Goal: Task Accomplishment & Management: Manage account settings

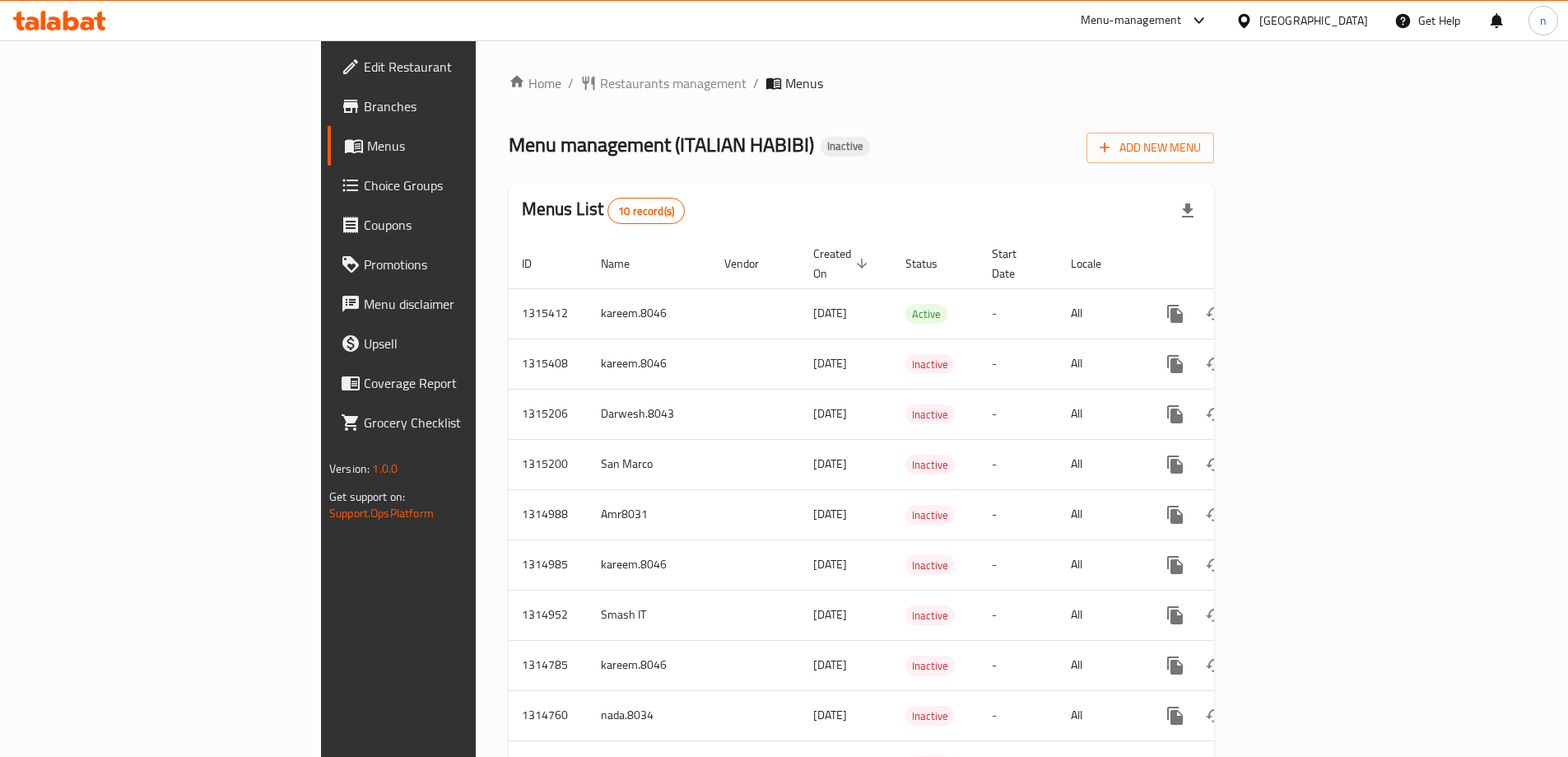
click at [600, 74] on span "Restaurants management" at bounding box center [672, 83] width 146 height 20
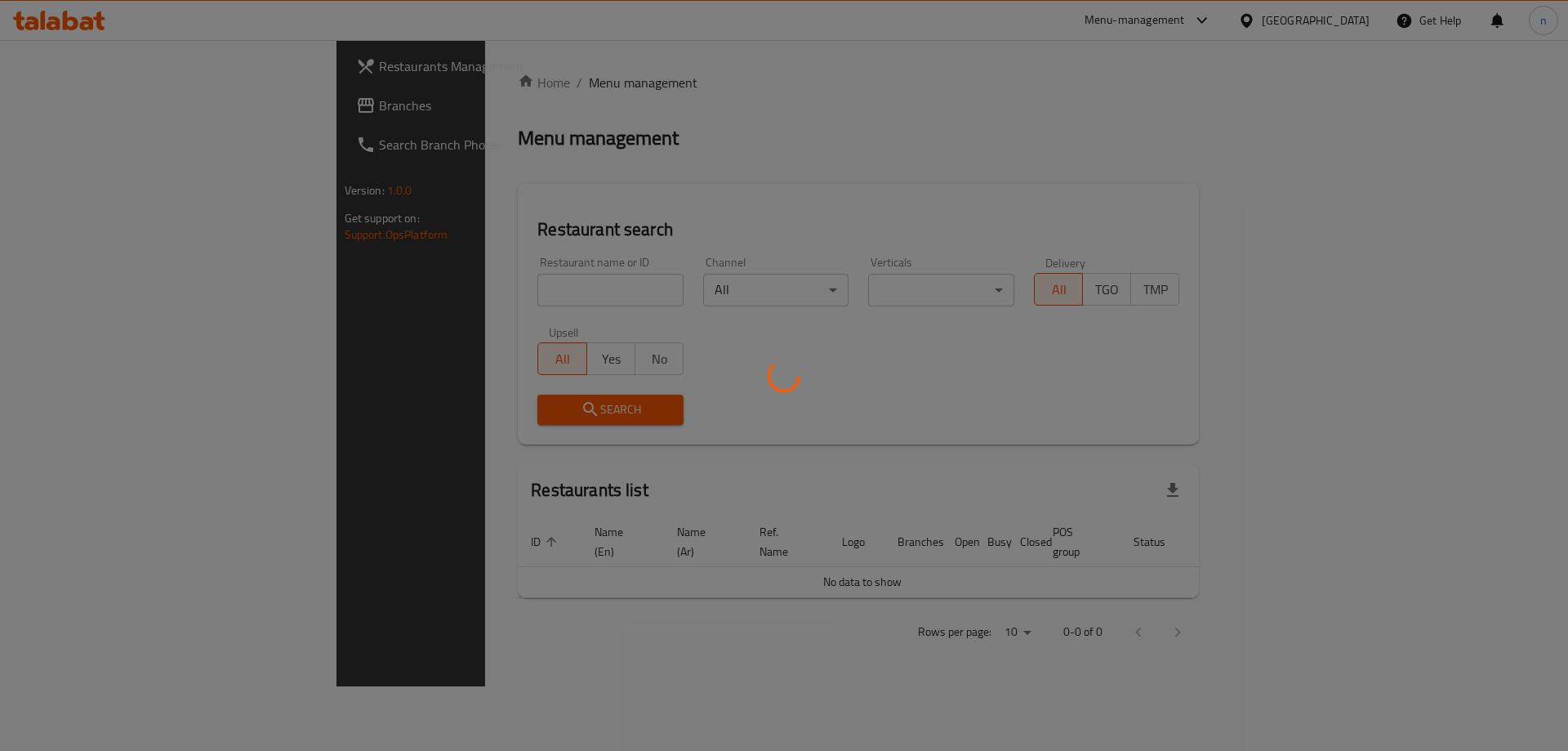
click at [429, 89] on div at bounding box center [784, 376] width 1568 height 751
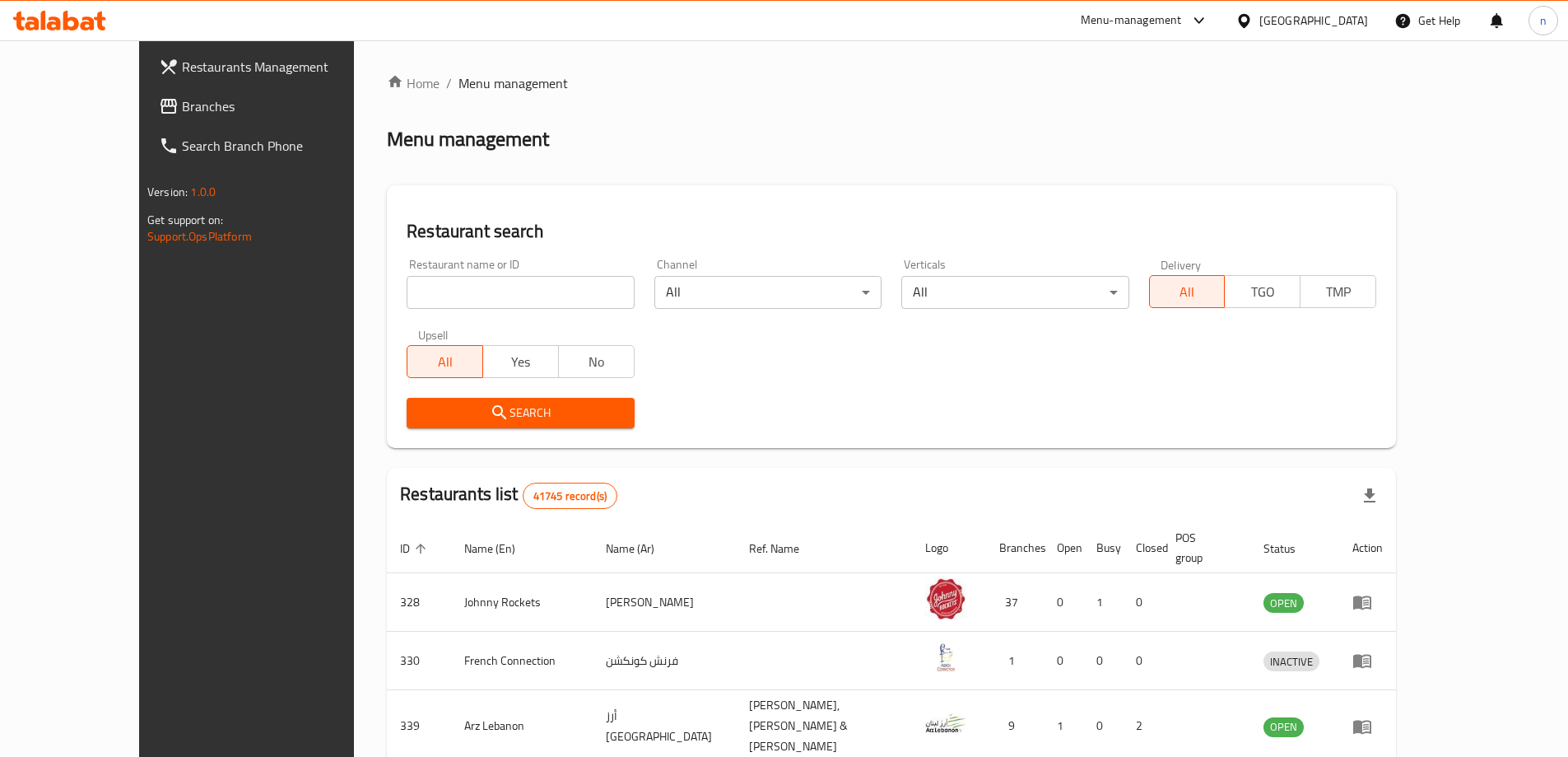
click at [182, 113] on span "Branches" at bounding box center [284, 107] width 206 height 20
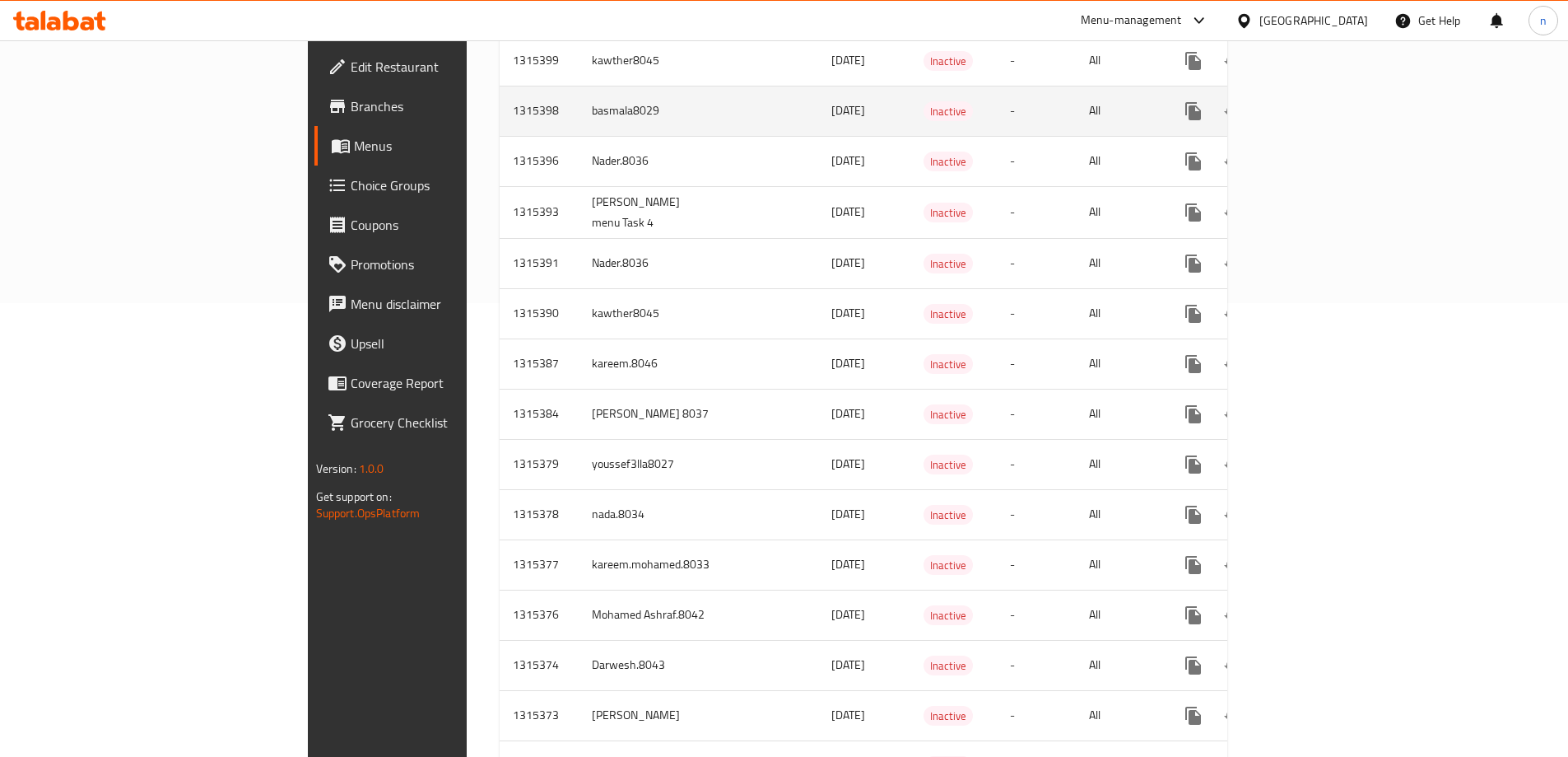
scroll to position [247, 0]
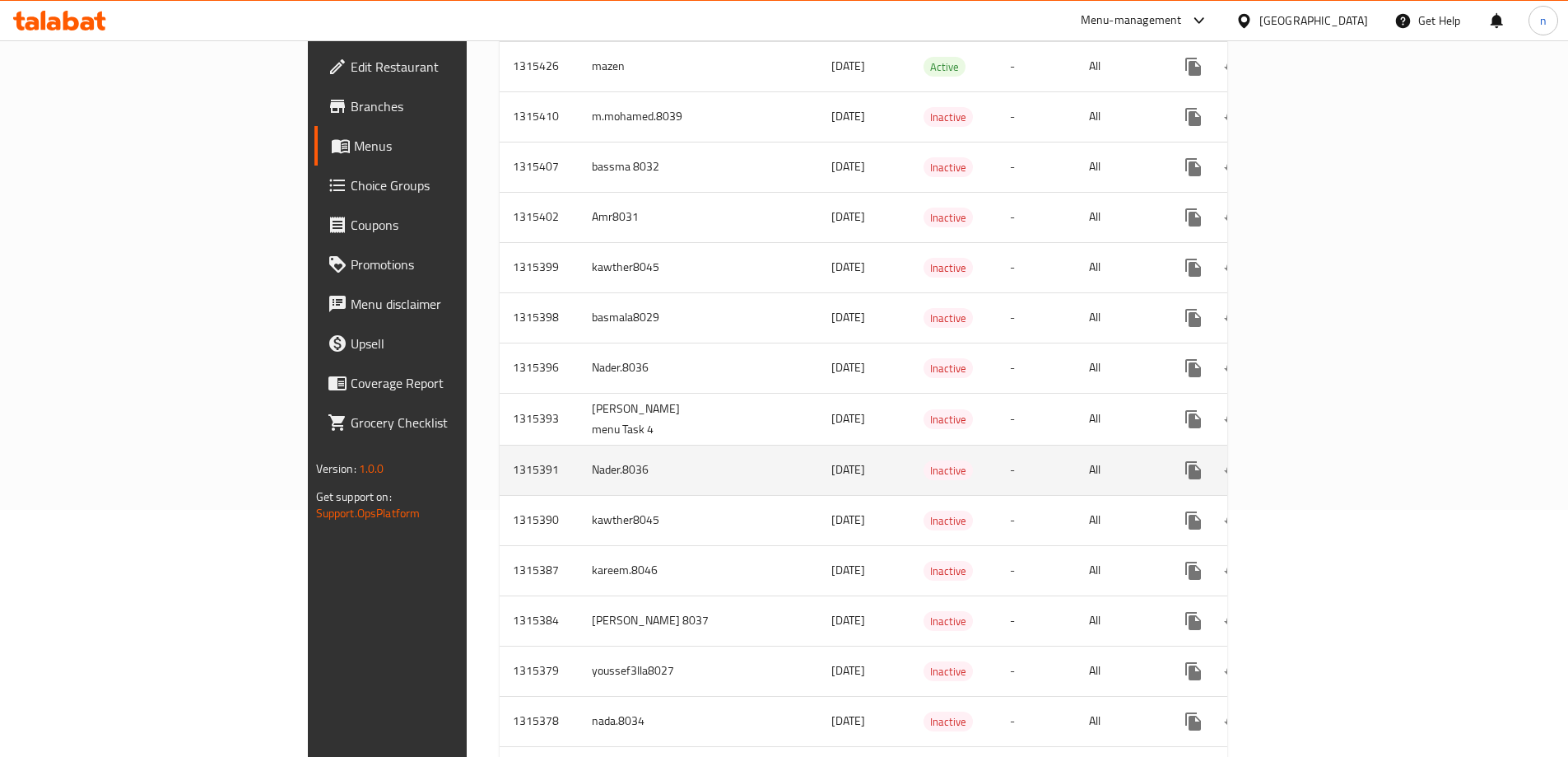
click at [1322, 460] on icon "enhanced table" at bounding box center [1312, 470] width 20 height 20
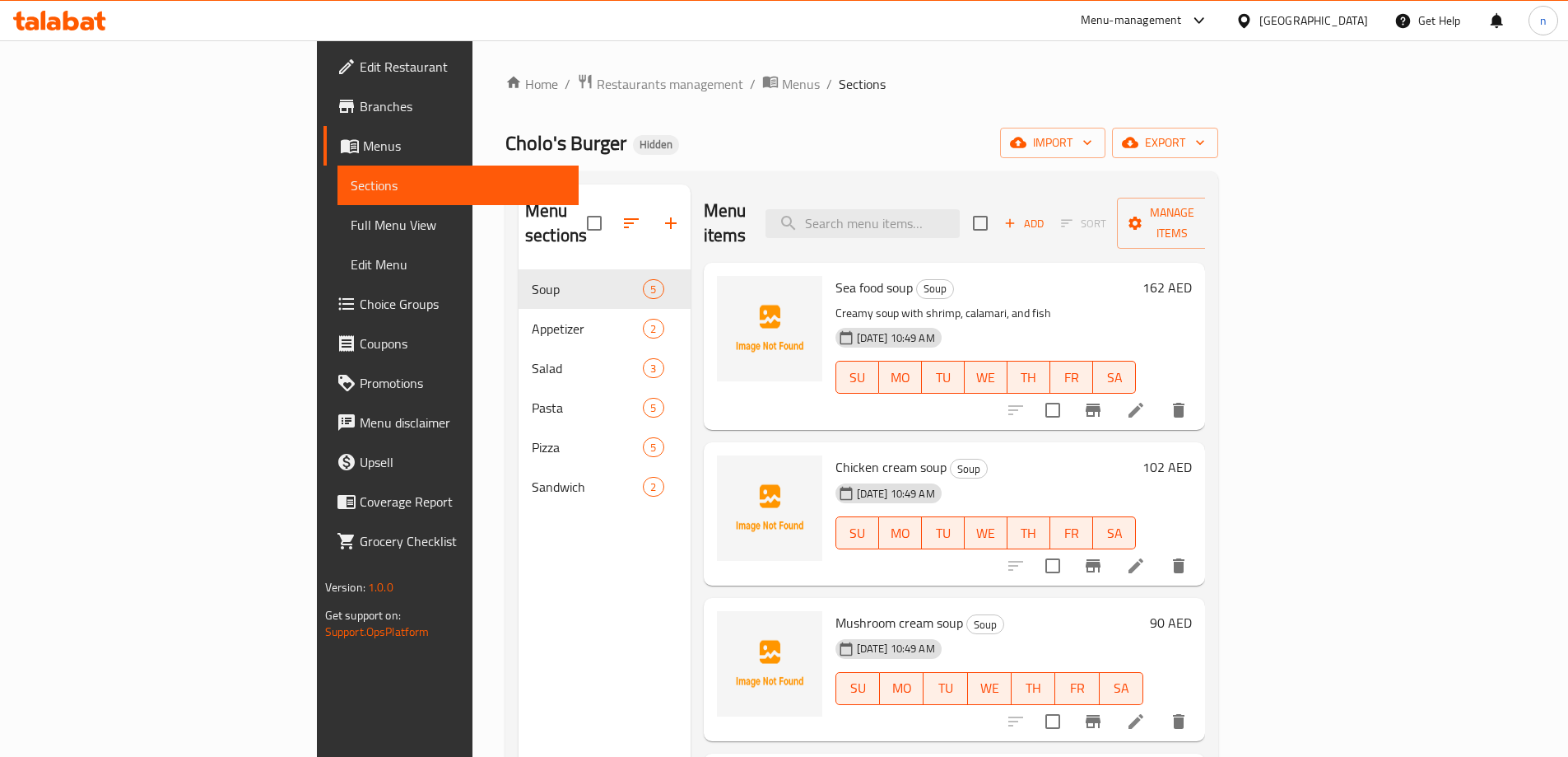
click at [350, 266] on span "Edit Menu" at bounding box center [458, 264] width 215 height 20
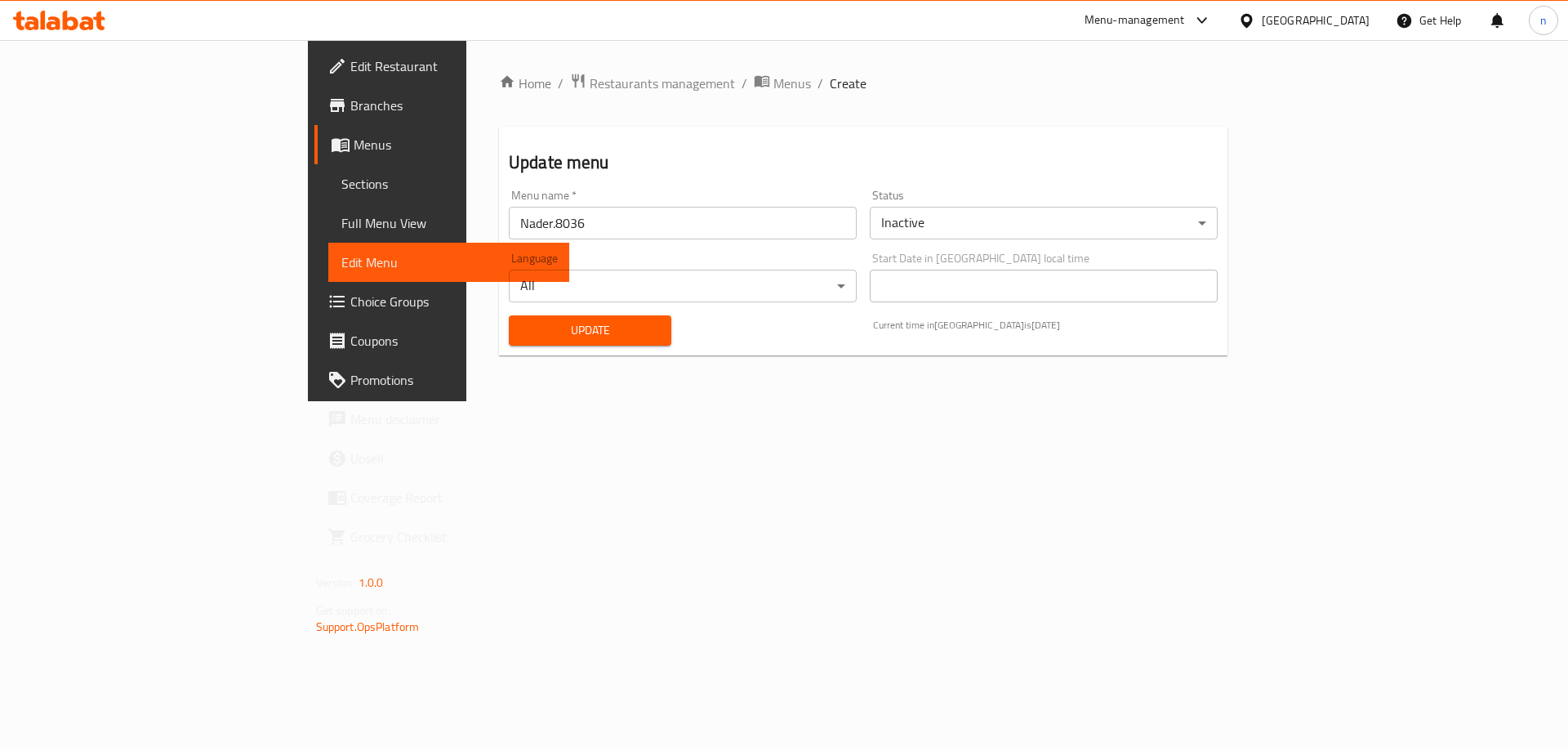
click at [342, 225] on span "Full Menu View" at bounding box center [449, 223] width 216 height 20
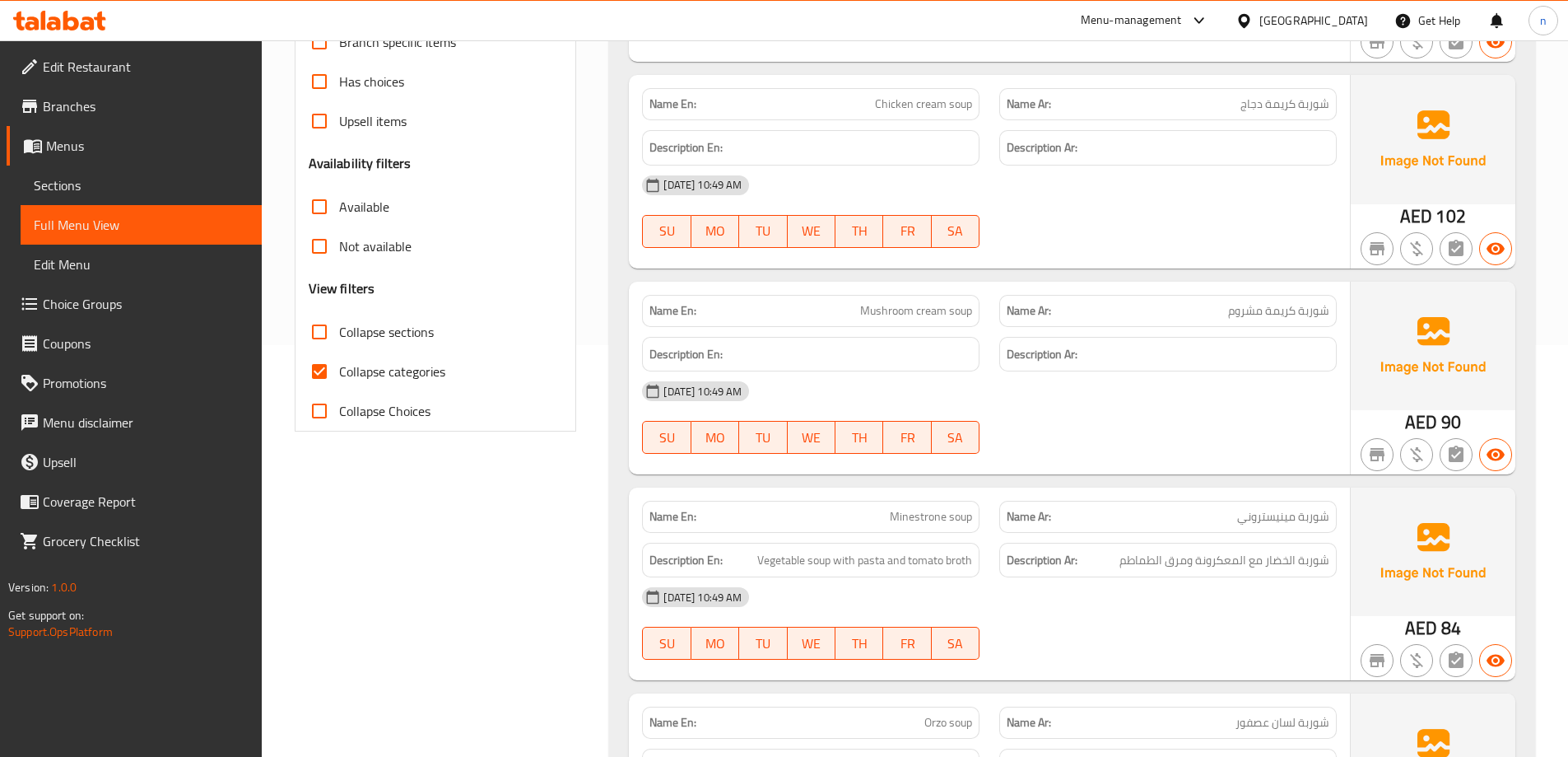
click at [337, 368] on input "Collapse categories" at bounding box center [320, 371] width 40 height 40
checkbox input "false"
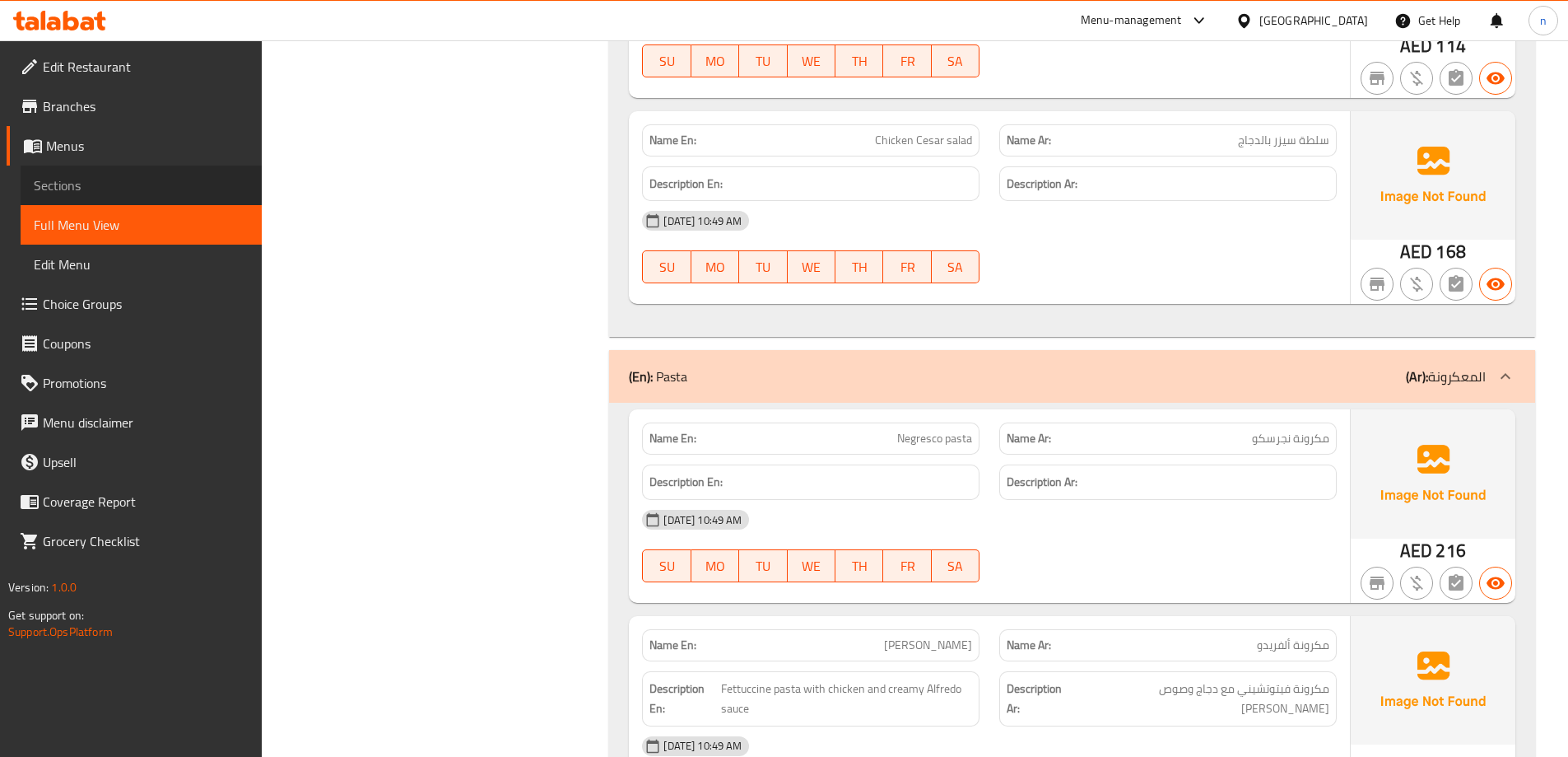
click at [140, 182] on span "Sections" at bounding box center [141, 185] width 215 height 20
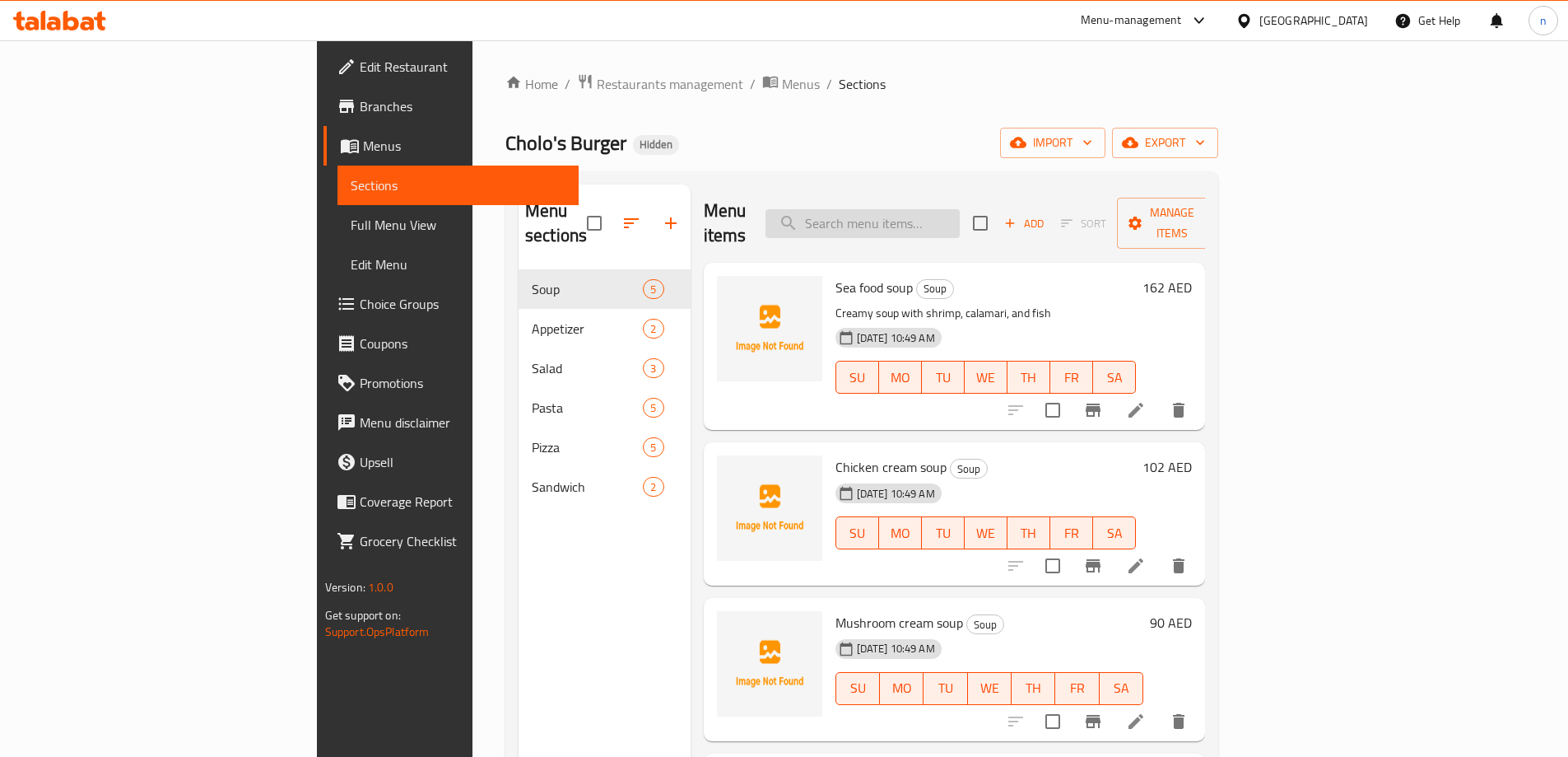
click at [960, 212] on input "search" at bounding box center [862, 223] width 194 height 29
paste input "Shrimp pasta"
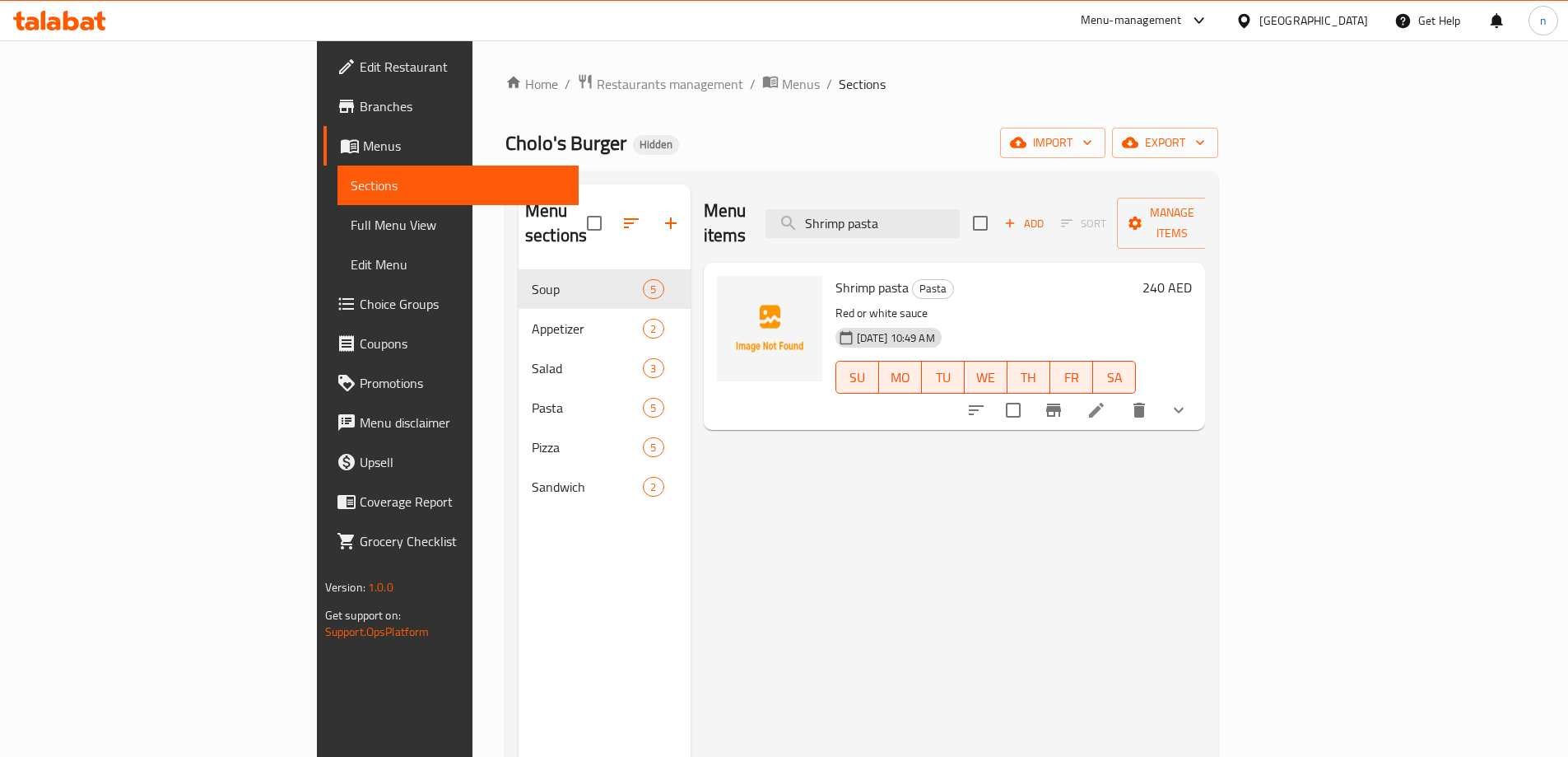
type input "Shrimp pasta"
click at [1106, 400] on icon at bounding box center [1096, 410] width 20 height 20
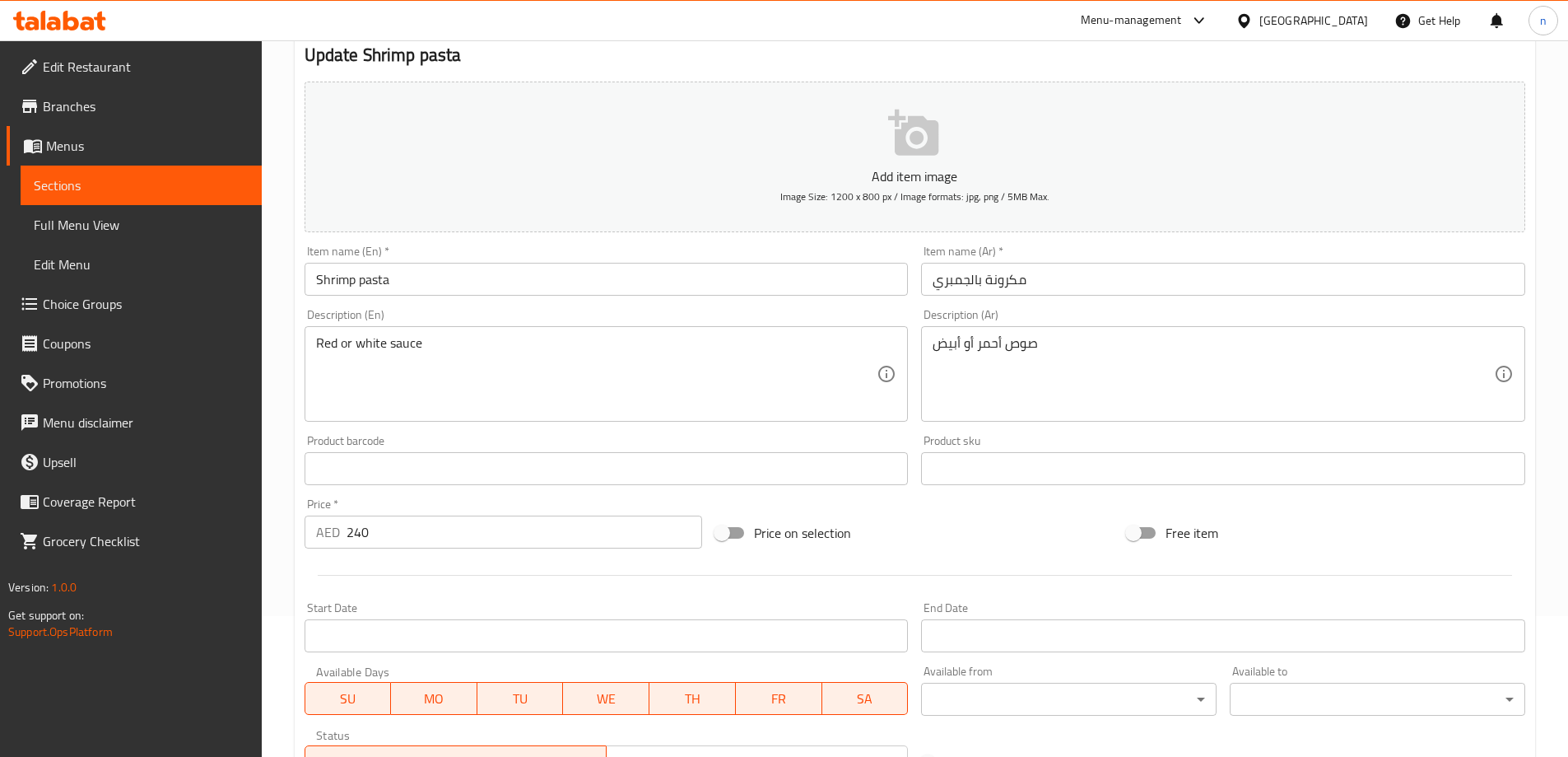
scroll to position [426, 0]
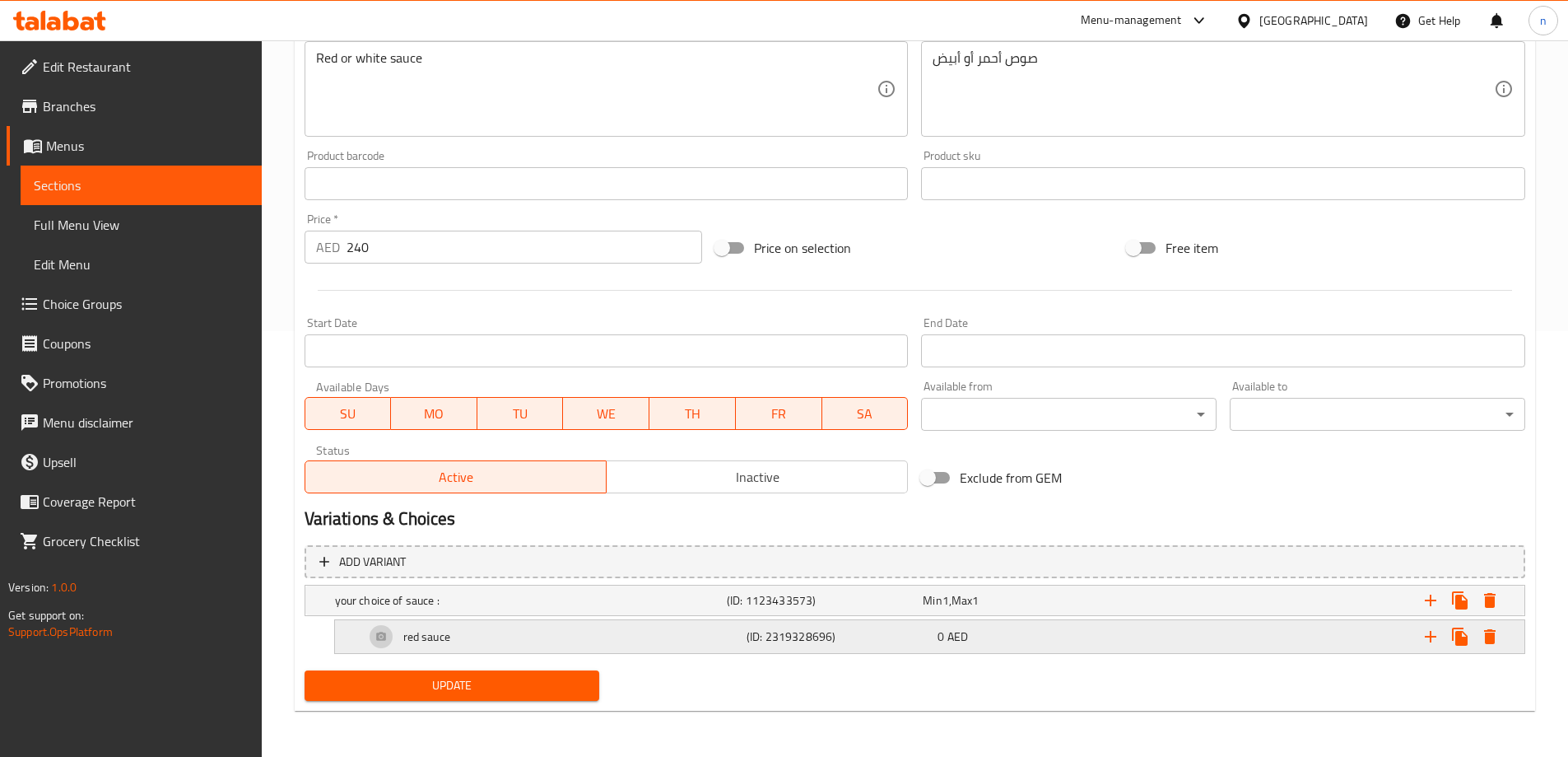
click at [846, 643] on h5 "(ID: 2319328696)" at bounding box center [839, 636] width 184 height 17
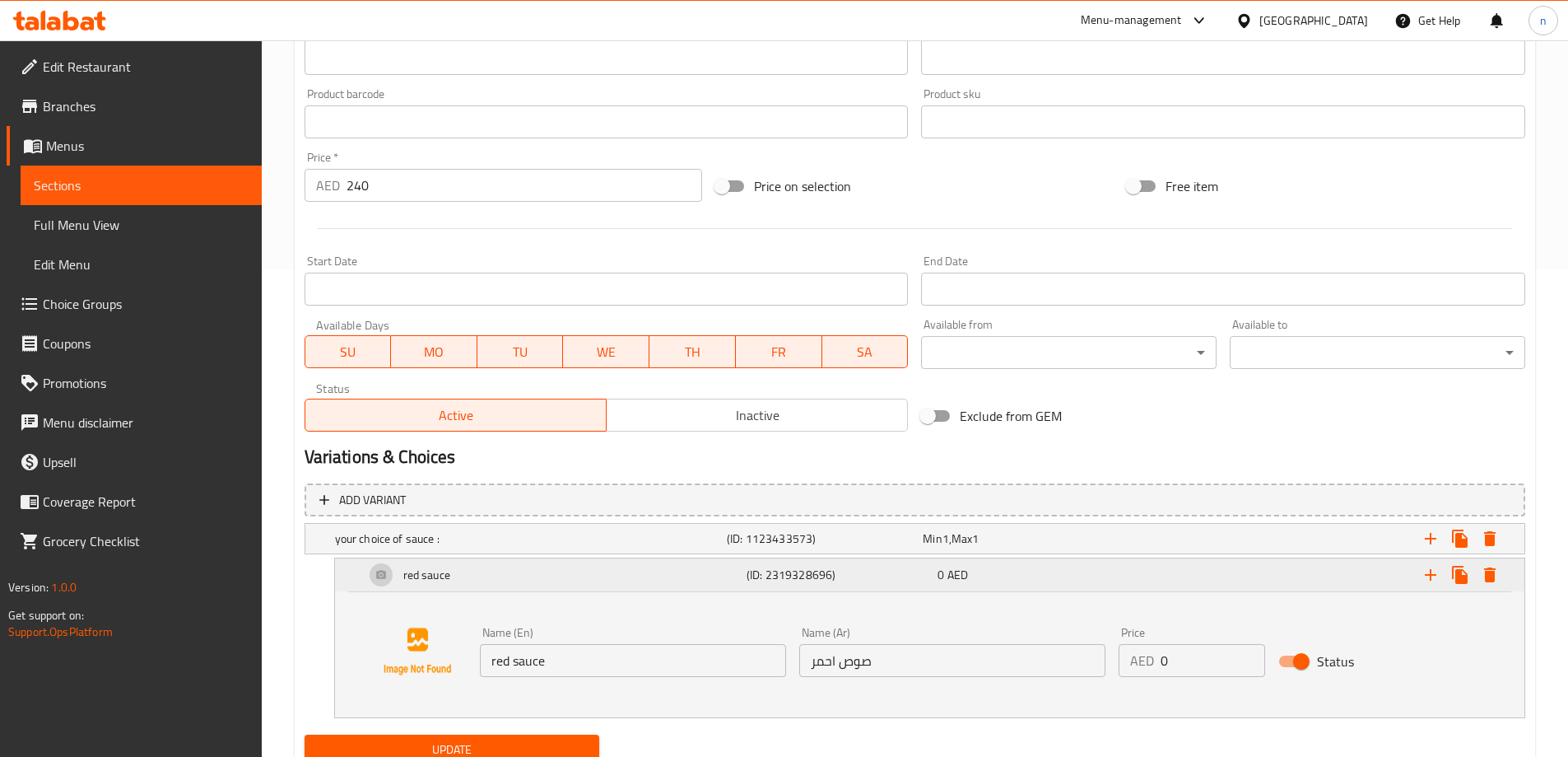
scroll to position [552, 0]
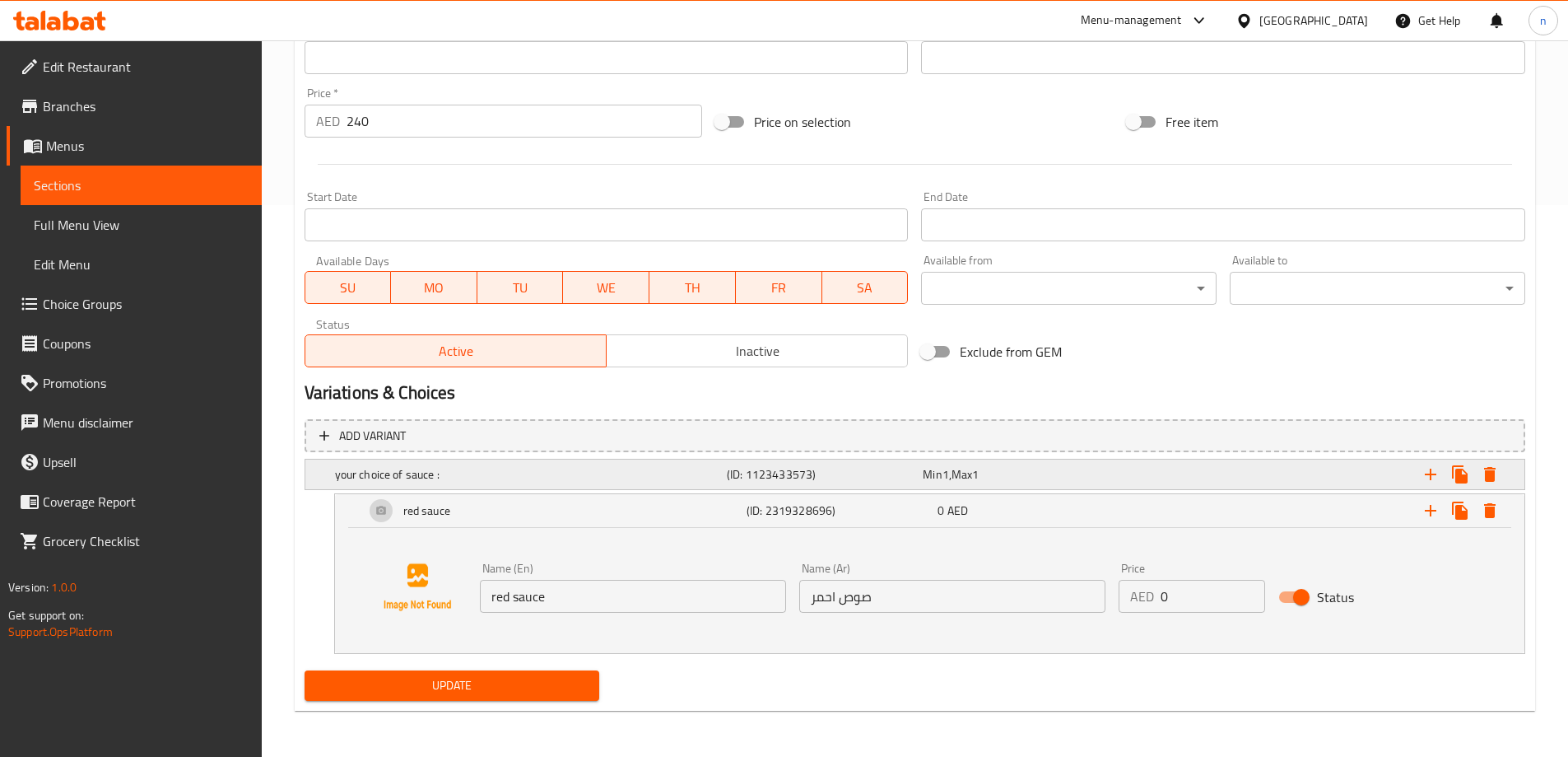
click at [636, 477] on h5 "your choice of sauce :" at bounding box center [528, 474] width 385 height 17
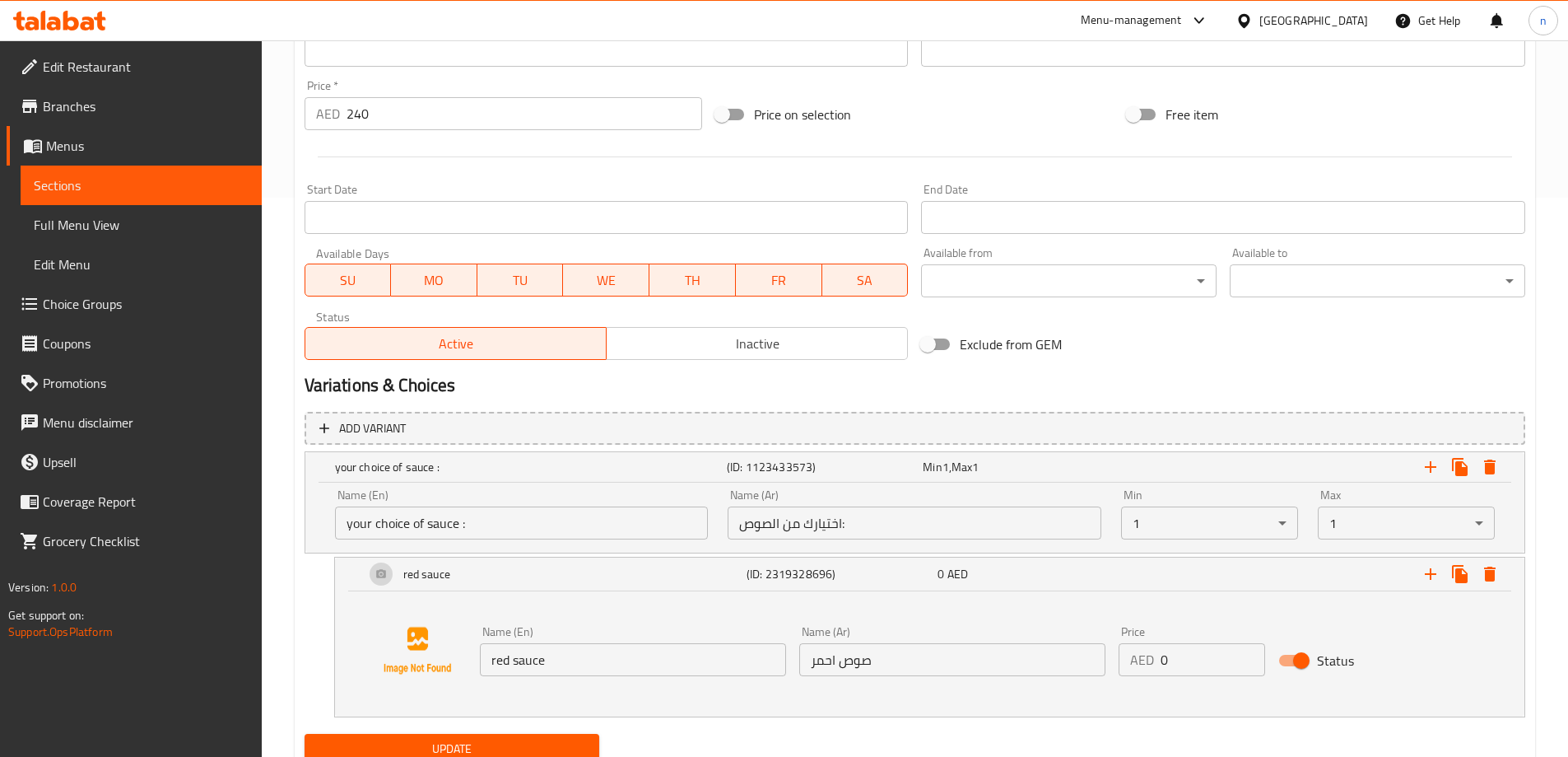
scroll to position [622, 0]
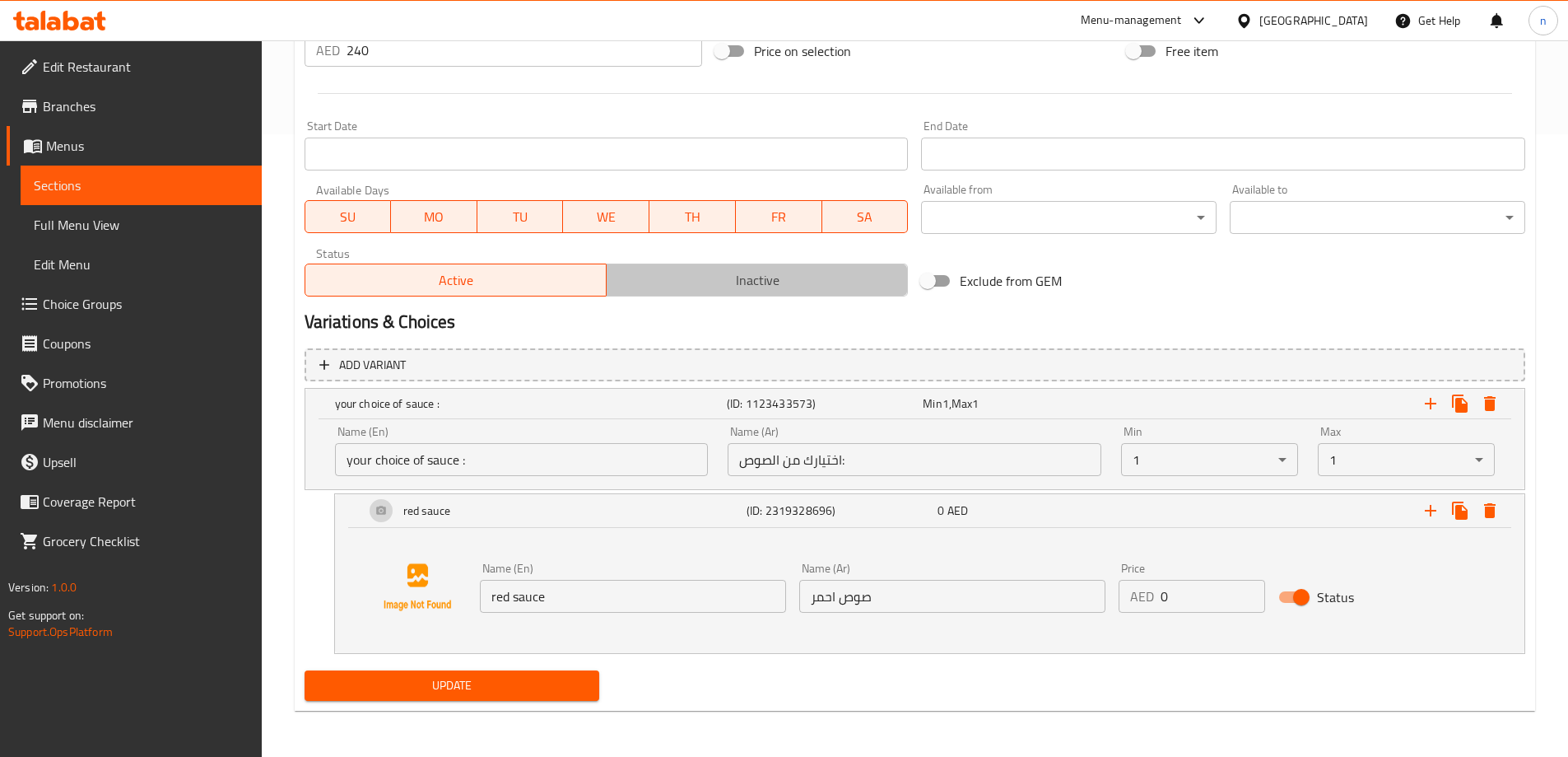
click at [853, 293] on button "Inactive" at bounding box center [757, 280] width 302 height 33
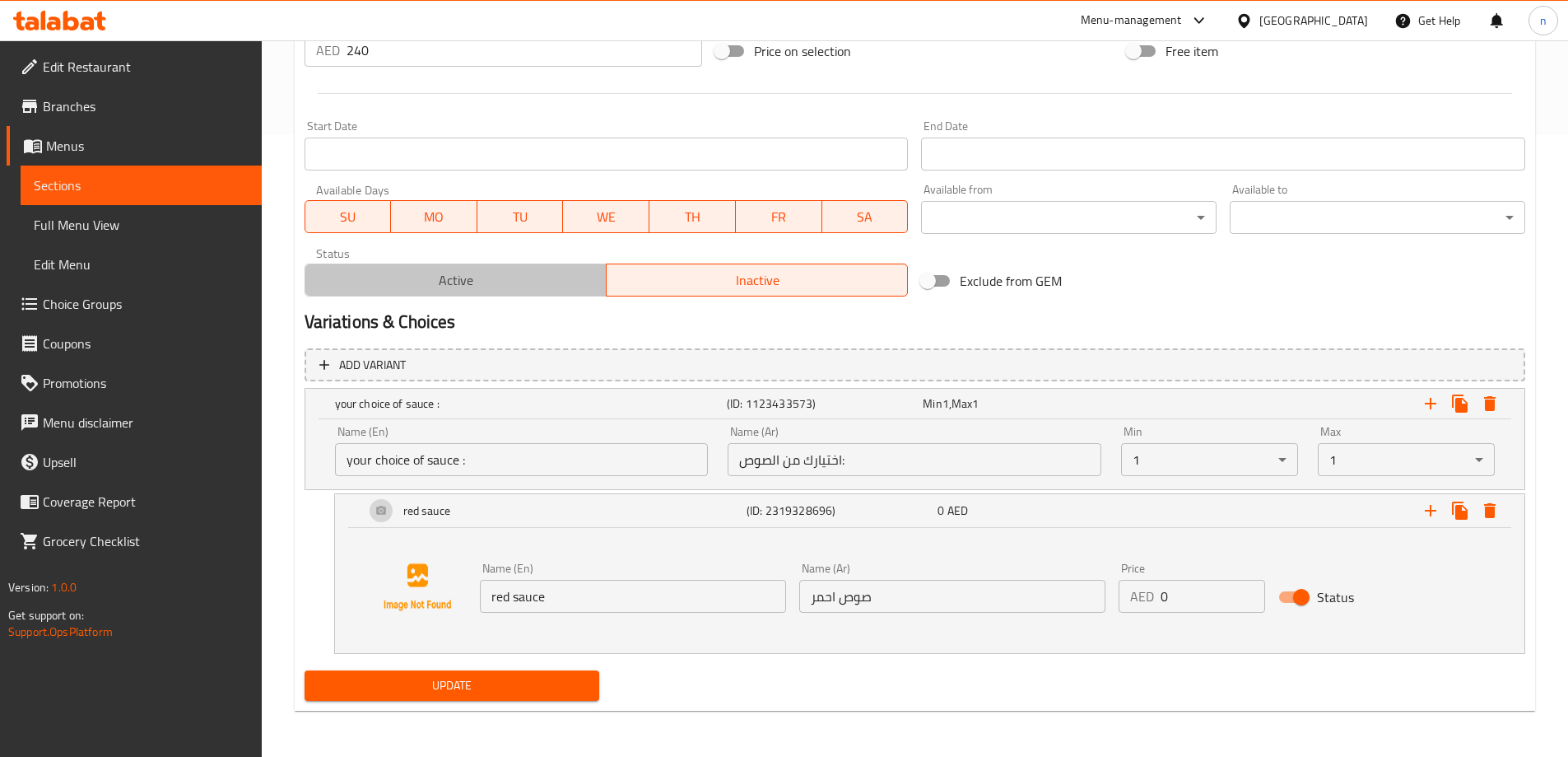
click at [458, 297] on button "Active" at bounding box center [456, 280] width 302 height 33
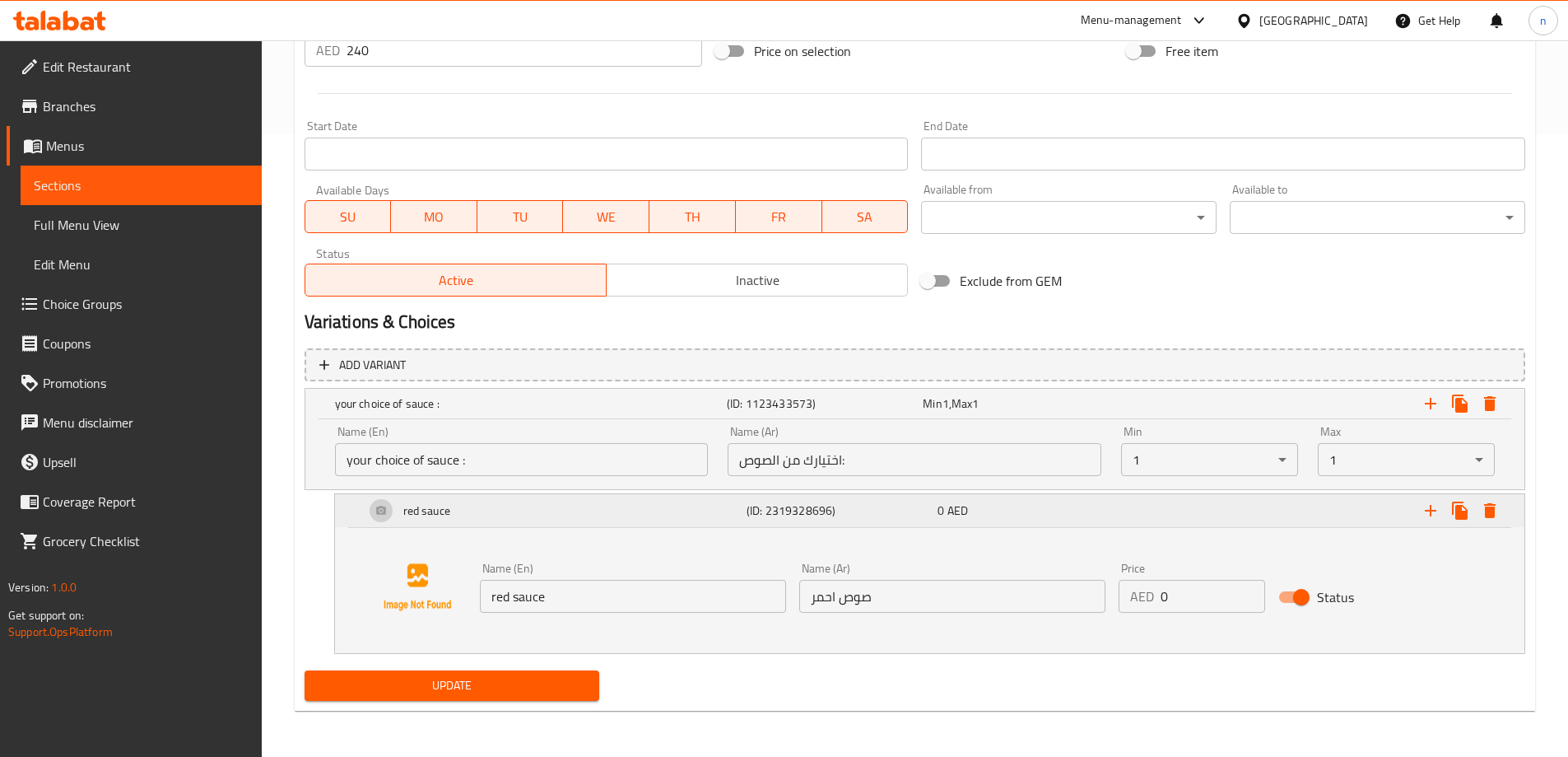
click at [895, 495] on div "red sauce (ID: 2319328696) 0 AED" at bounding box center [934, 511] width 1147 height 40
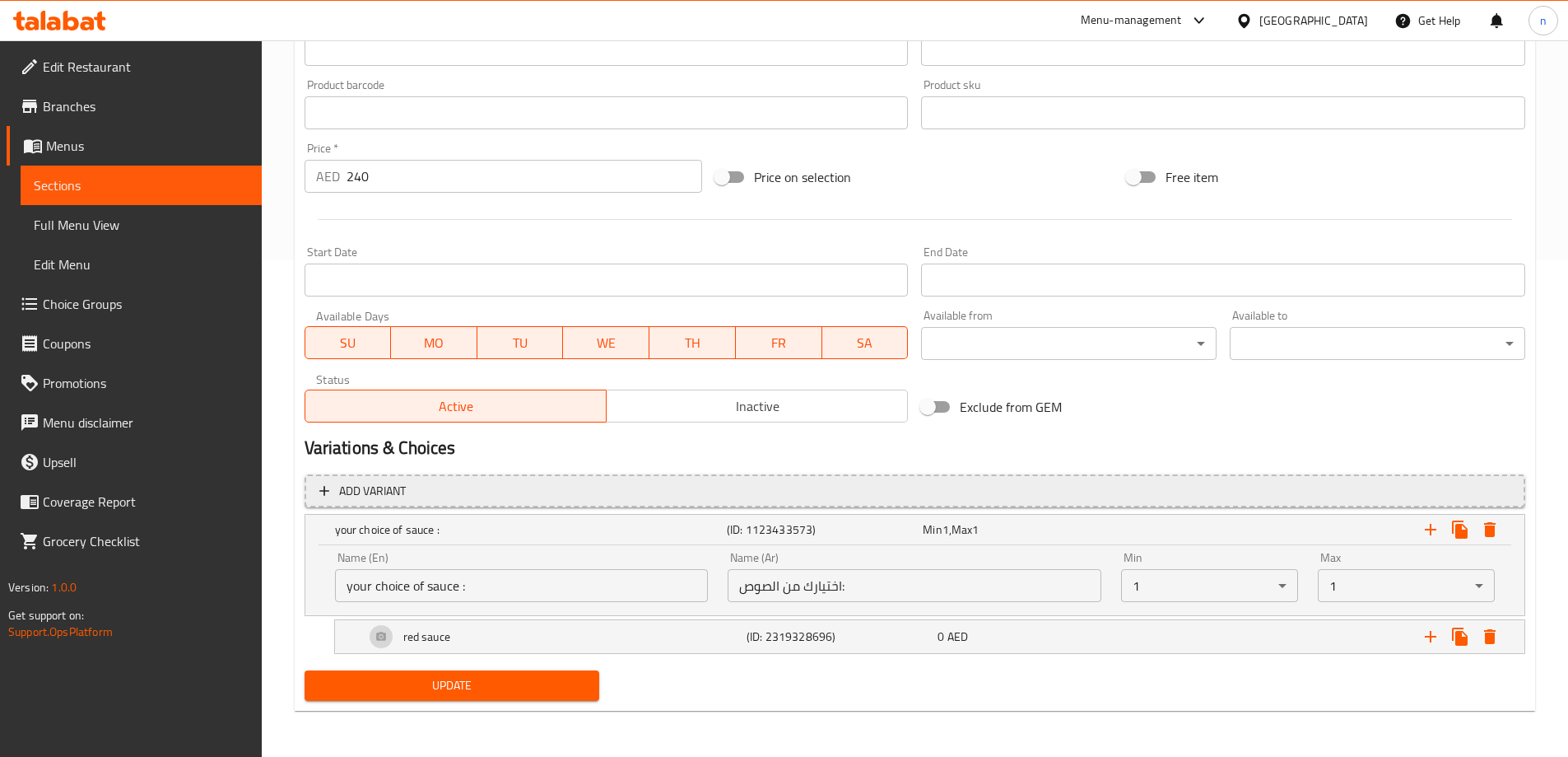
scroll to position [497, 0]
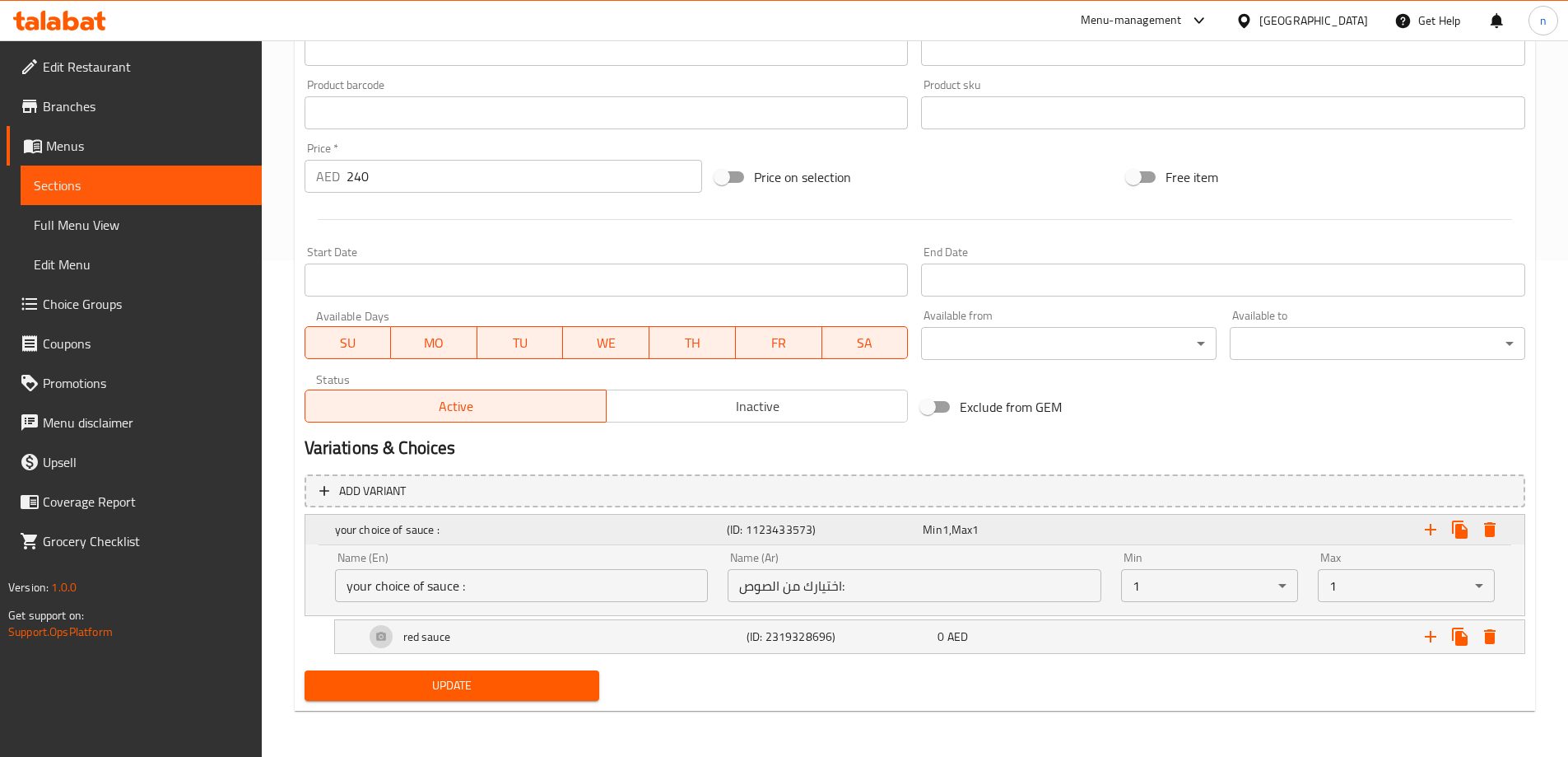
click at [619, 532] on h5 "your choice of sauce :" at bounding box center [528, 530] width 385 height 17
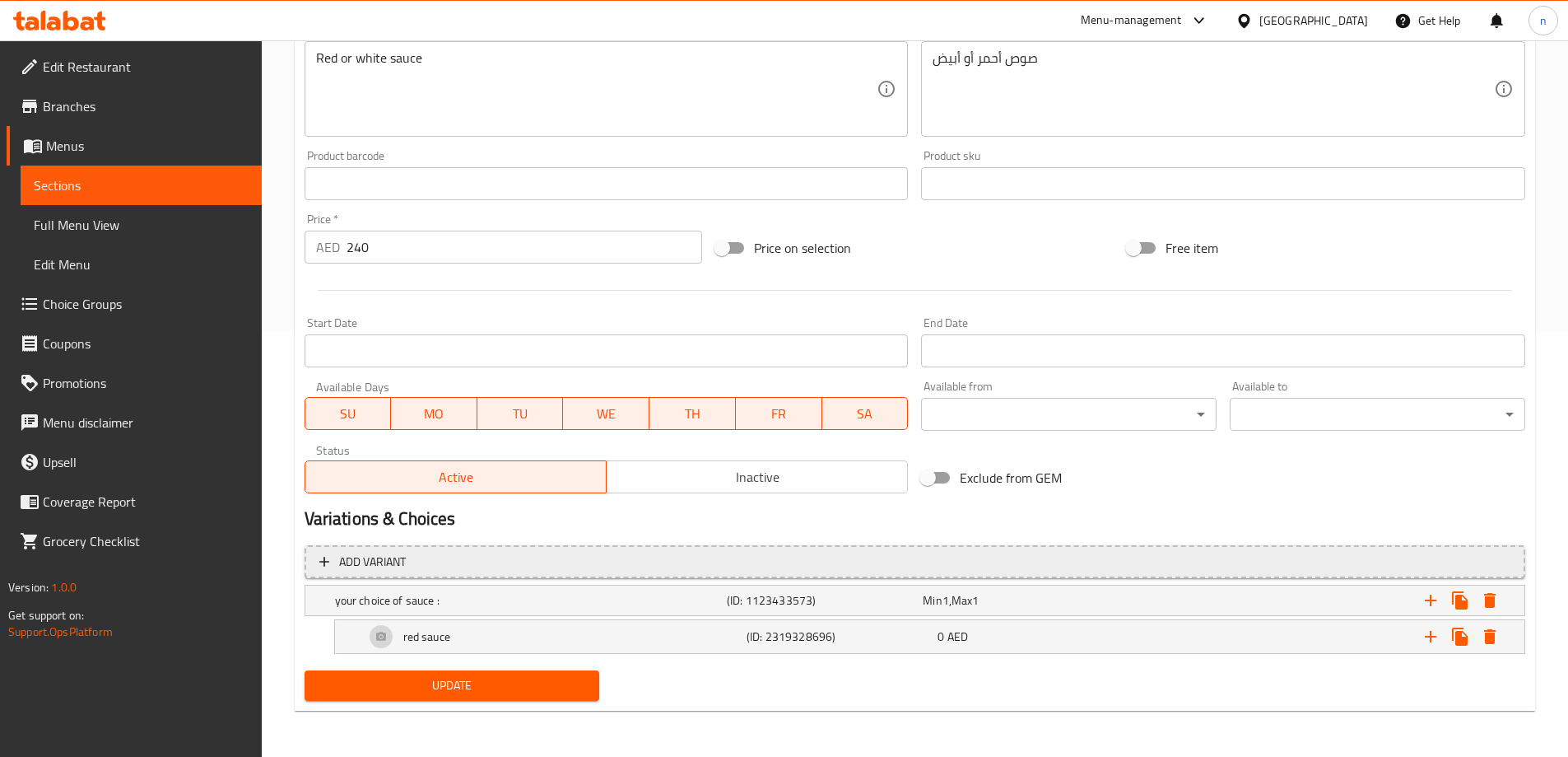
scroll to position [426, 0]
click at [979, 607] on span "1" at bounding box center [976, 600] width 7 height 21
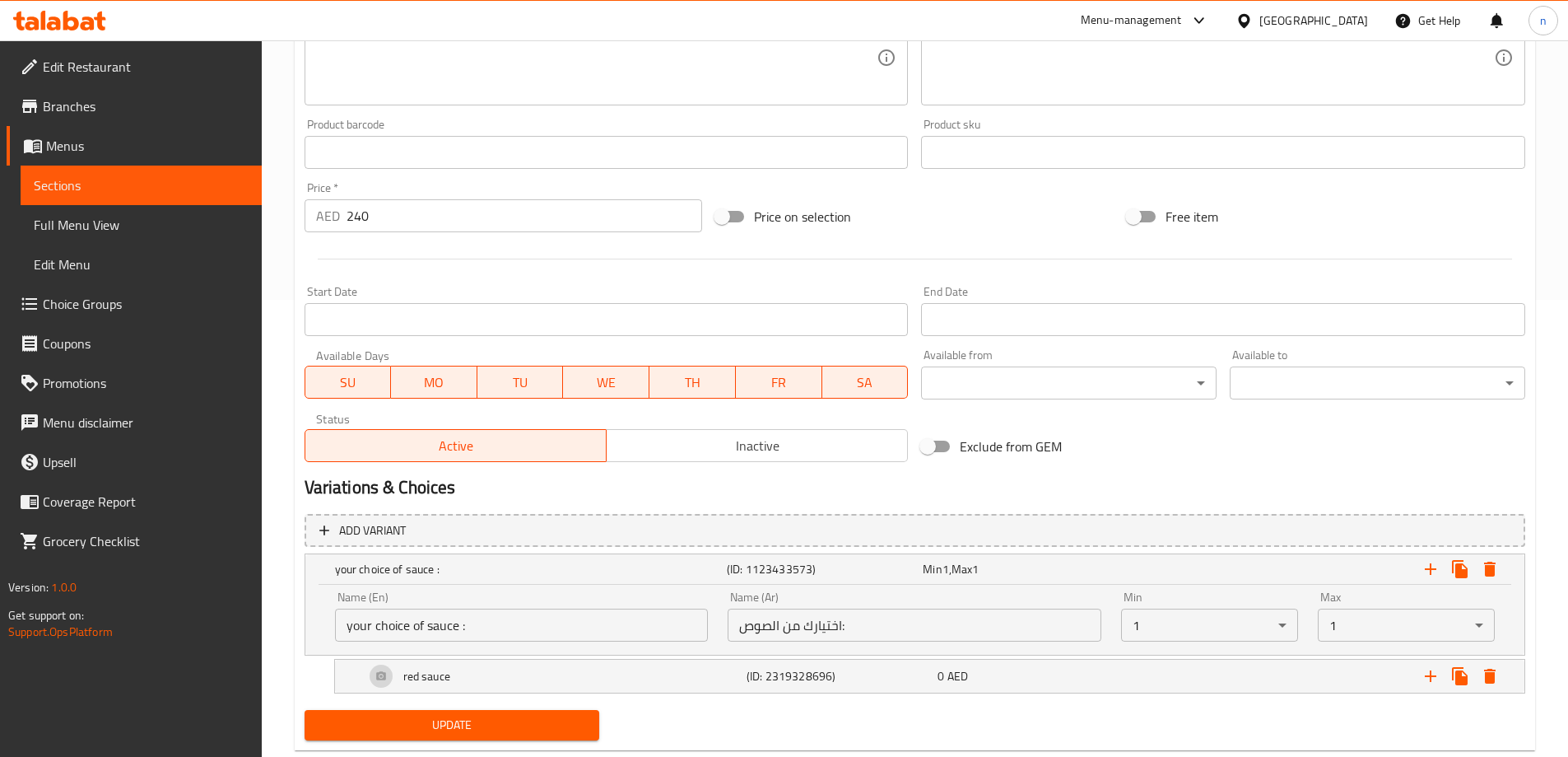
scroll to position [497, 0]
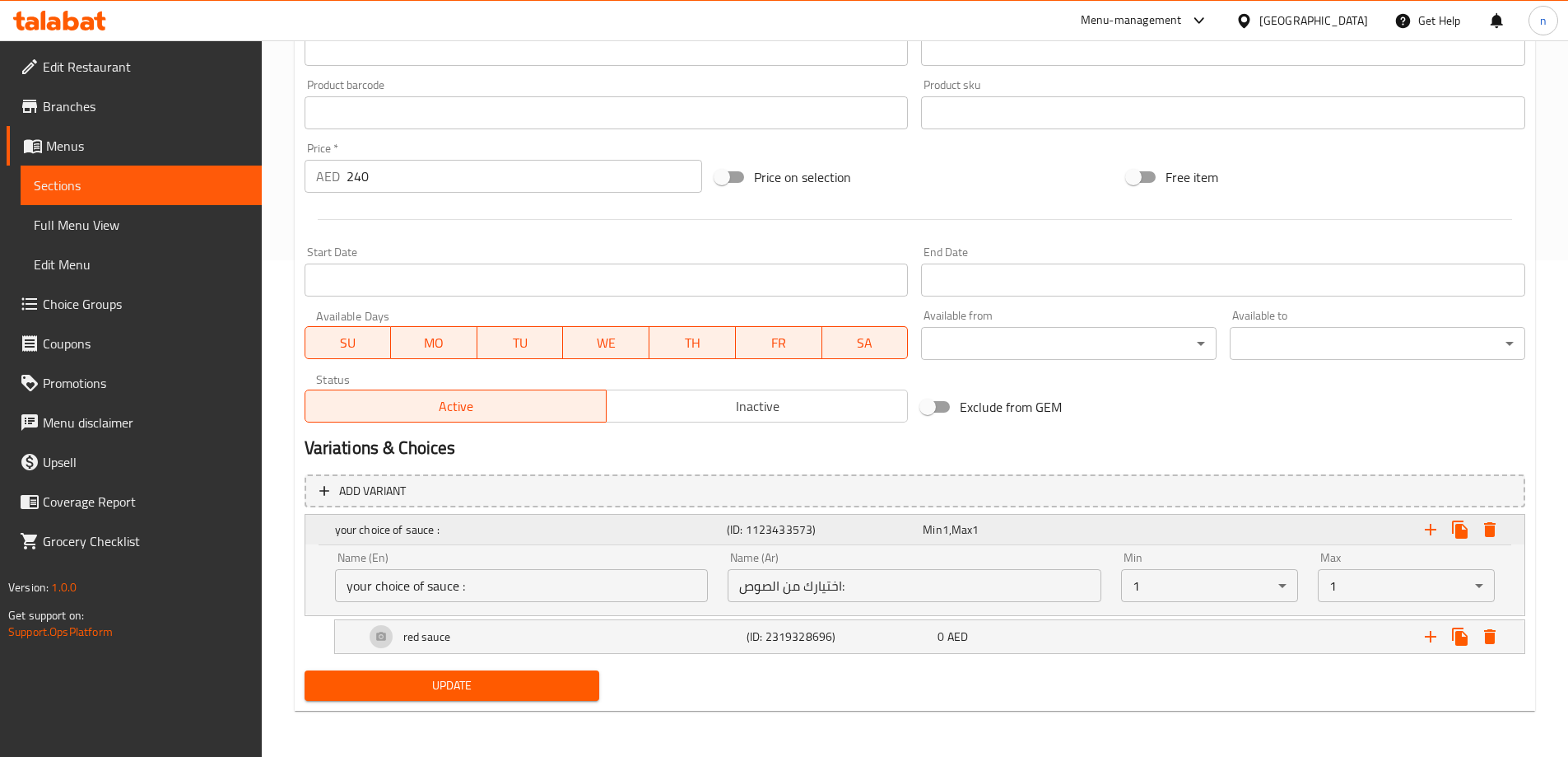
click at [402, 526] on h5 "your choice of sauce :" at bounding box center [528, 530] width 385 height 17
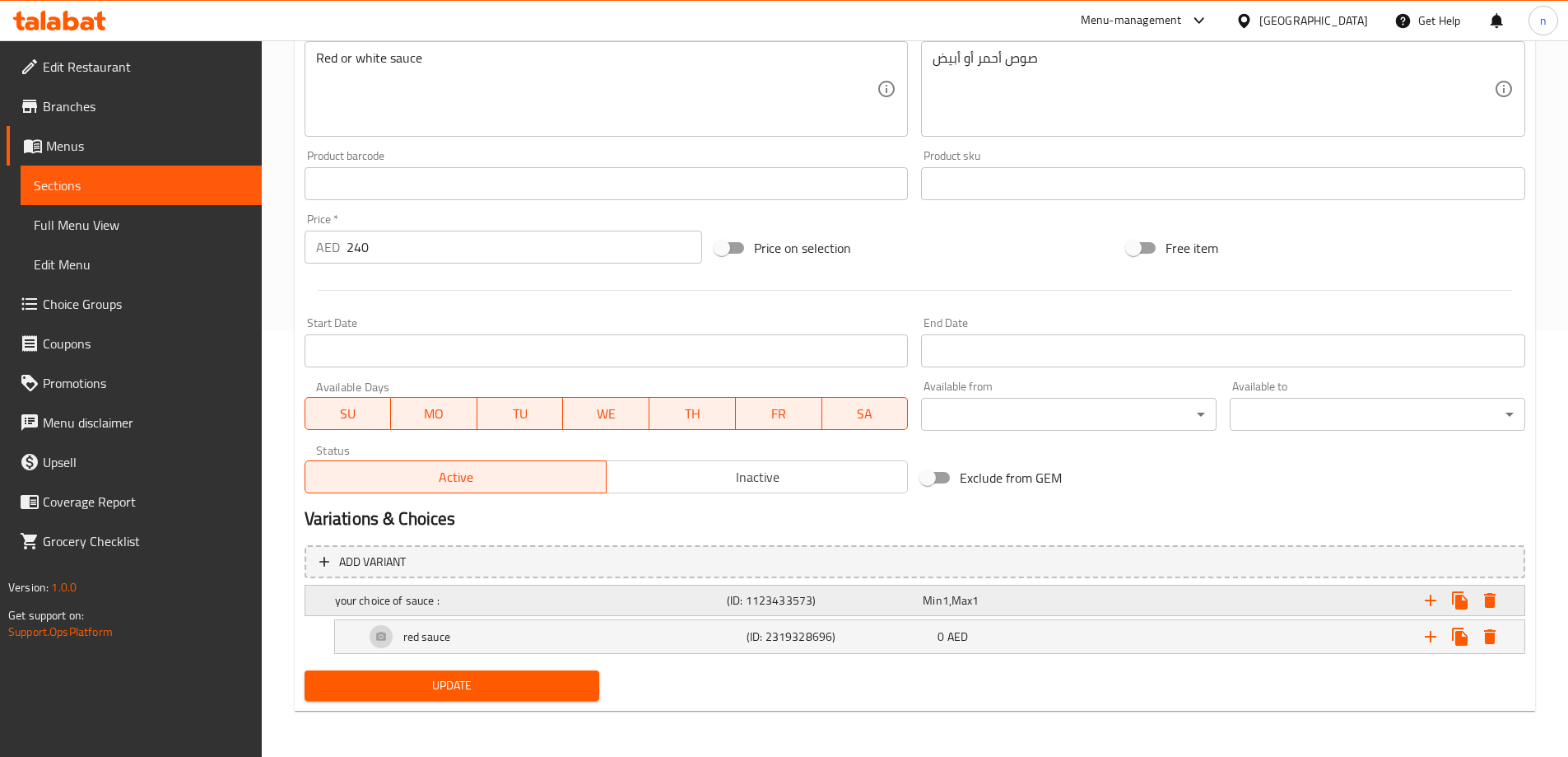
scroll to position [426, 0]
click at [785, 597] on h5 "(ID: 1123433573)" at bounding box center [821, 600] width 189 height 17
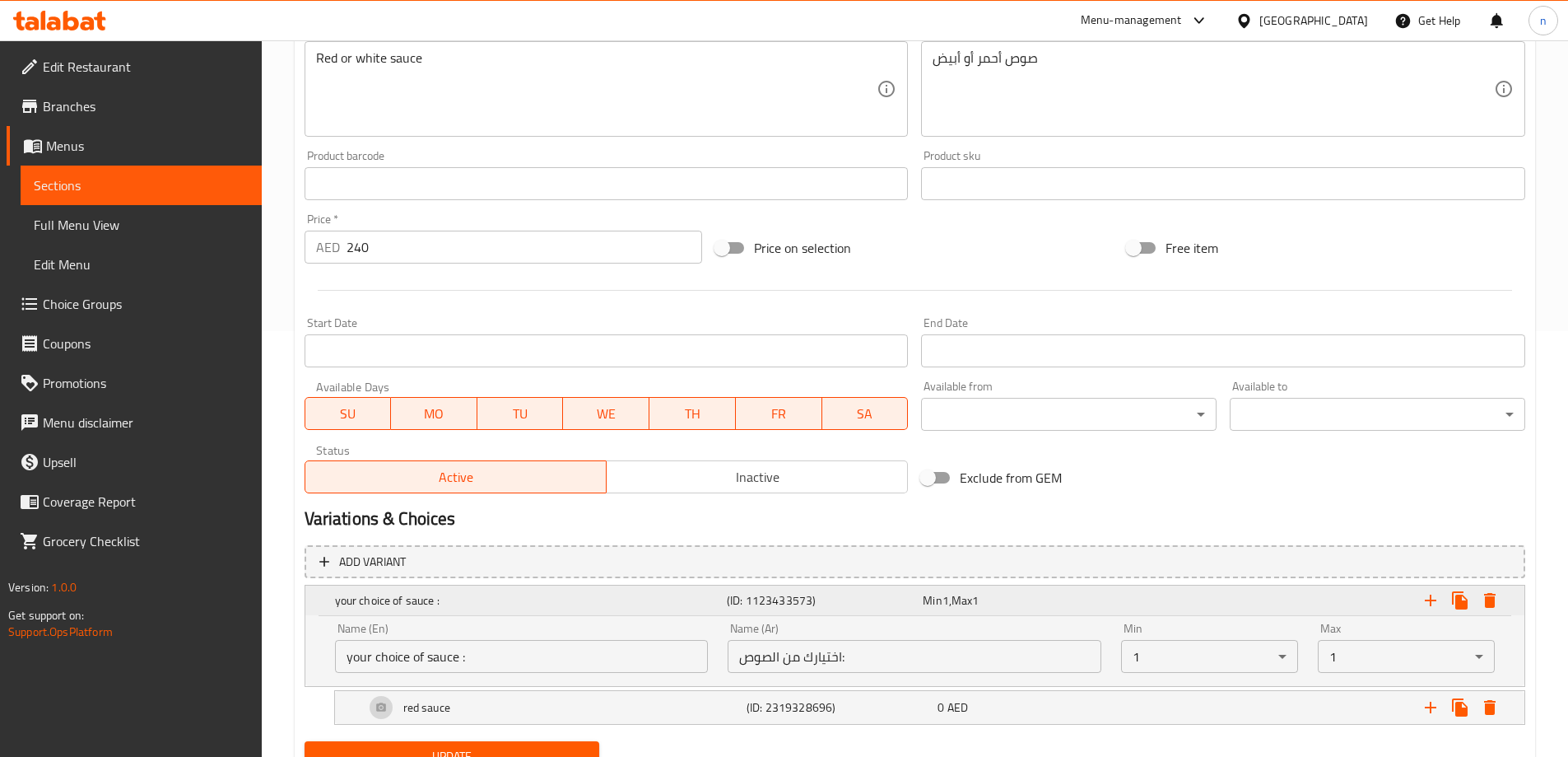
scroll to position [497, 0]
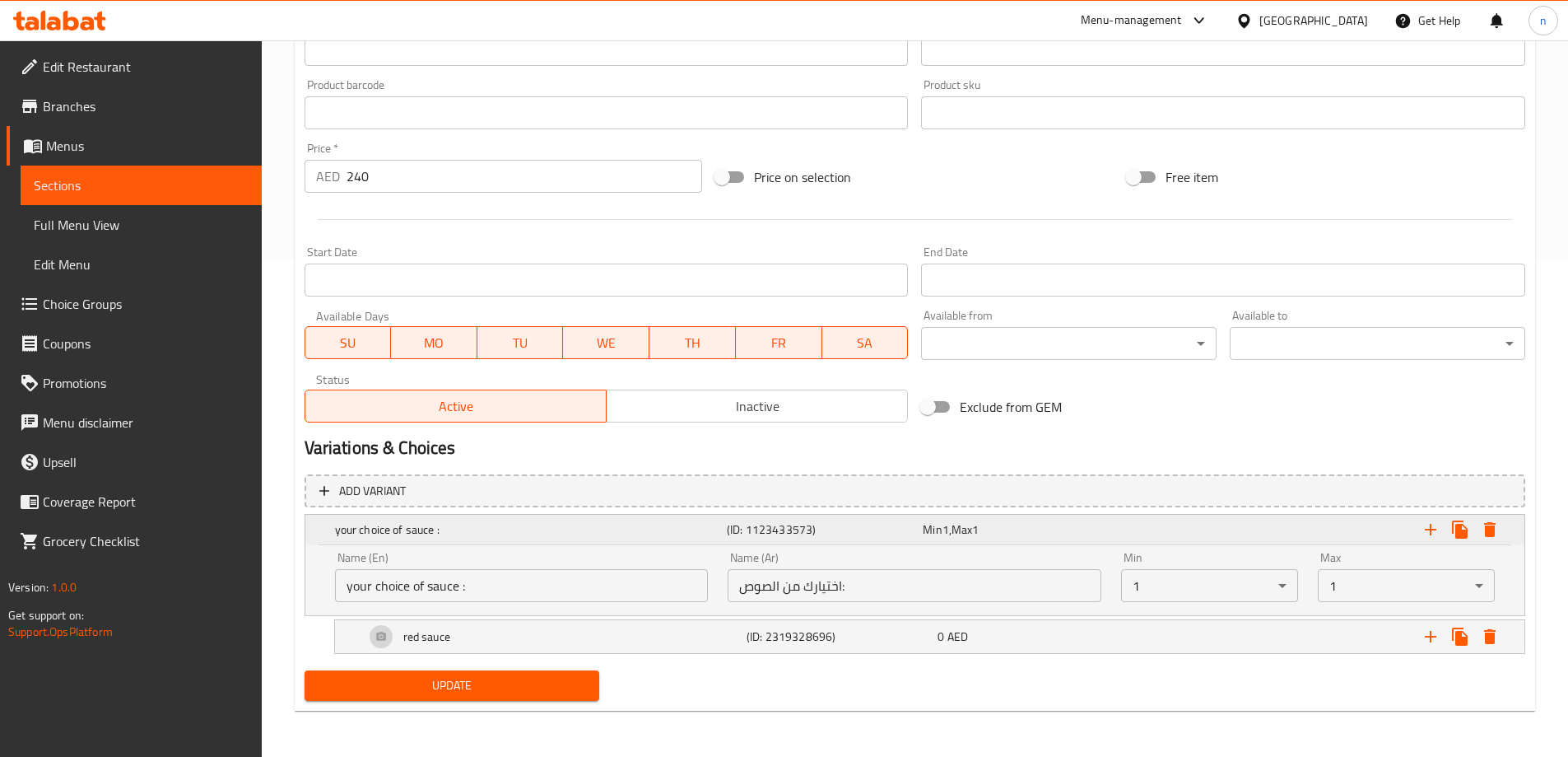
click at [939, 522] on span "Min" at bounding box center [932, 530] width 19 height 21
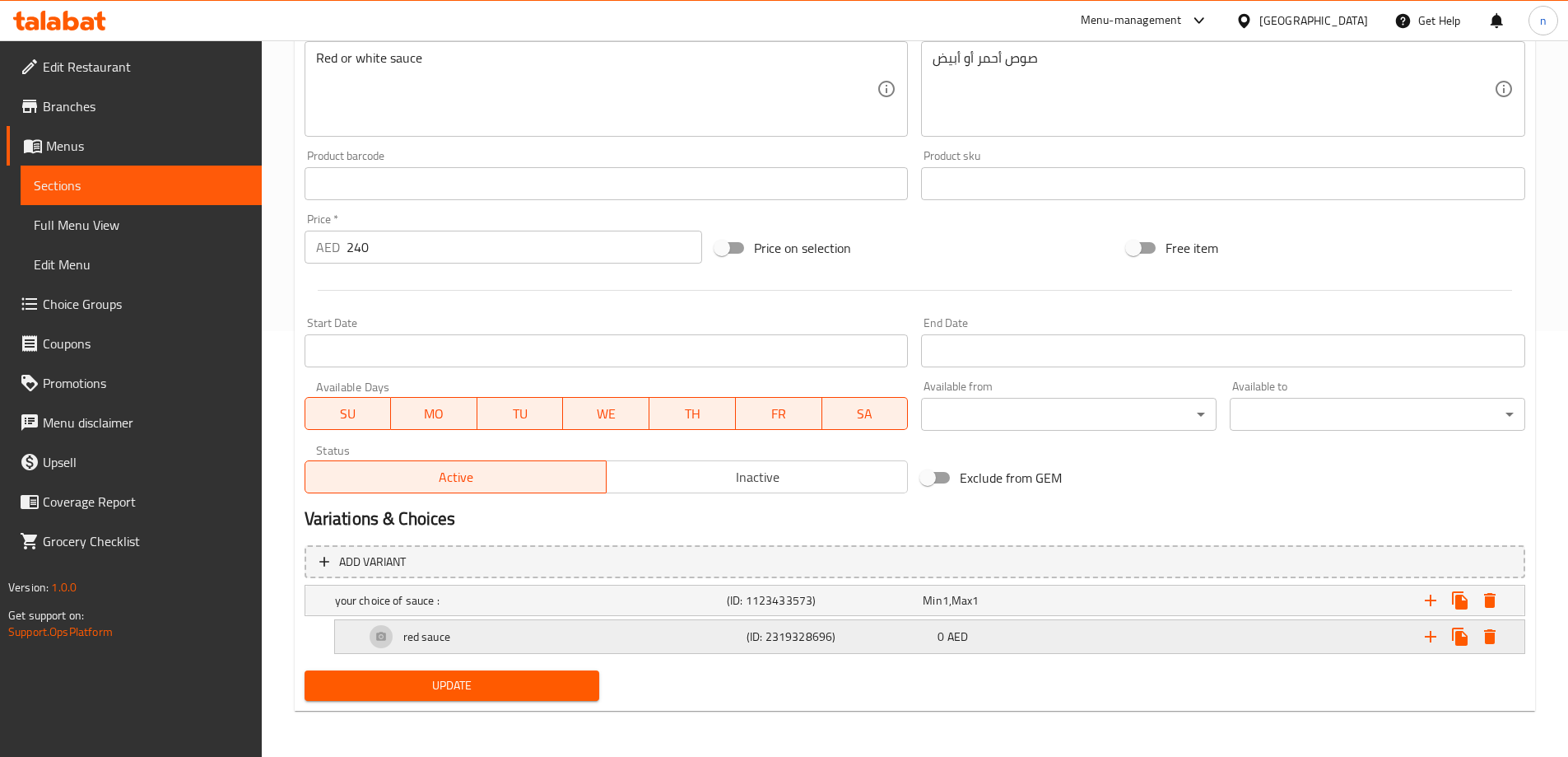
click at [986, 630] on div "0 AED" at bounding box center [1029, 636] width 184 height 17
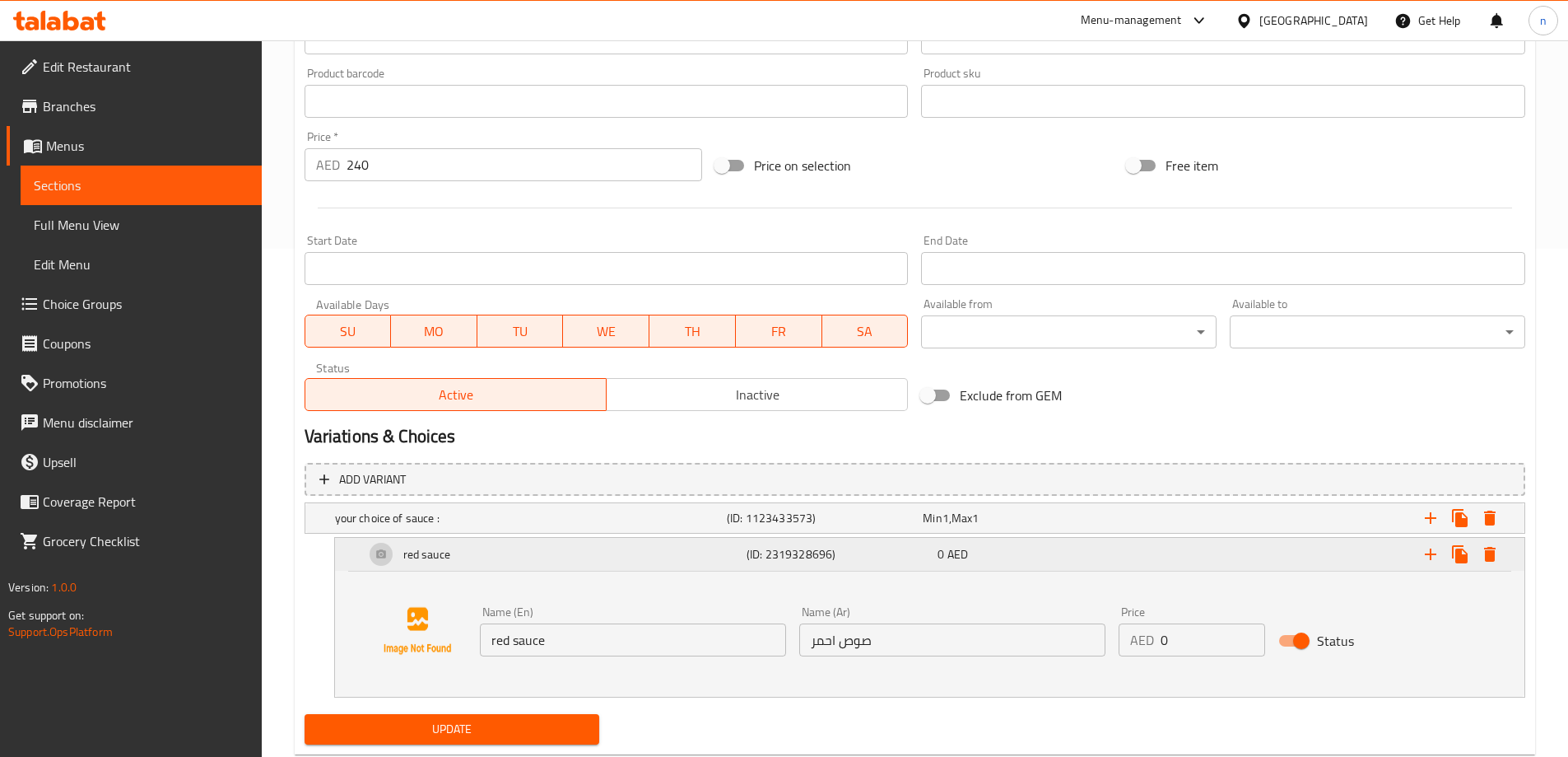
scroll to position [552, 0]
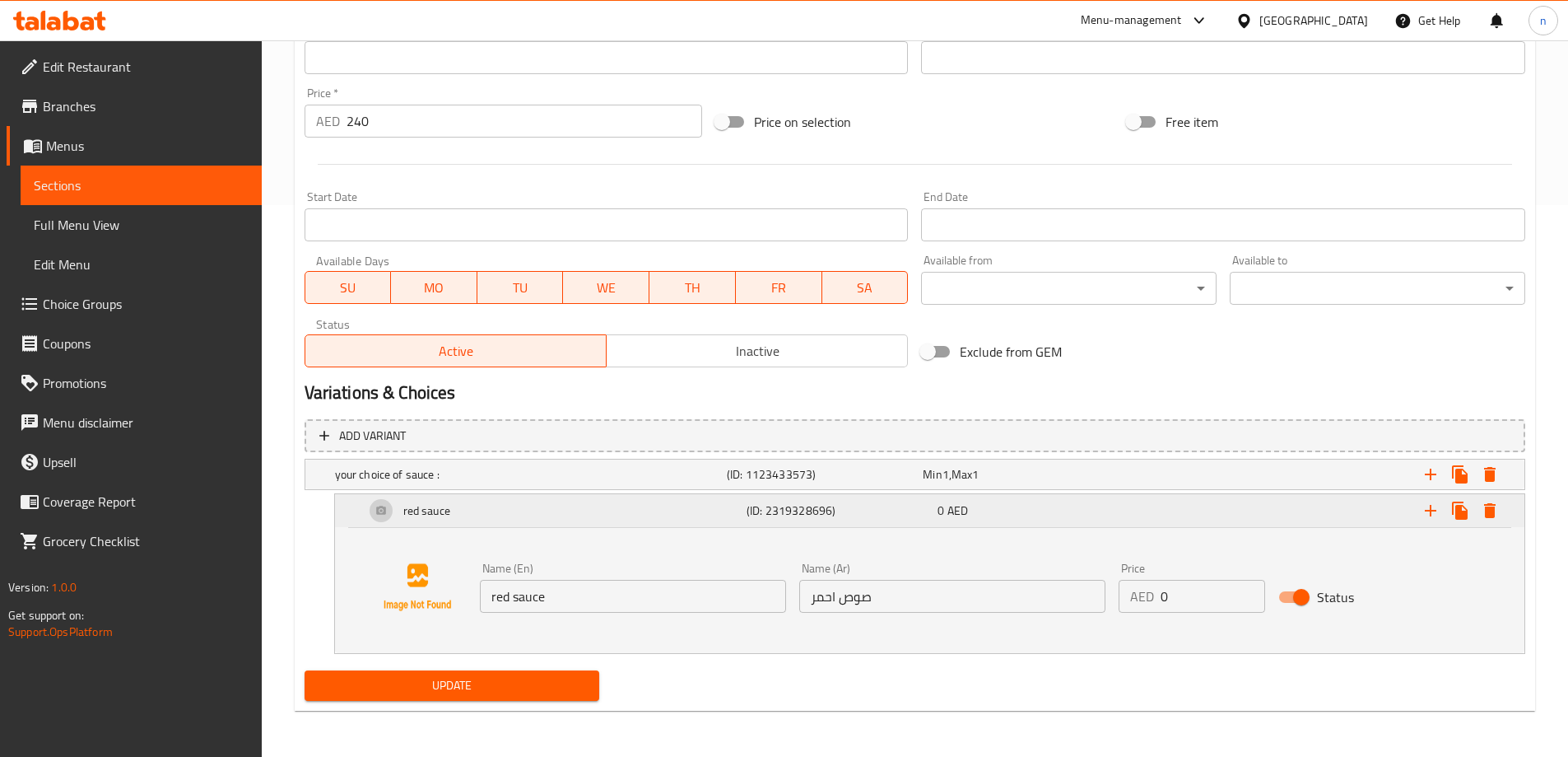
click at [861, 517] on h5 "(ID: 2319328696)" at bounding box center [839, 511] width 184 height 17
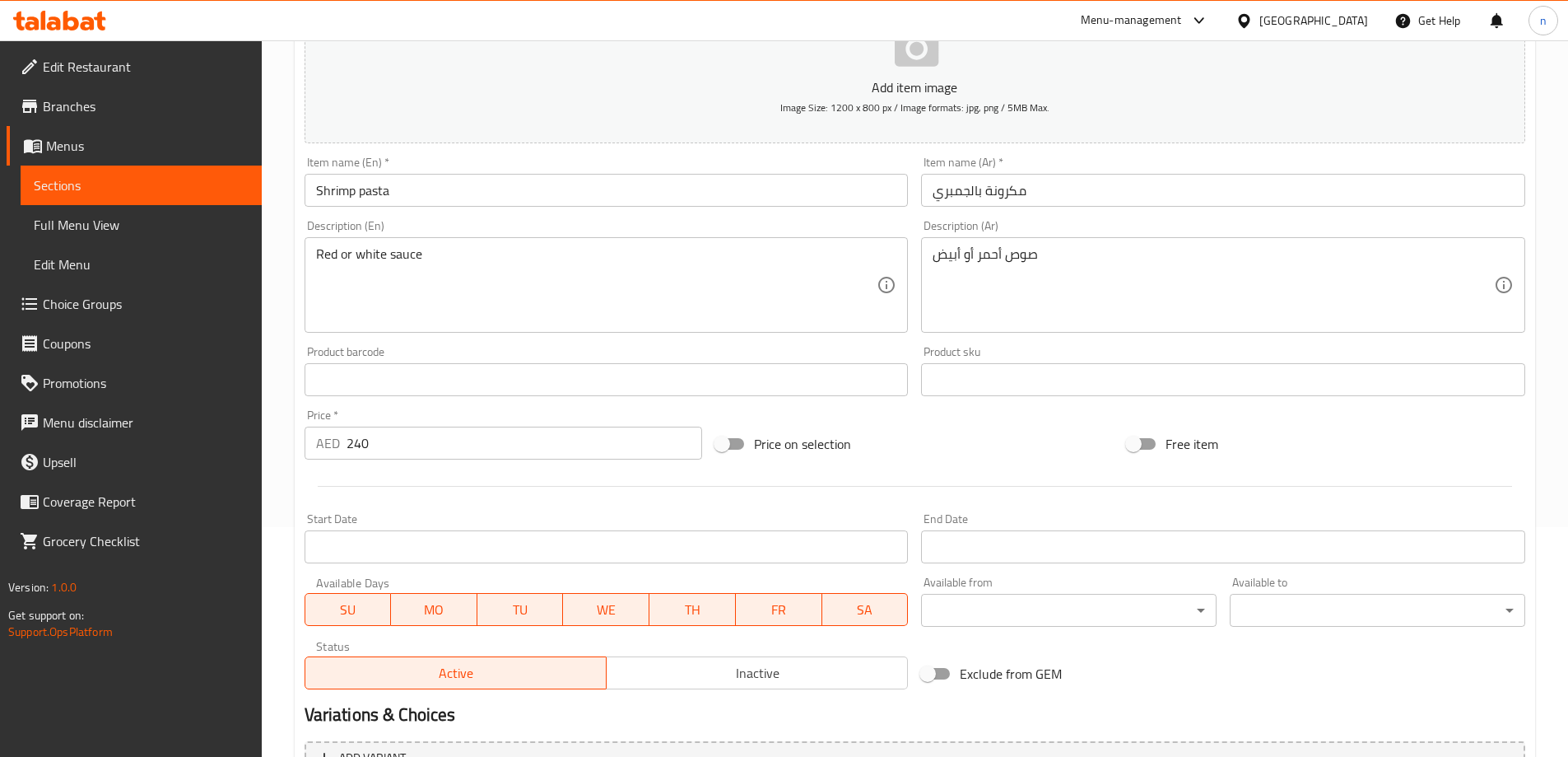
scroll to position [426, 0]
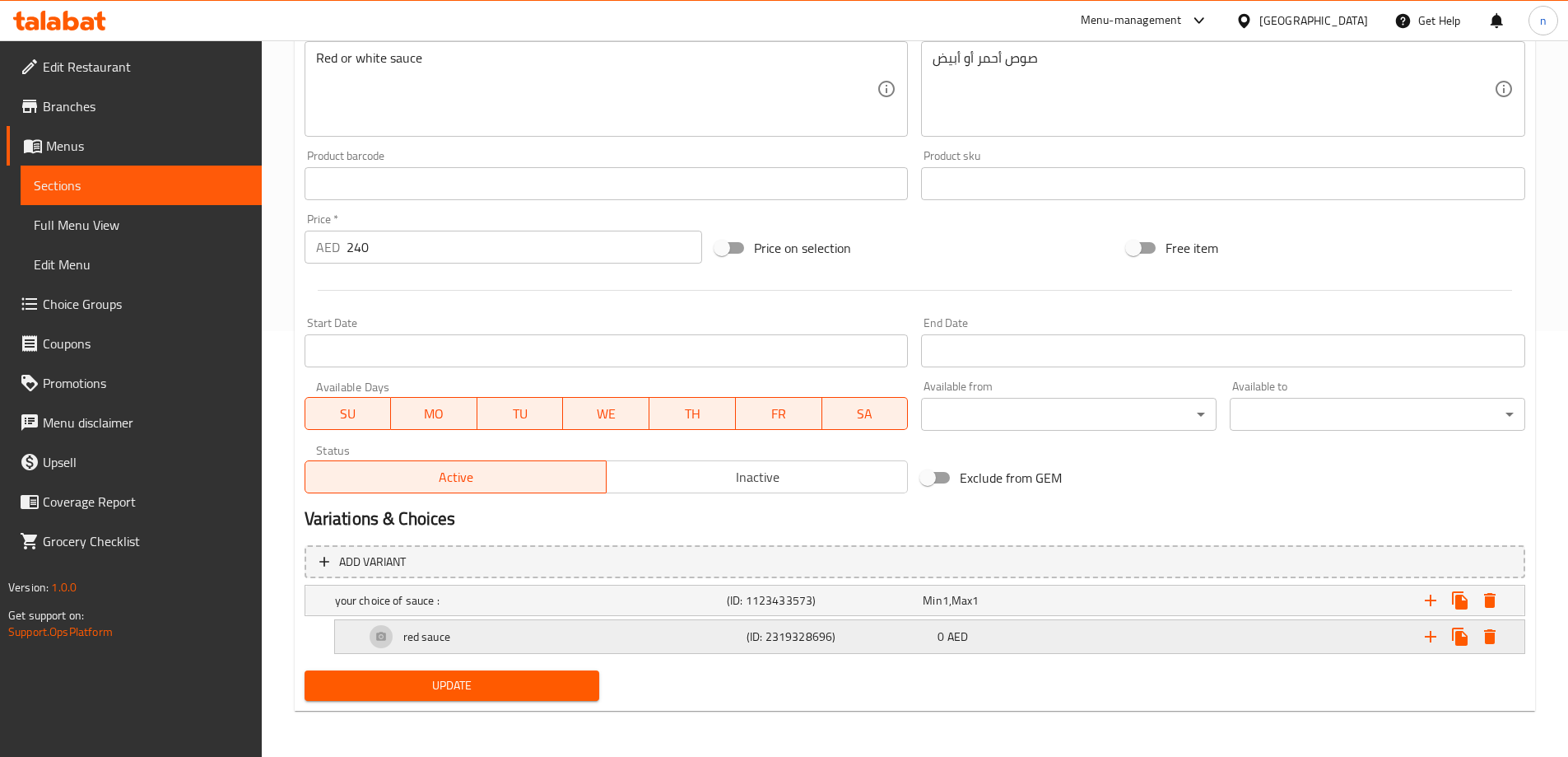
click at [1071, 630] on div "0 AED" at bounding box center [1029, 636] width 184 height 17
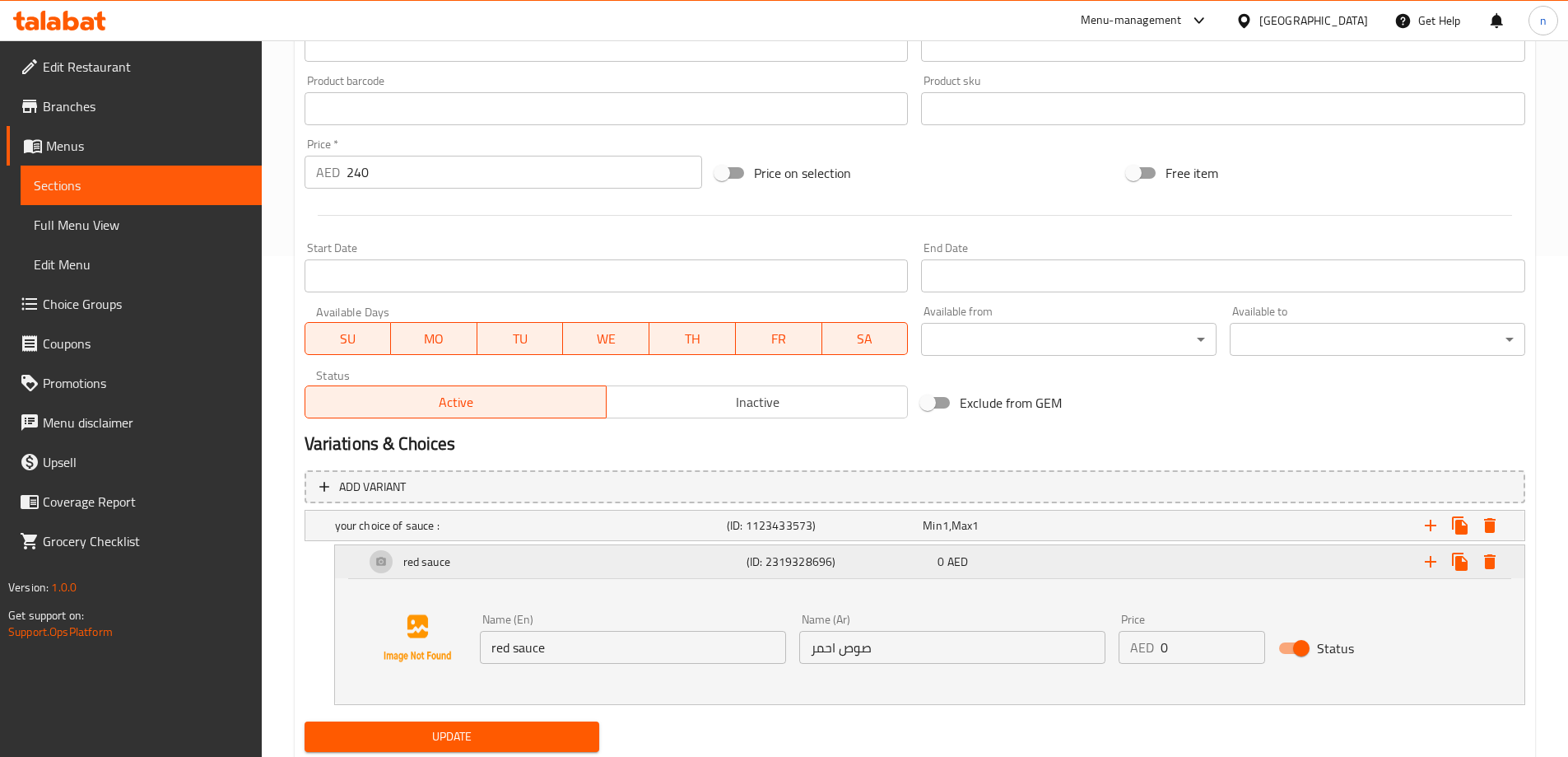
scroll to position [552, 0]
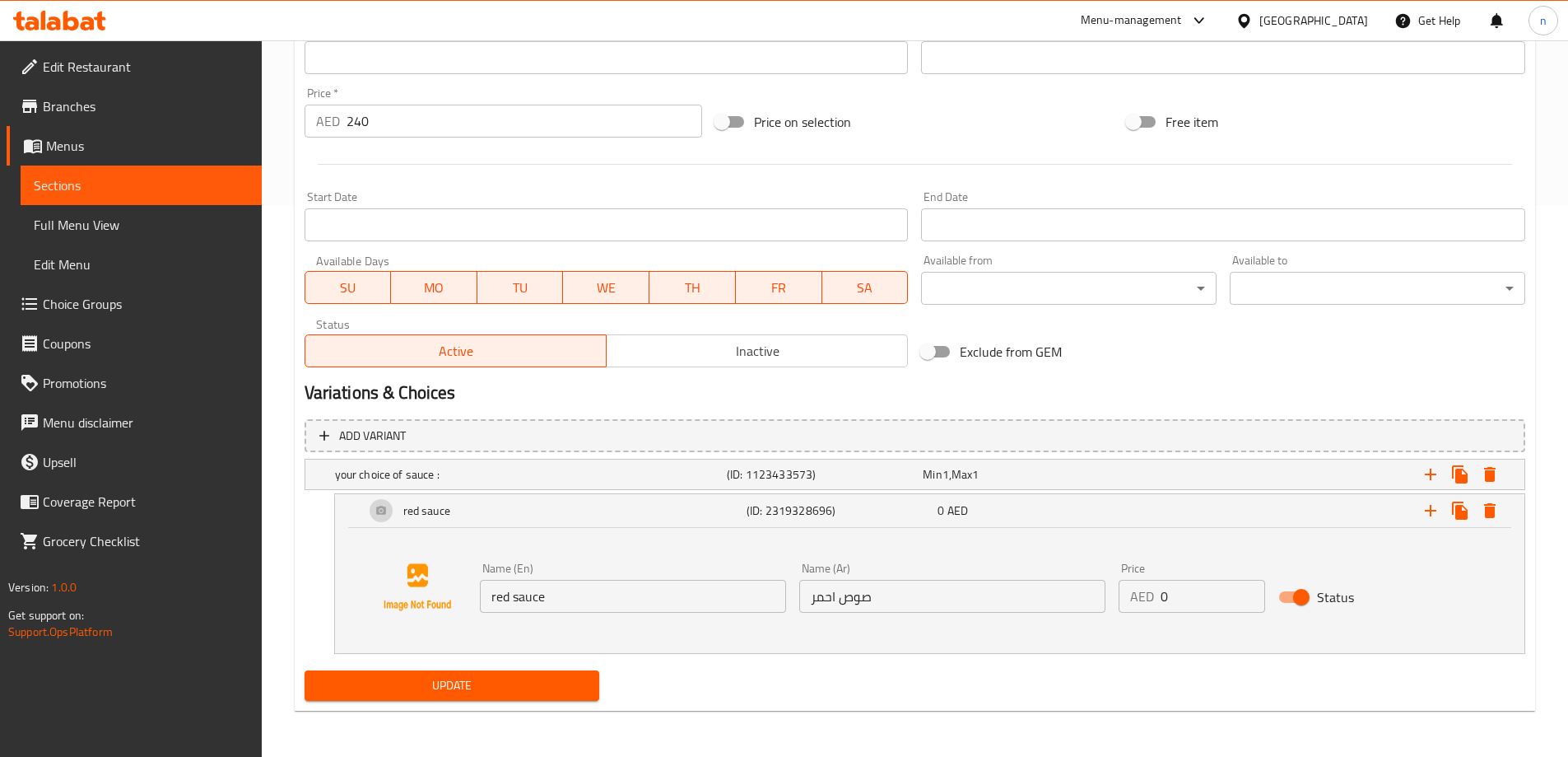
click at [1307, 598] on input "Status" at bounding box center [1302, 598] width 94 height 31
click at [1305, 597] on input "Status" at bounding box center [1285, 598] width 94 height 31
checkbox input "true"
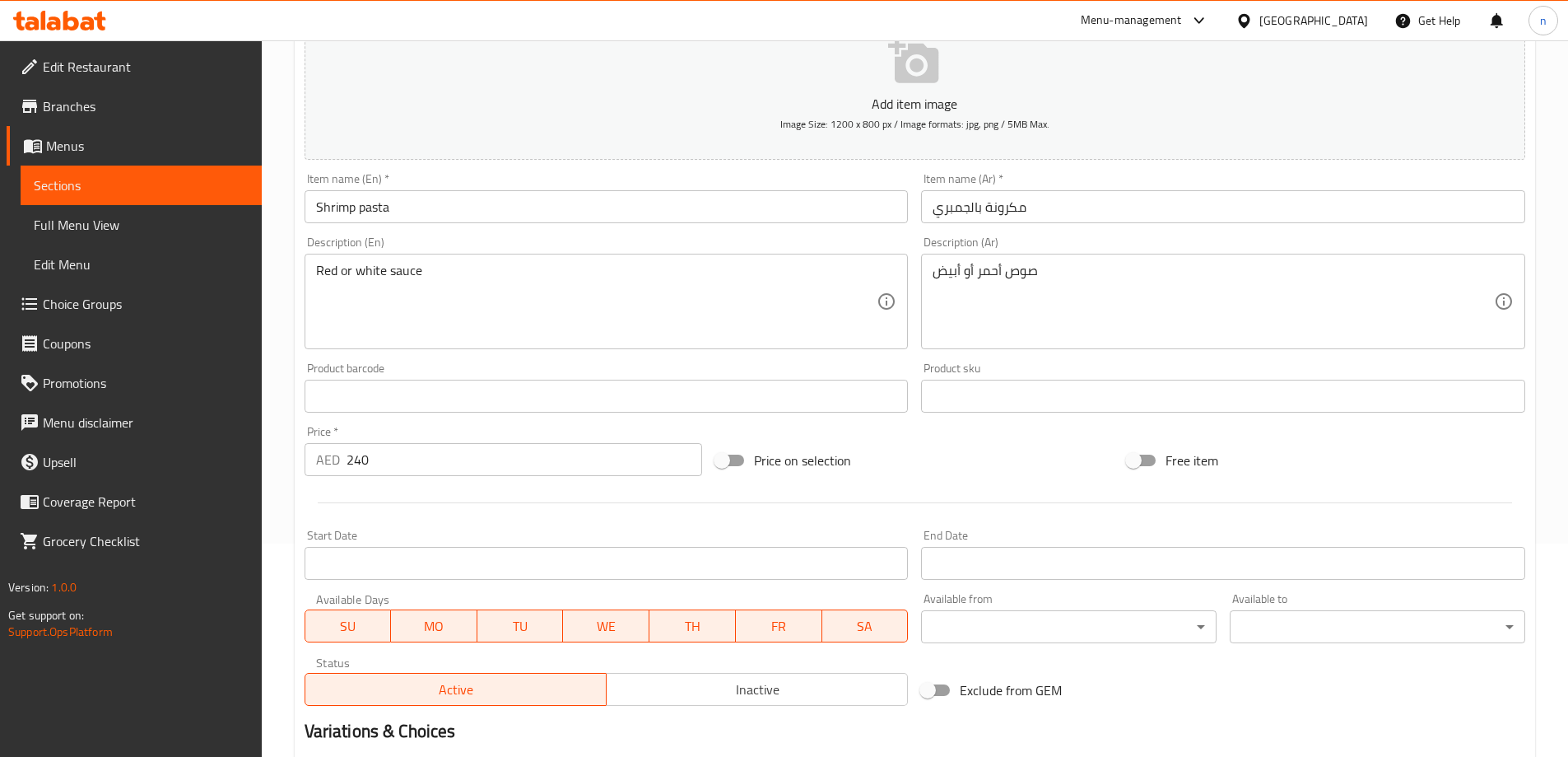
scroll to position [0, 0]
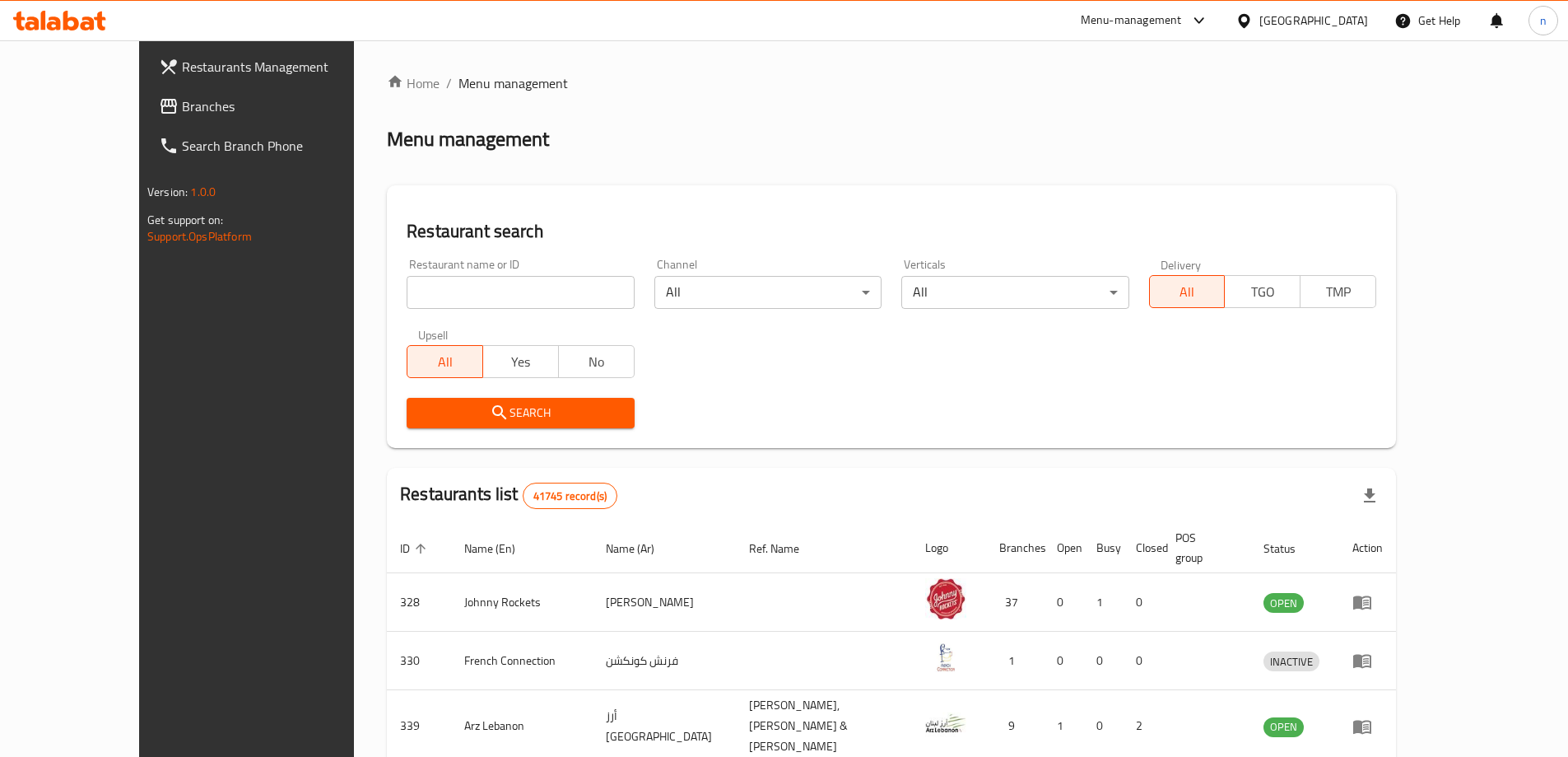
click at [182, 113] on span "Branches" at bounding box center [284, 107] width 206 height 20
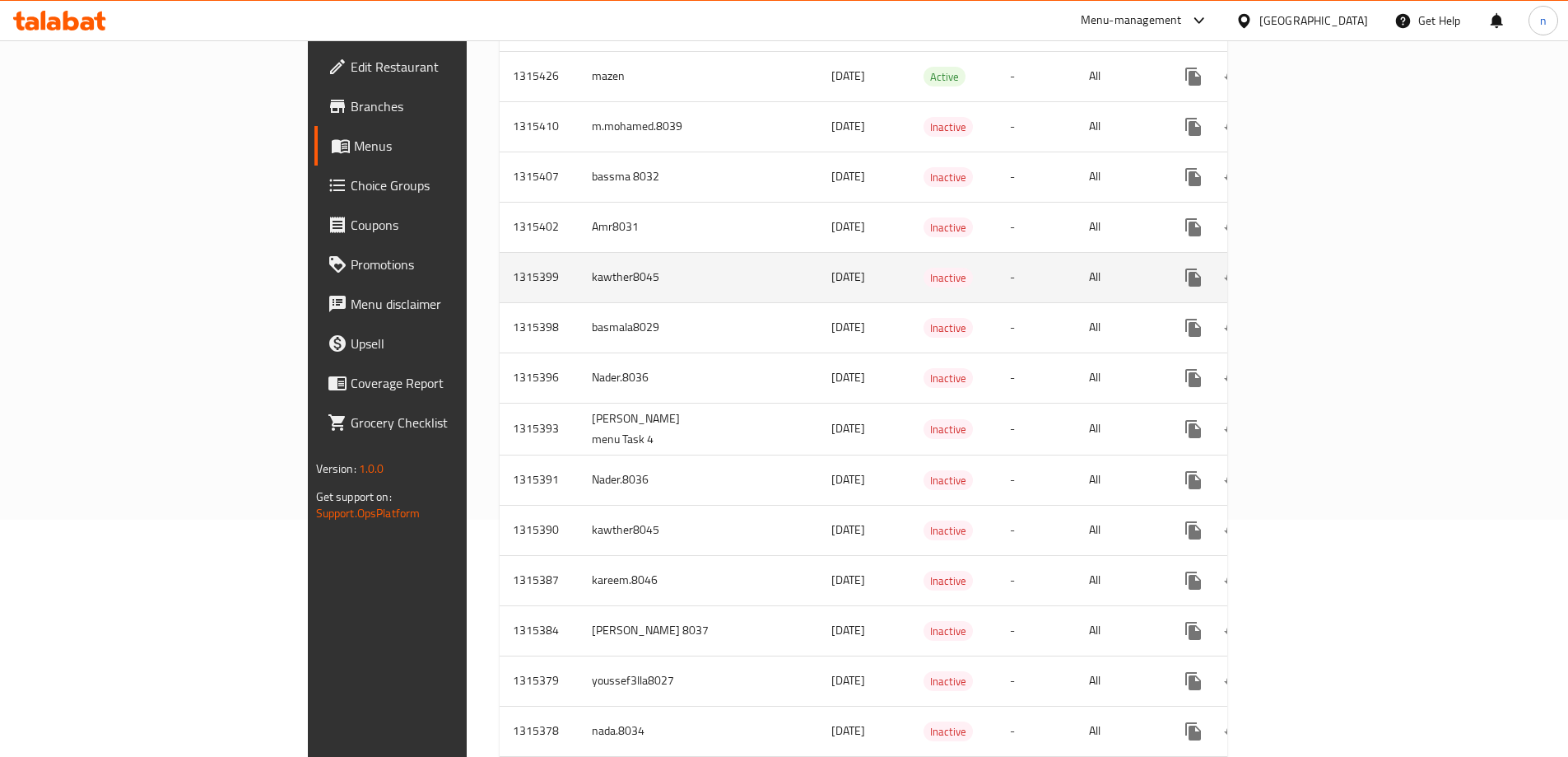
scroll to position [247, 0]
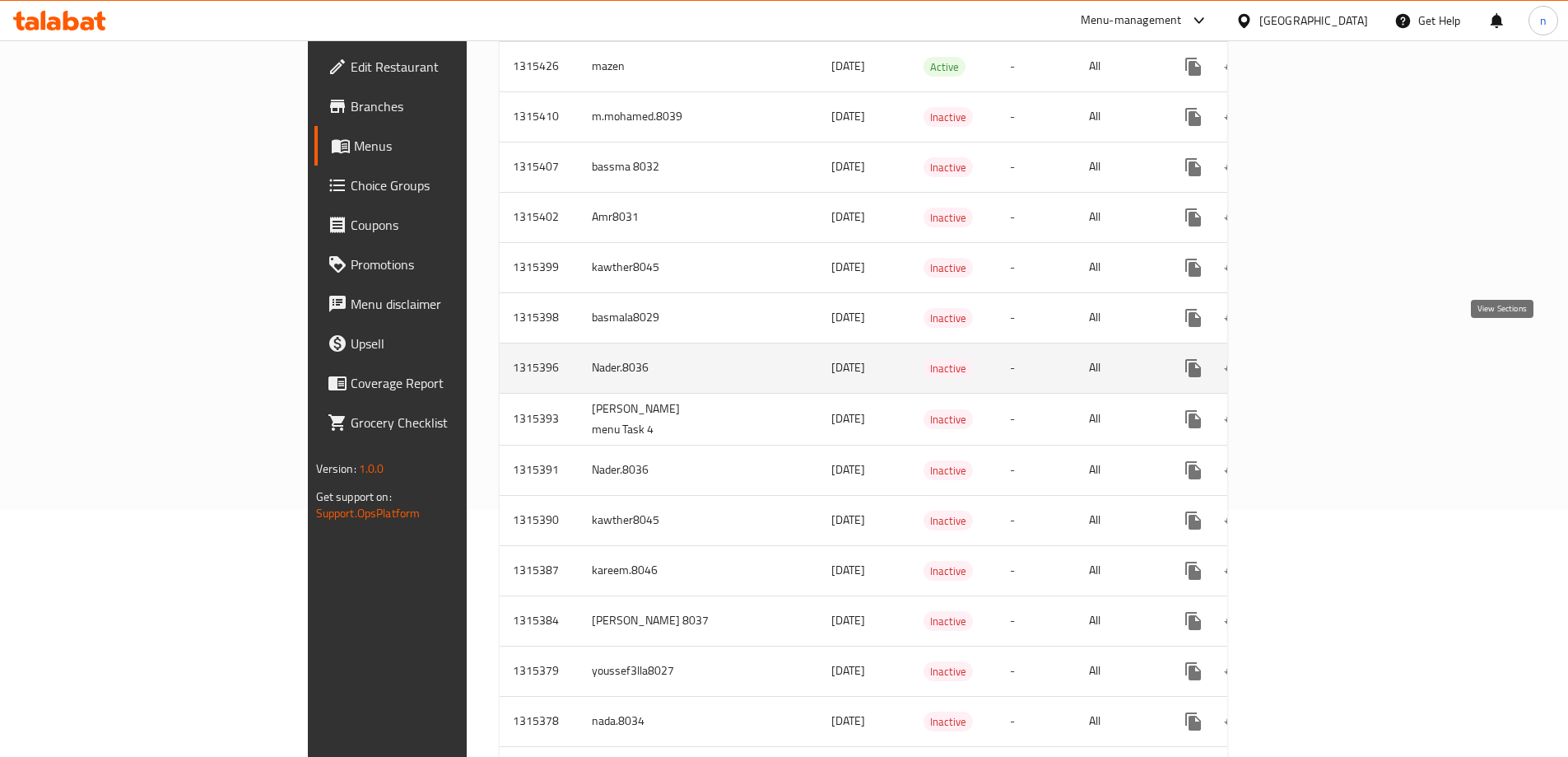
click at [1322, 358] on icon "enhanced table" at bounding box center [1312, 368] width 20 height 20
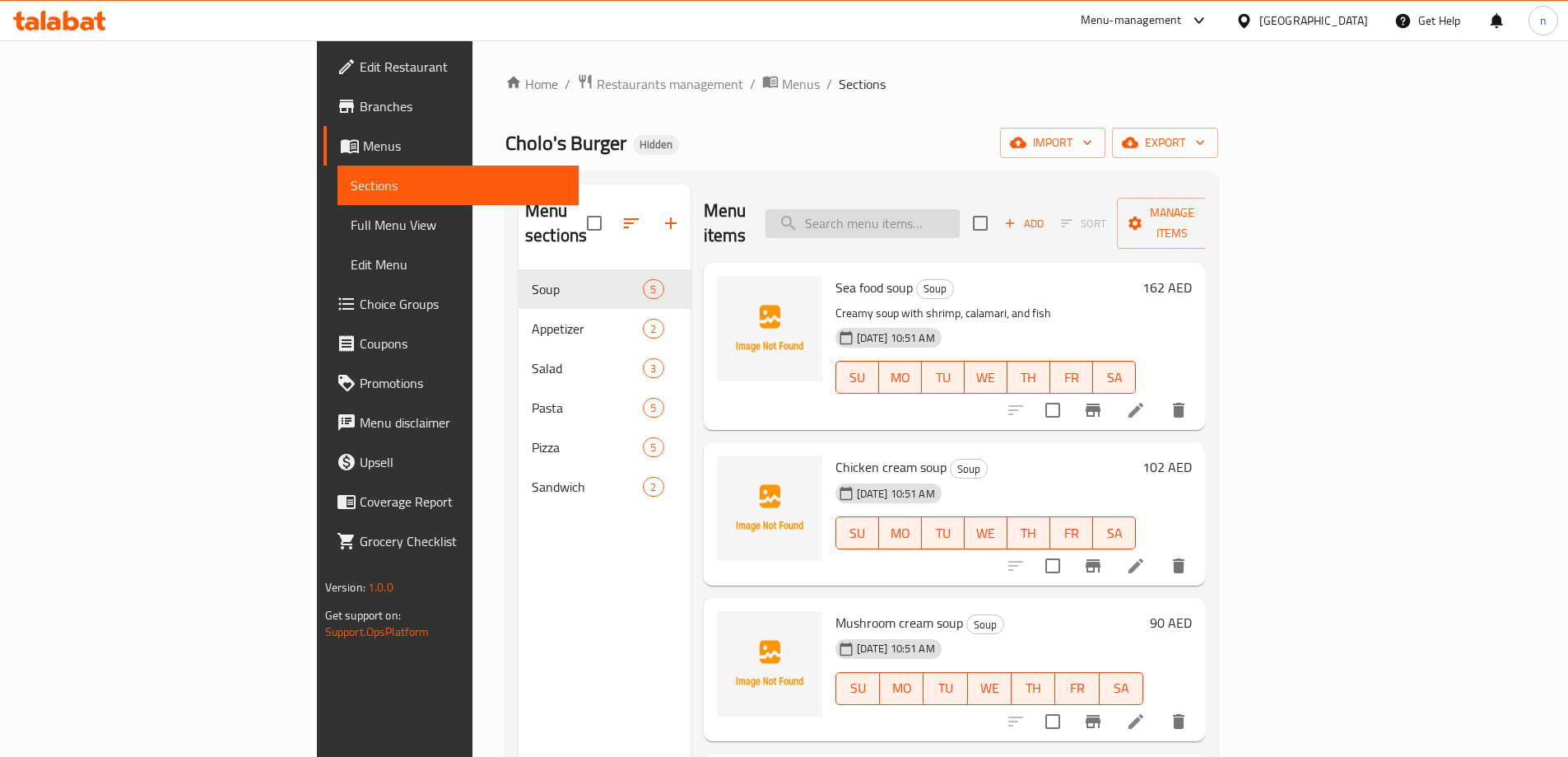
click at [948, 220] on input "search" at bounding box center [862, 223] width 194 height 29
paste input "Fried potato"
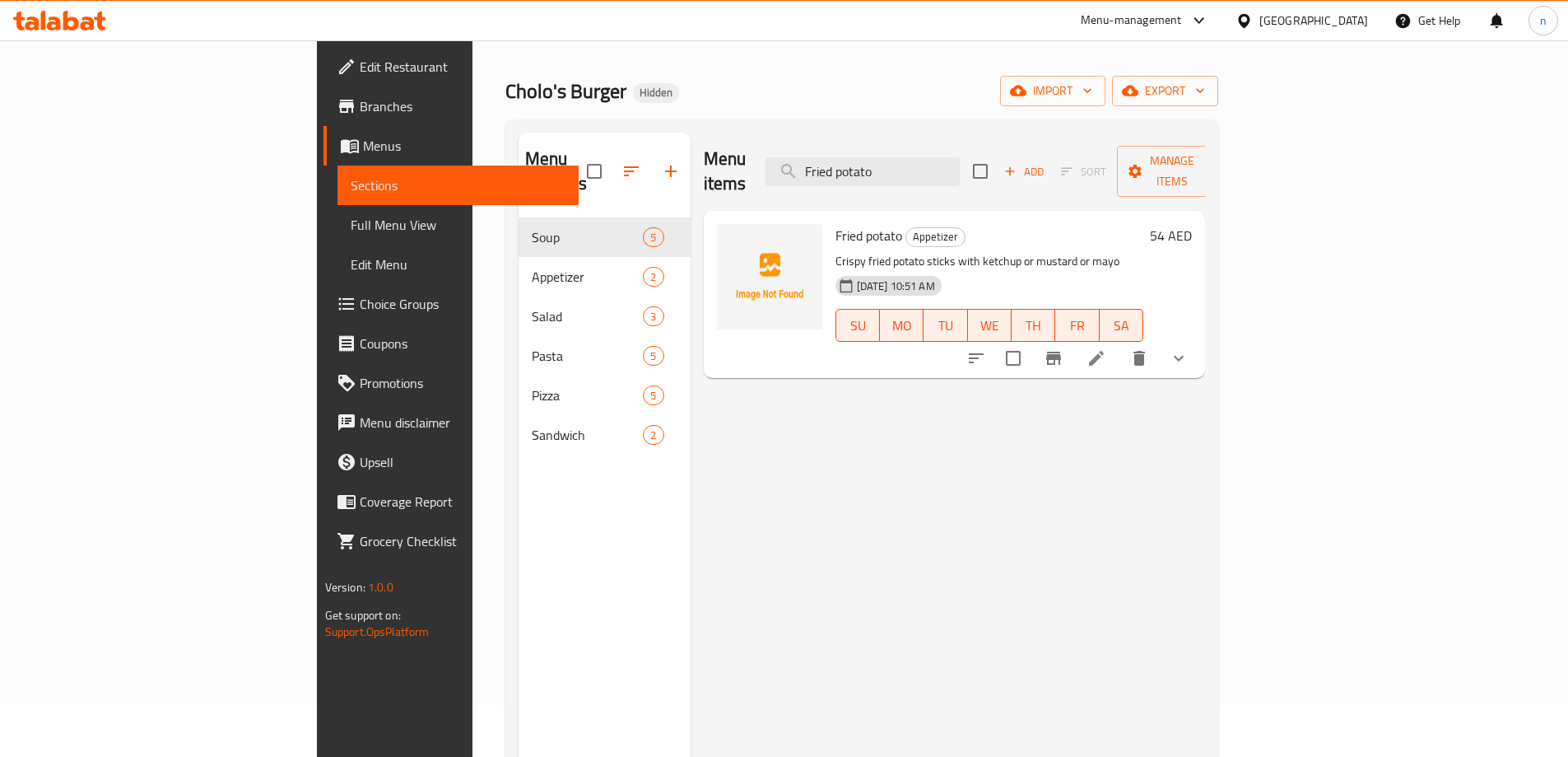
scroll to position [164, 0]
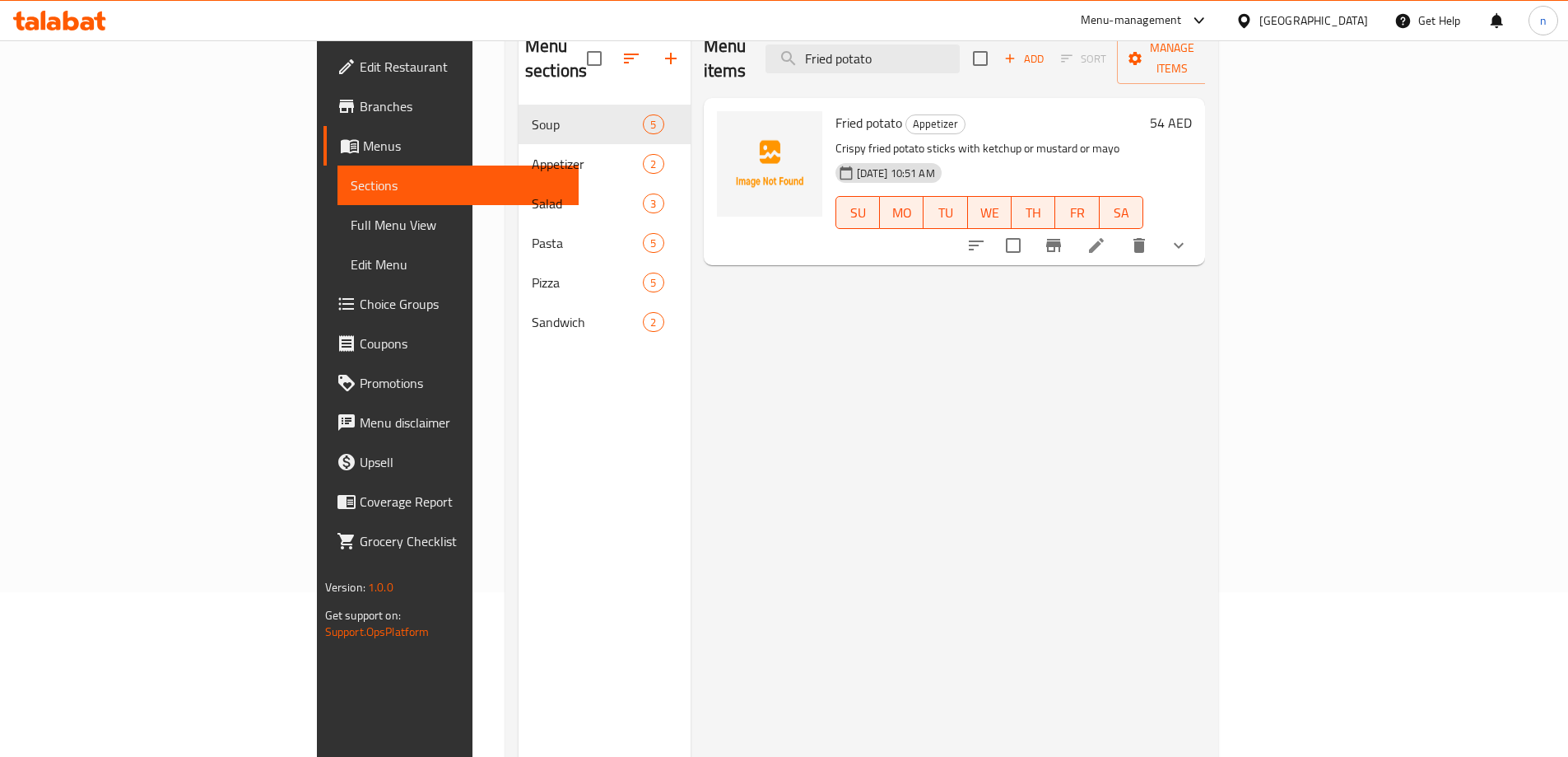
type input "Fried potato"
click at [1119, 231] on li at bounding box center [1096, 245] width 46 height 30
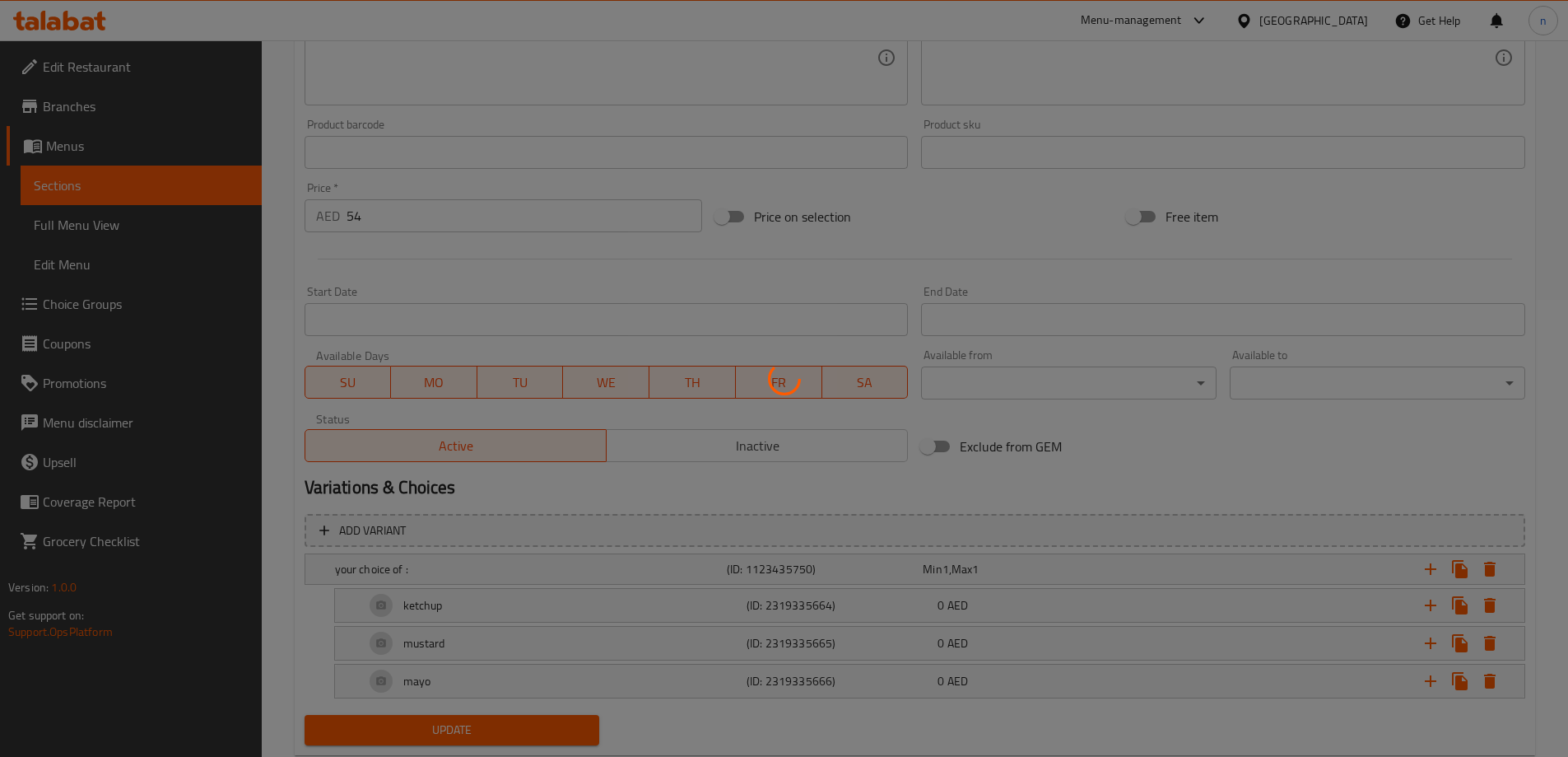
scroll to position [502, 0]
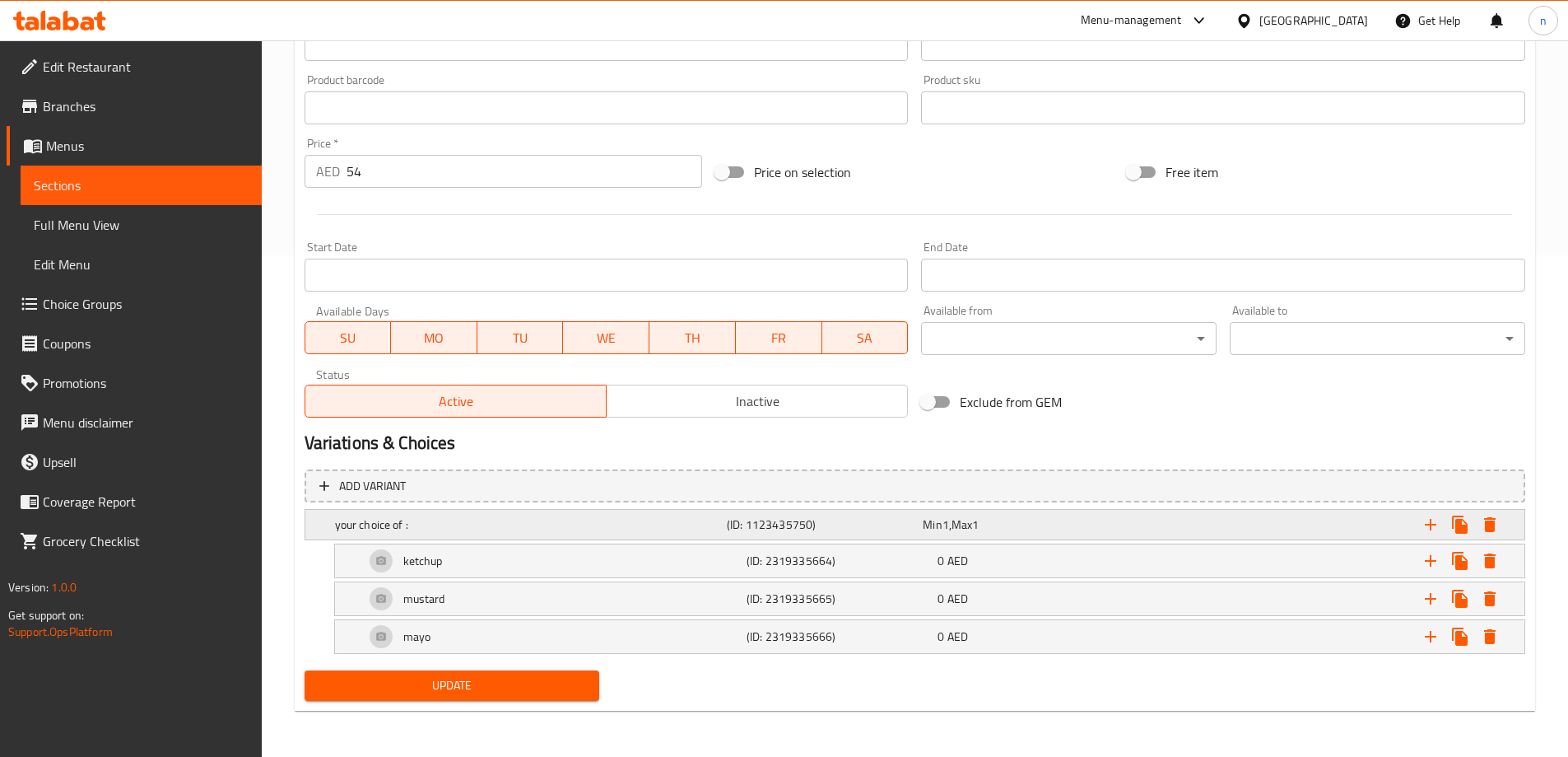
click at [505, 529] on h5 "your choice of :" at bounding box center [528, 525] width 385 height 17
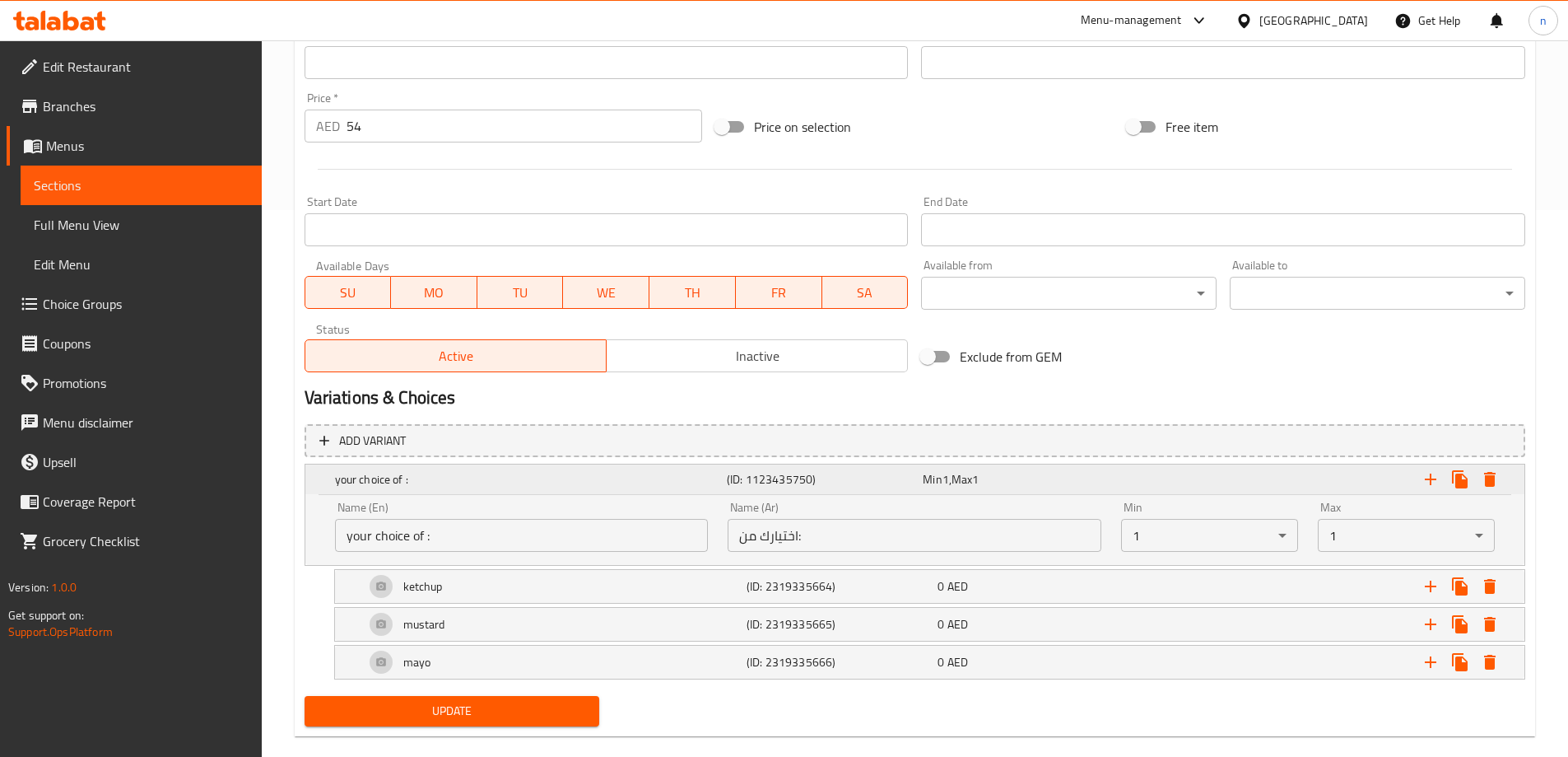
scroll to position [573, 0]
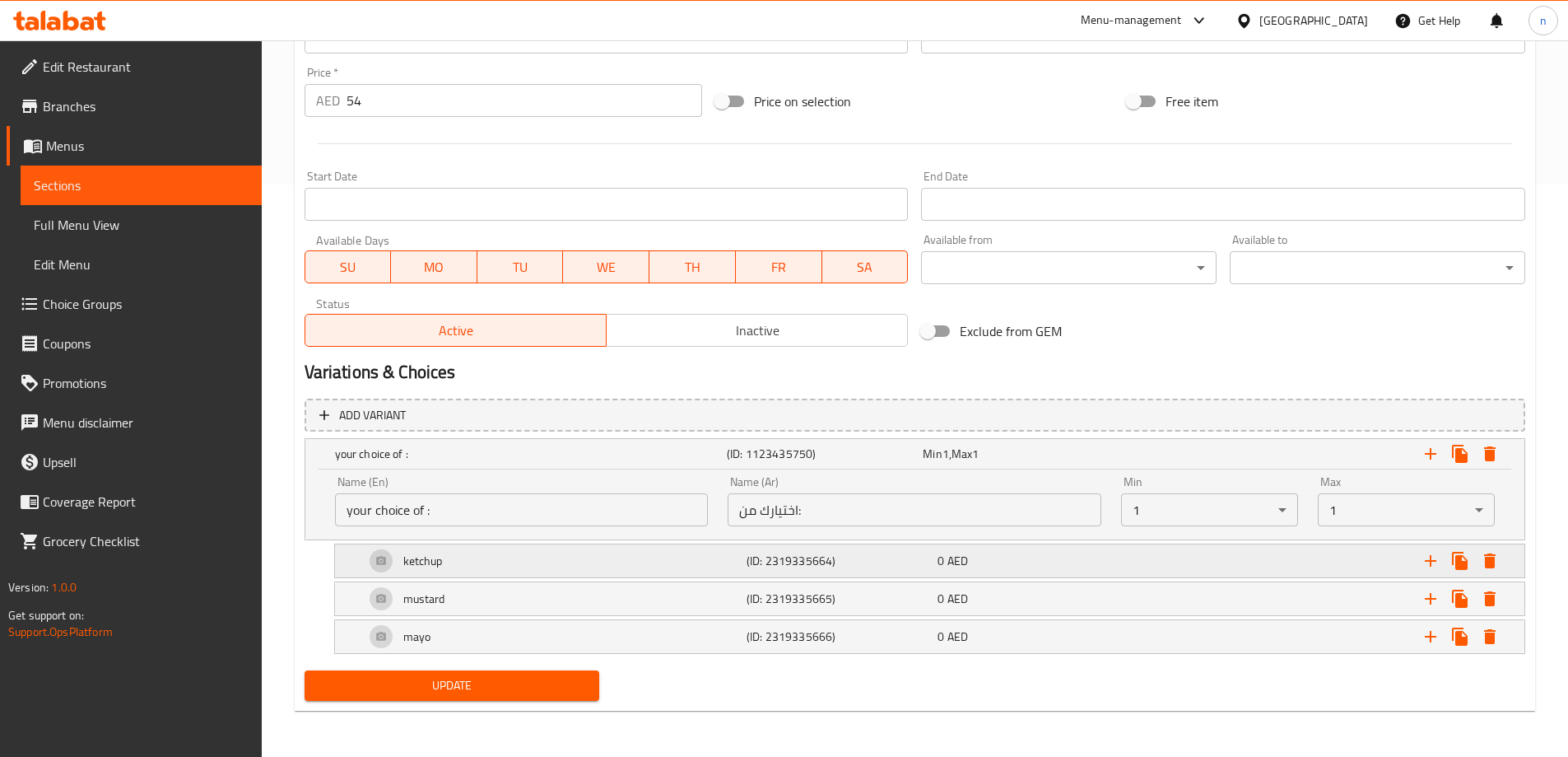
click at [582, 557] on div "ketchup" at bounding box center [552, 561] width 382 height 40
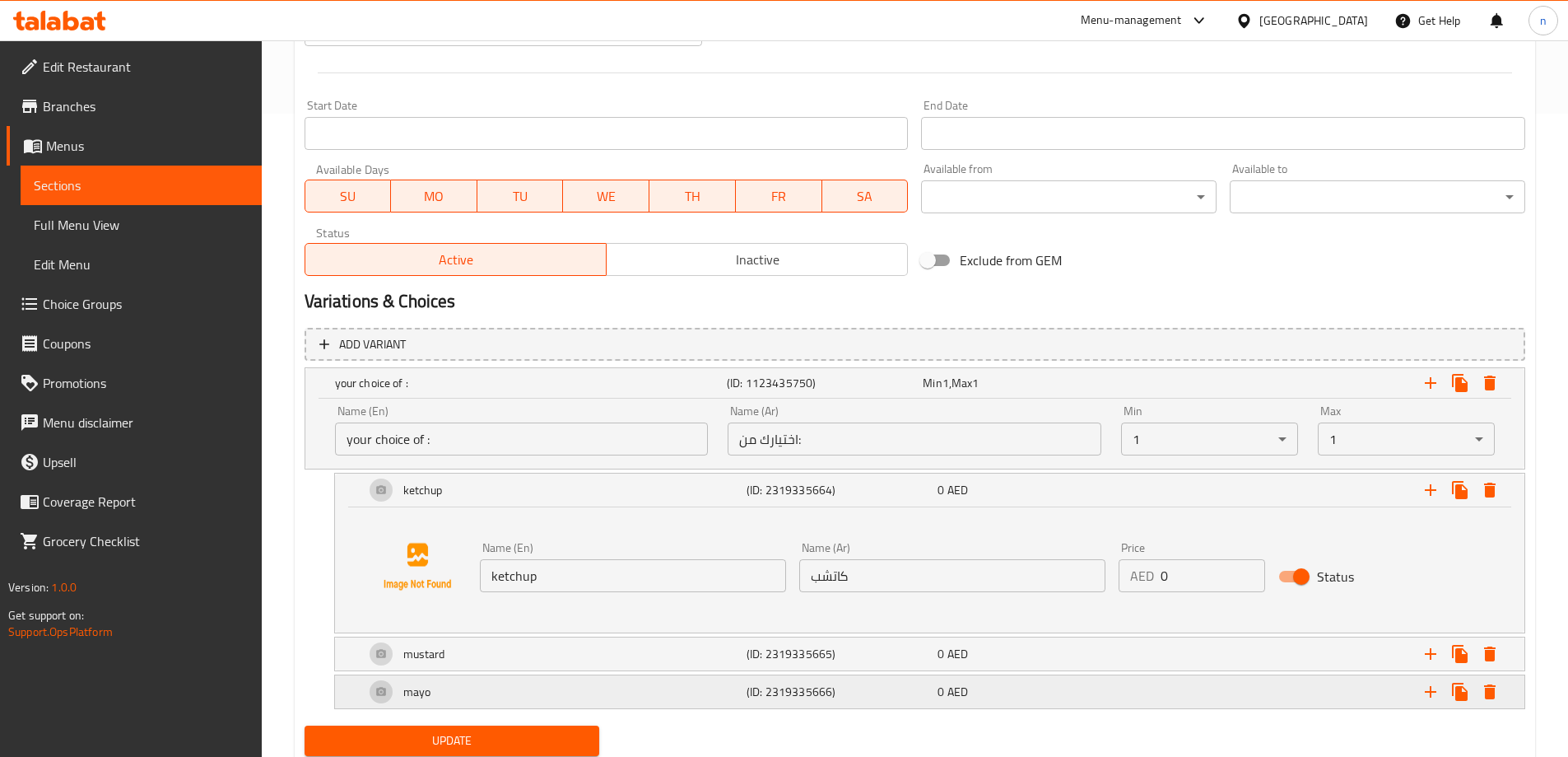
scroll to position [698, 0]
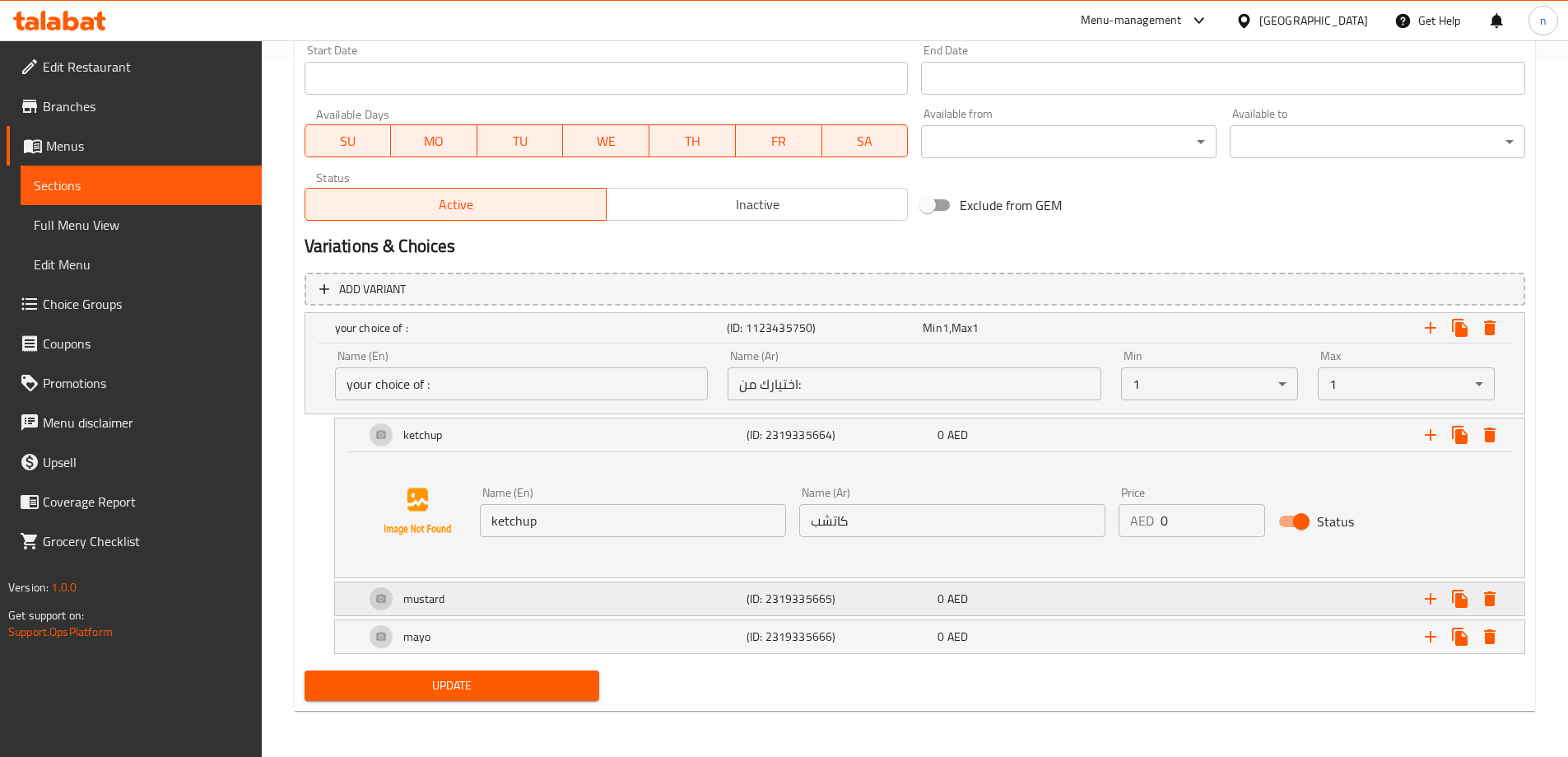
click at [621, 597] on div "mustard" at bounding box center [552, 599] width 382 height 40
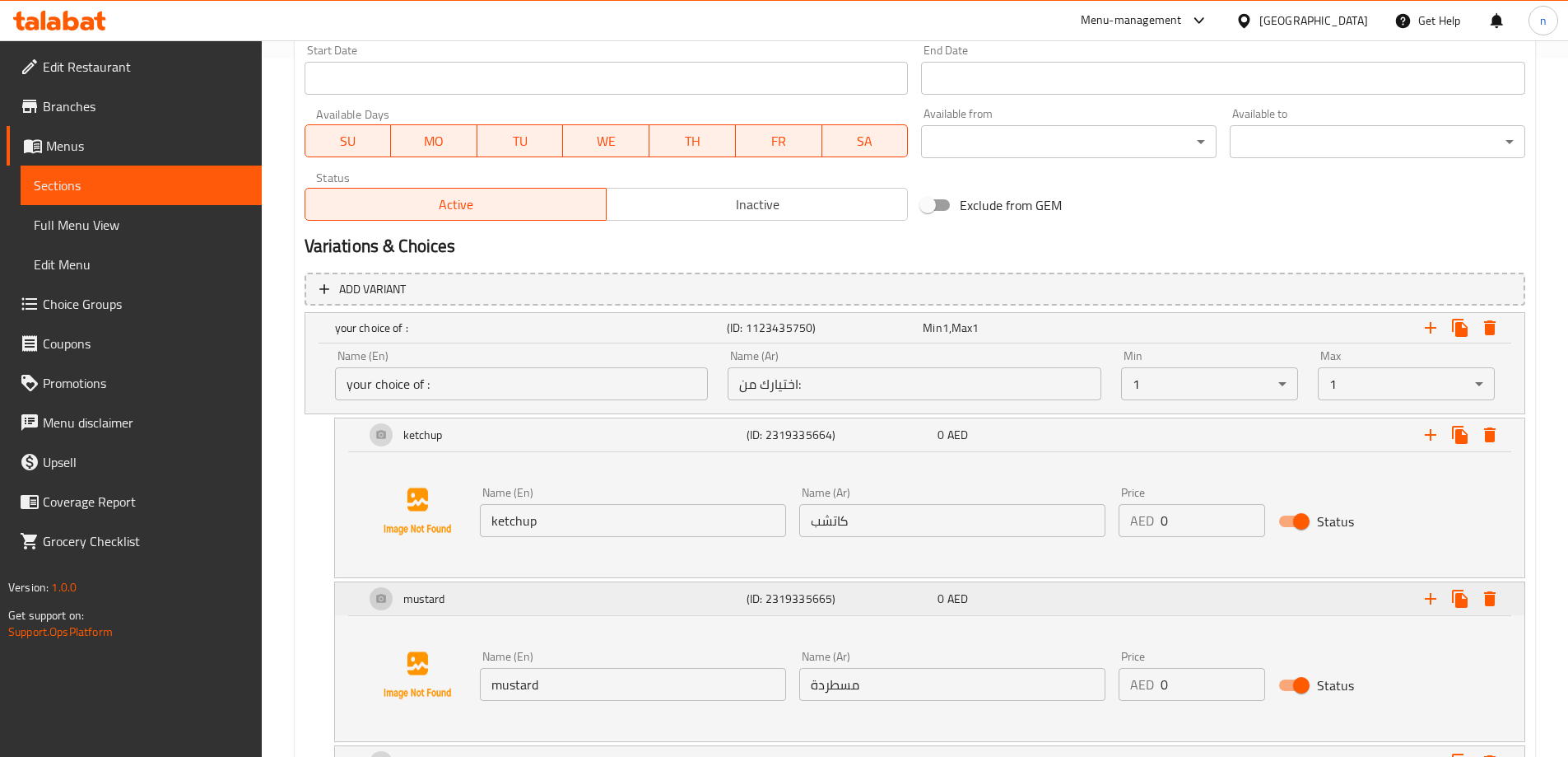
scroll to position [824, 0]
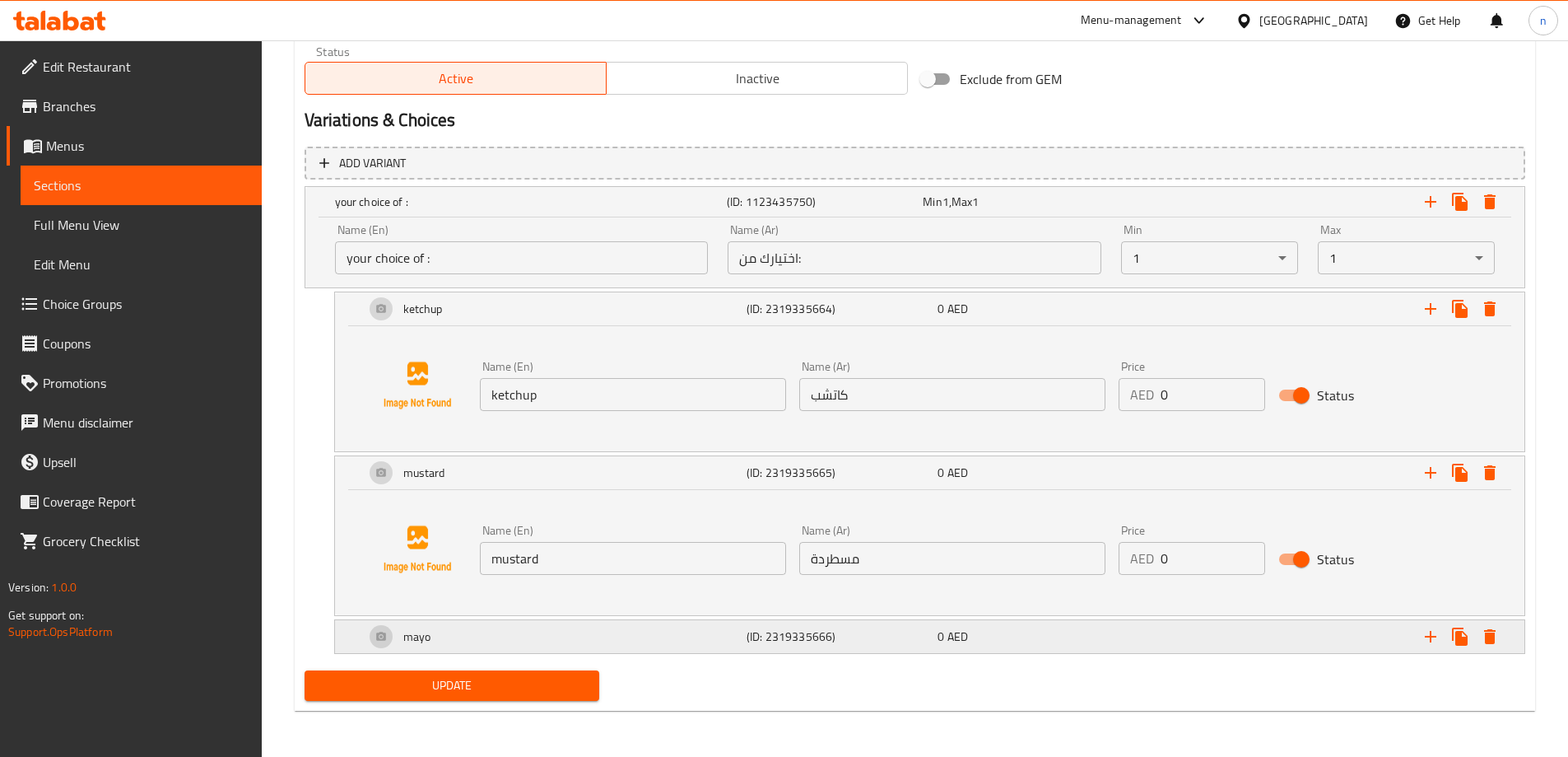
click at [756, 640] on h5 "(ID: 2319335666)" at bounding box center [839, 636] width 184 height 17
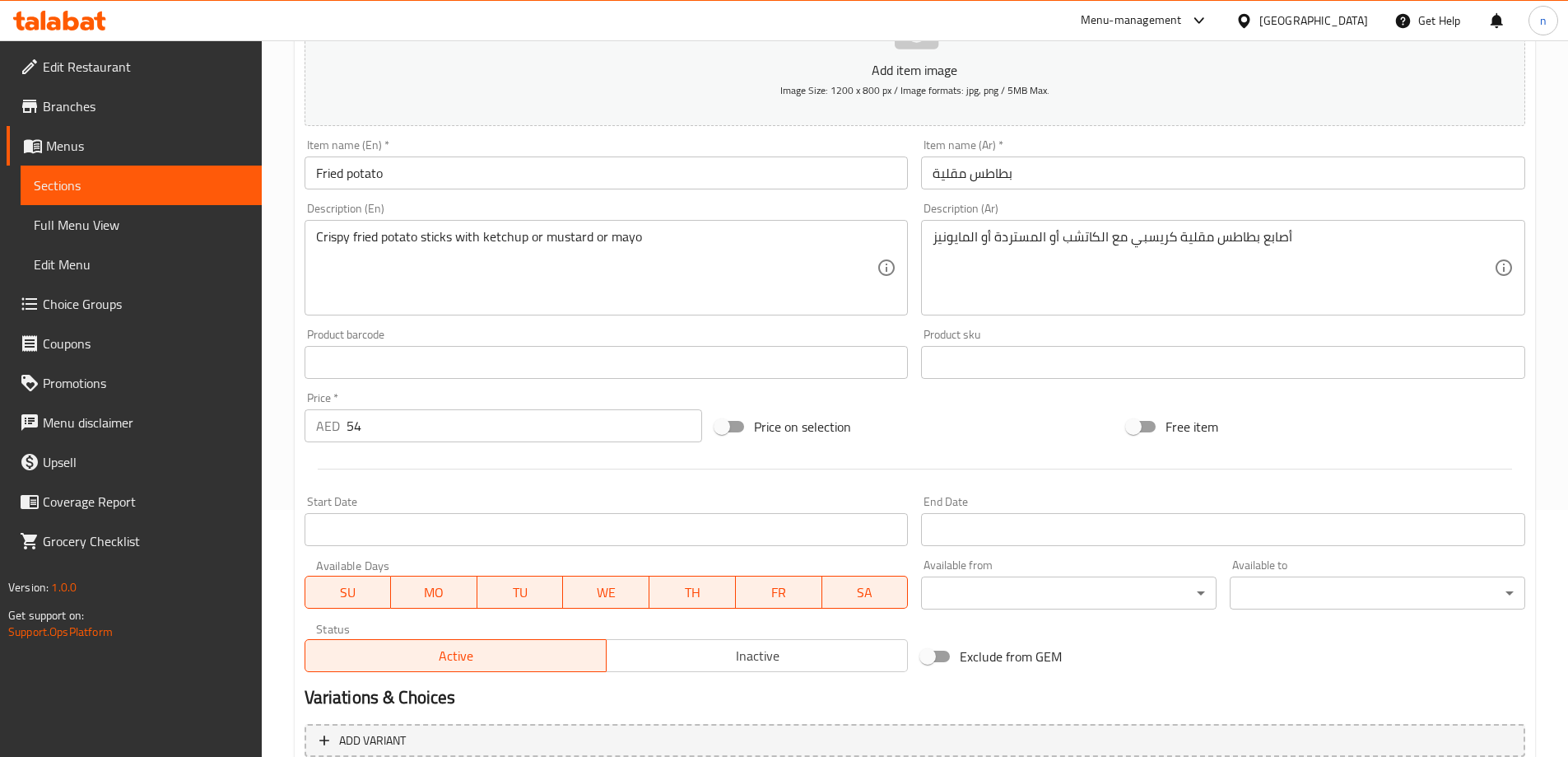
scroll to position [577, 0]
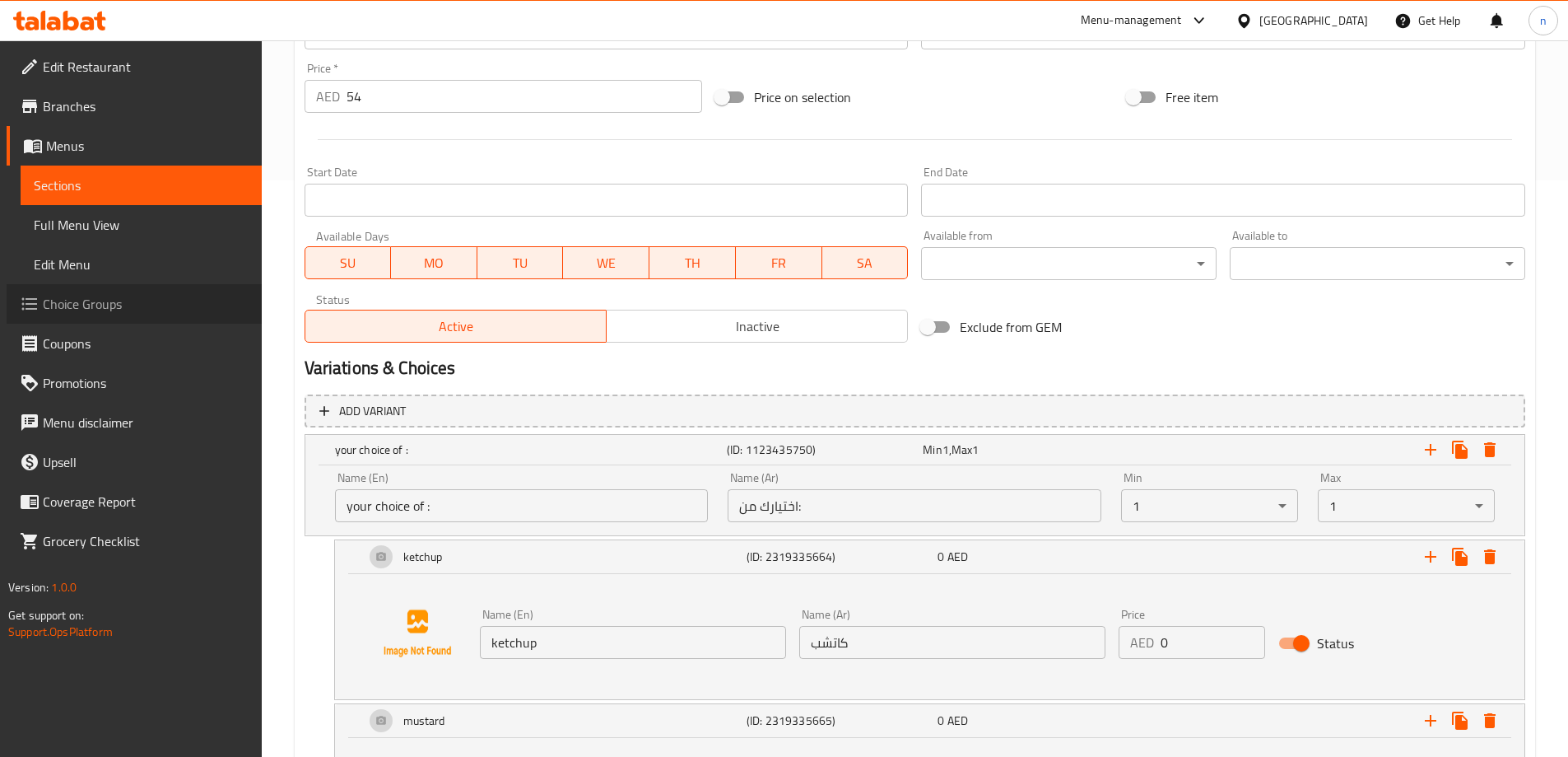
click at [88, 304] on span "Choice Groups" at bounding box center [145, 304] width 206 height 20
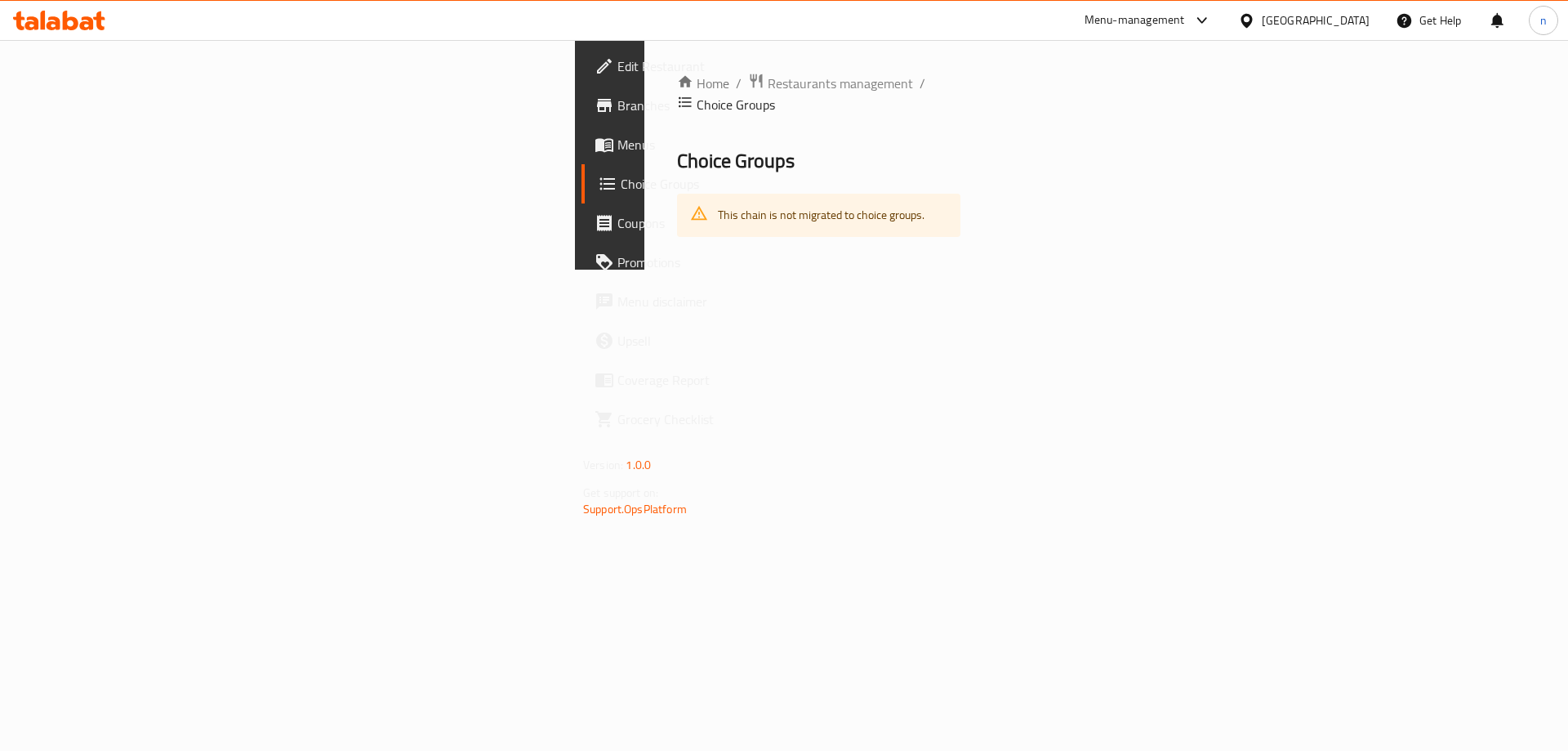
click at [617, 146] on span "Menus" at bounding box center [720, 144] width 207 height 20
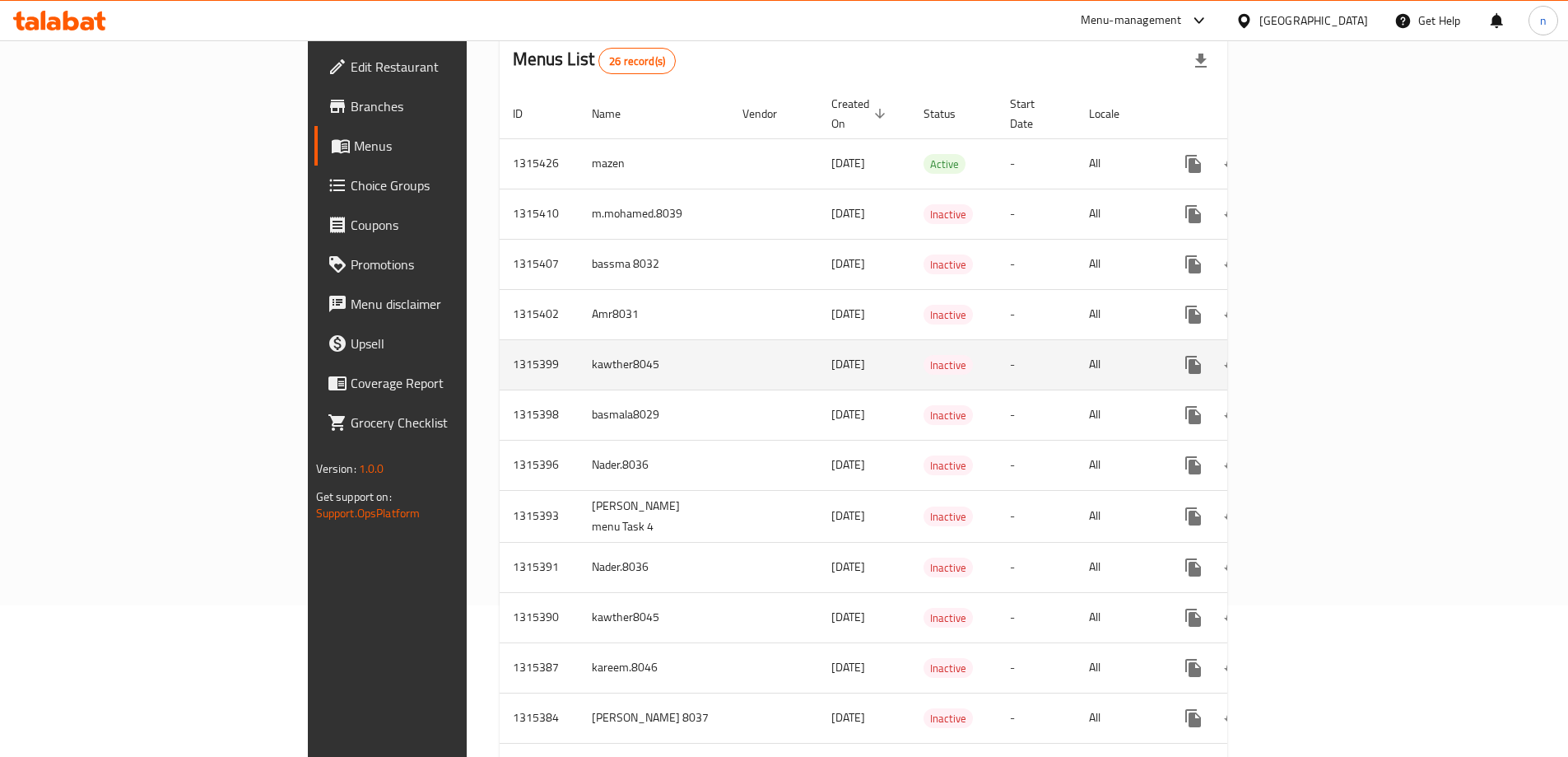
scroll to position [164, 0]
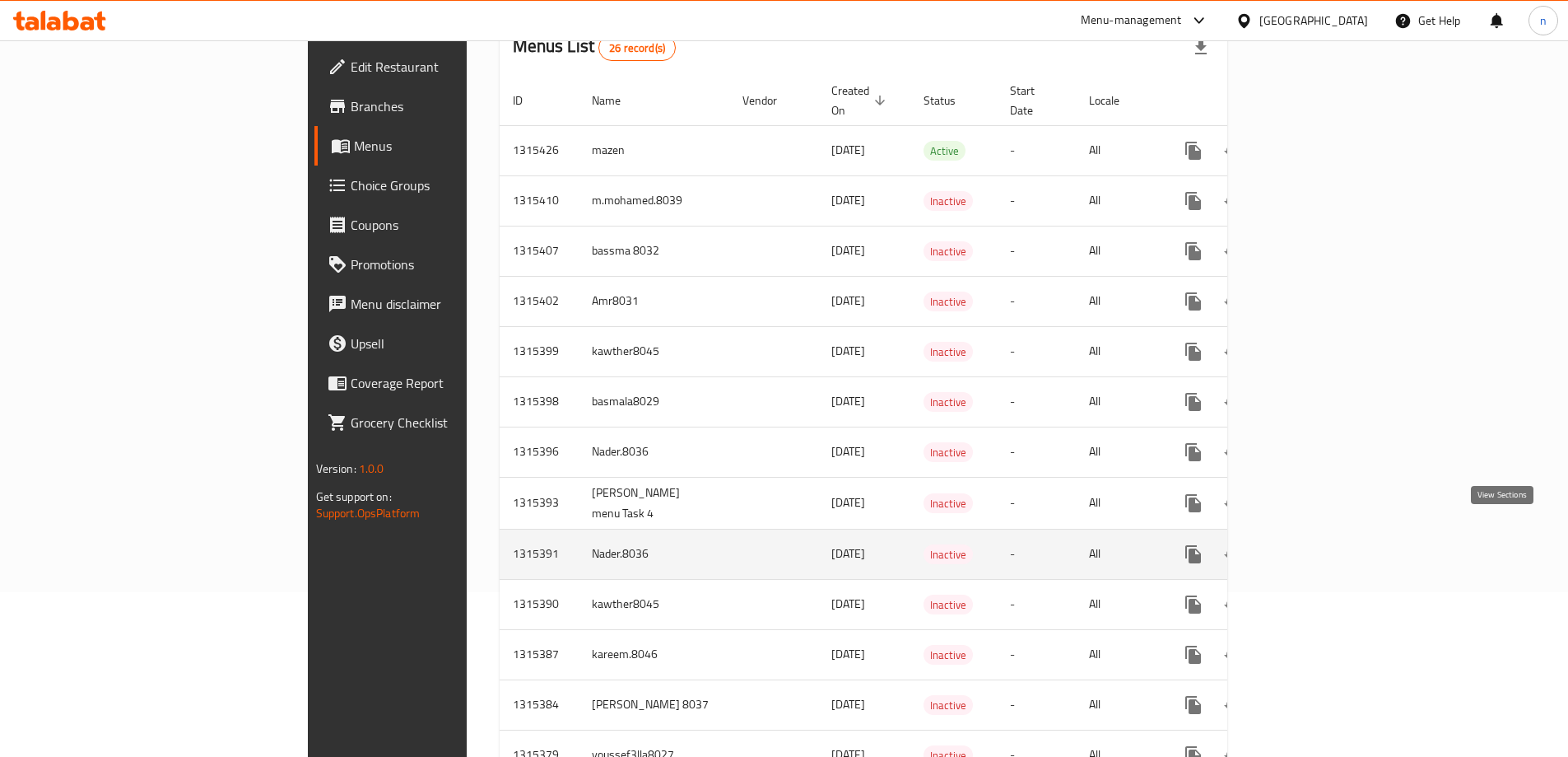
click at [1332, 549] on link "enhanced table" at bounding box center [1312, 555] width 40 height 40
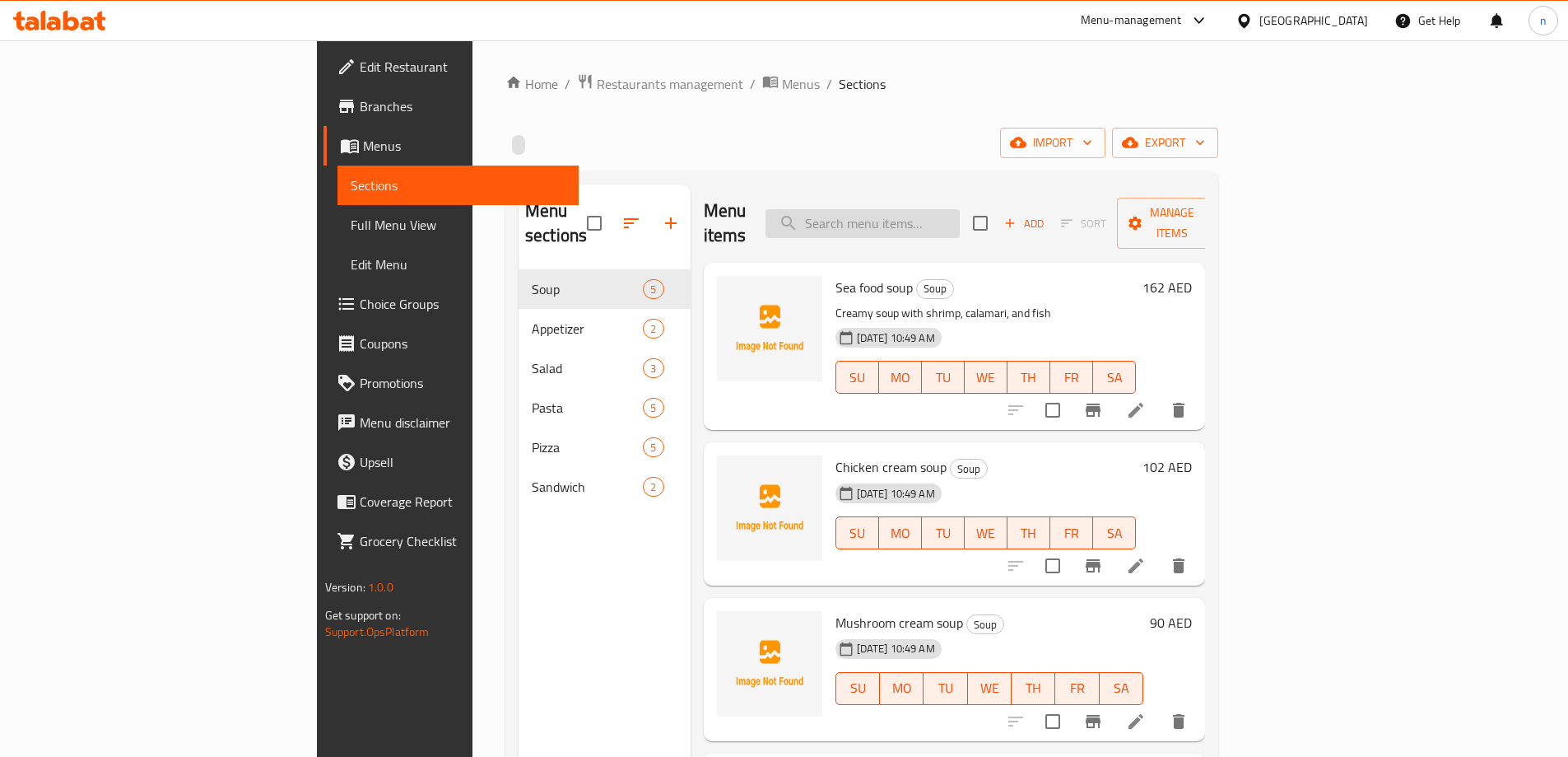
click at [960, 221] on input "search" at bounding box center [862, 223] width 194 height 29
paste input "Shrimp pasta"
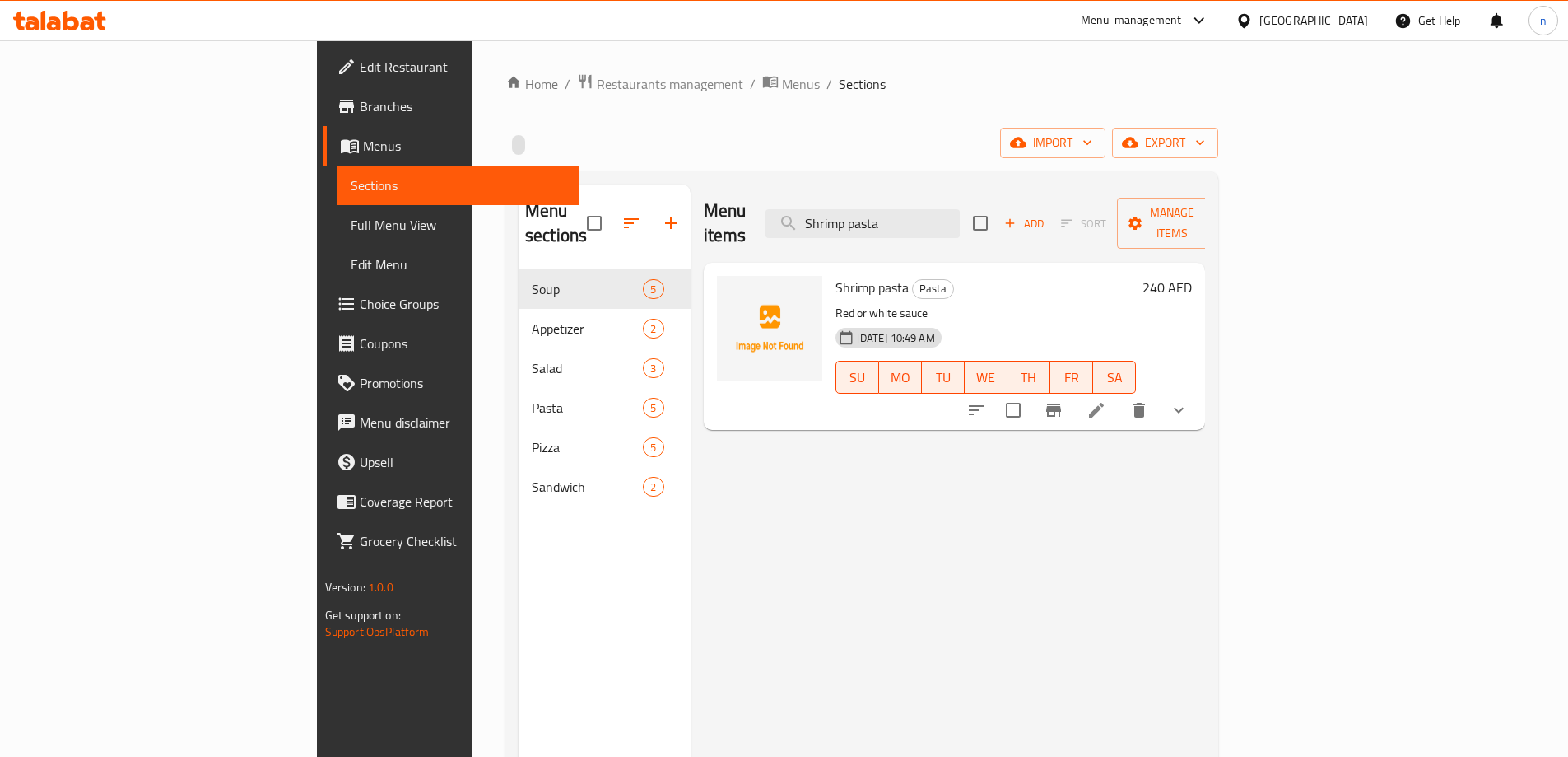
type input "Shrimp pasta"
click at [1106, 400] on icon at bounding box center [1096, 410] width 20 height 20
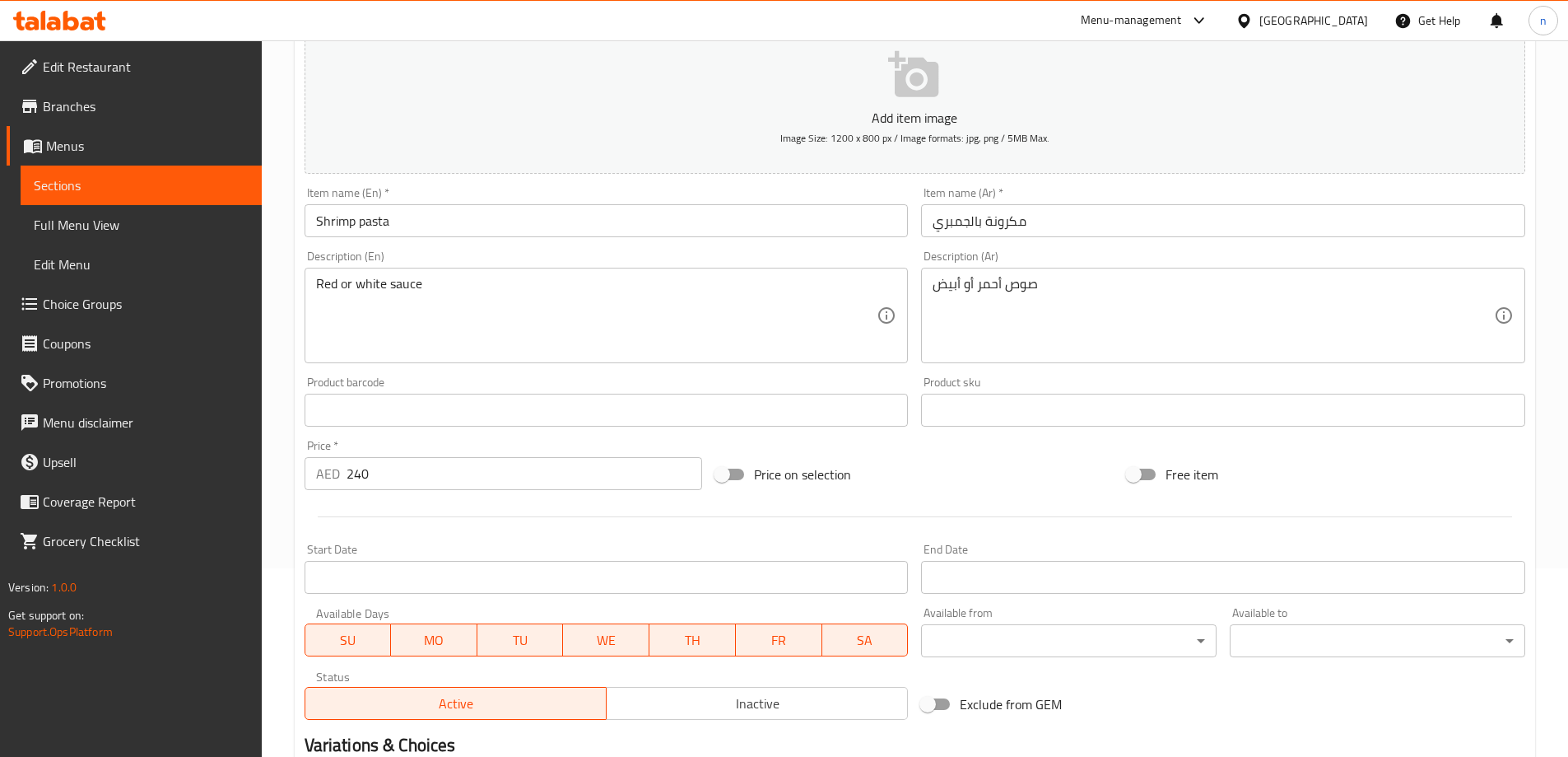
scroll to position [415, 0]
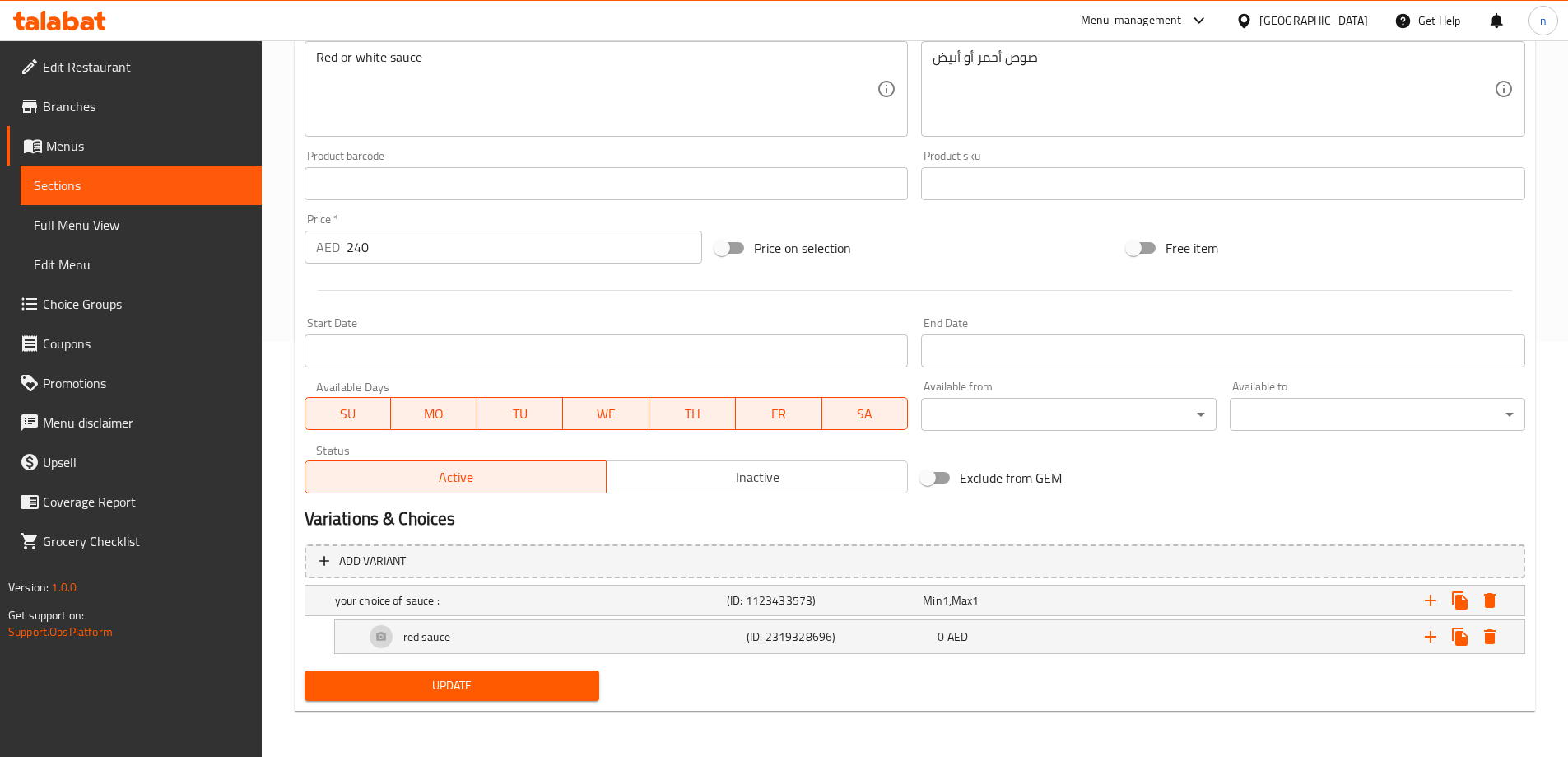
click at [197, 221] on span "Full Menu View" at bounding box center [141, 225] width 215 height 20
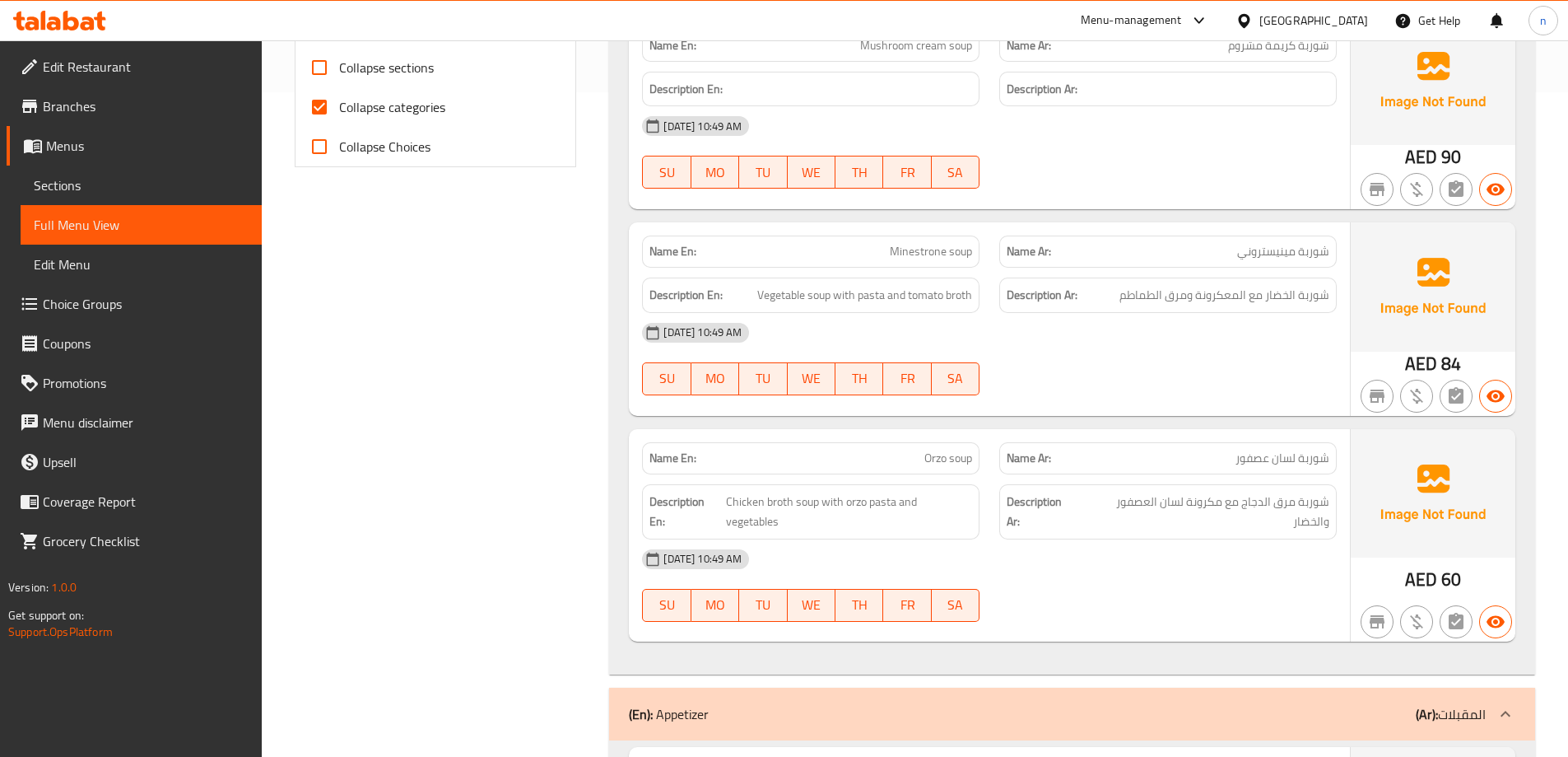
scroll to position [662, 0]
click at [325, 117] on input "Collapse categories" at bounding box center [320, 110] width 40 height 40
checkbox input "false"
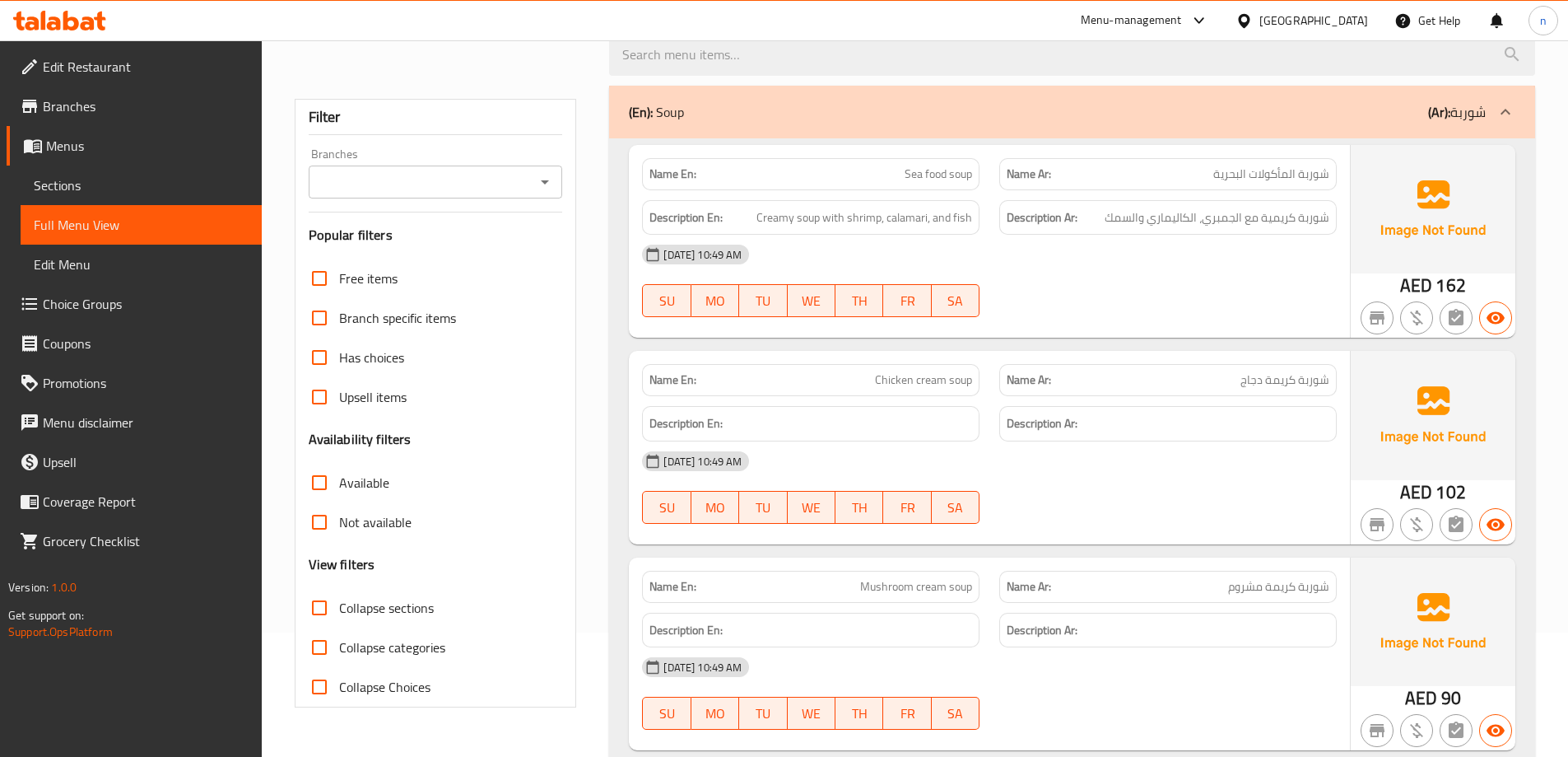
scroll to position [0, 0]
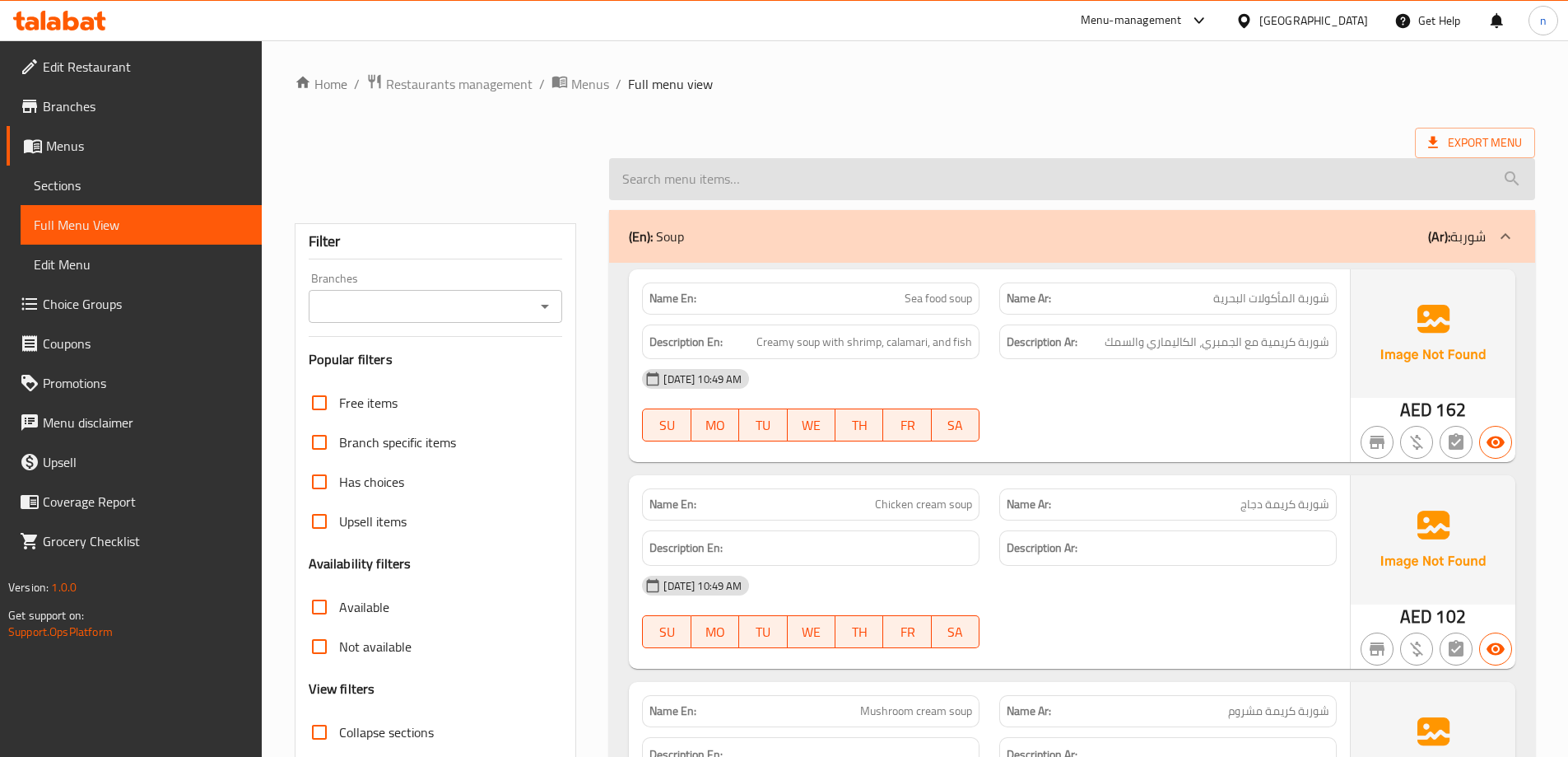
click at [1128, 183] on input "search" at bounding box center [1071, 179] width 926 height 42
paste input "Shrimp pasta"
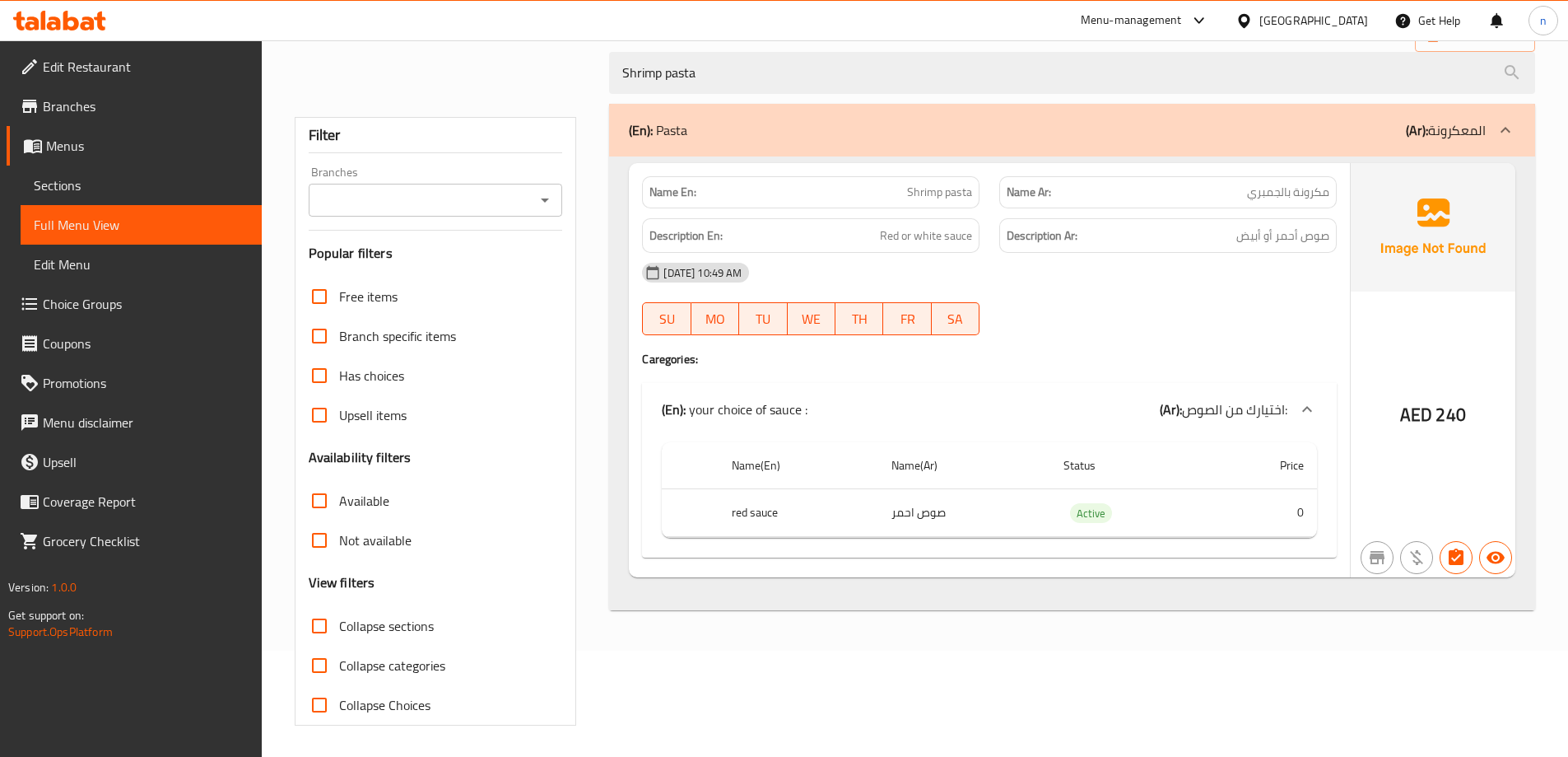
scroll to position [108, 0]
type input "Shrimp pasta"
click at [93, 187] on span "Sections" at bounding box center [141, 185] width 215 height 20
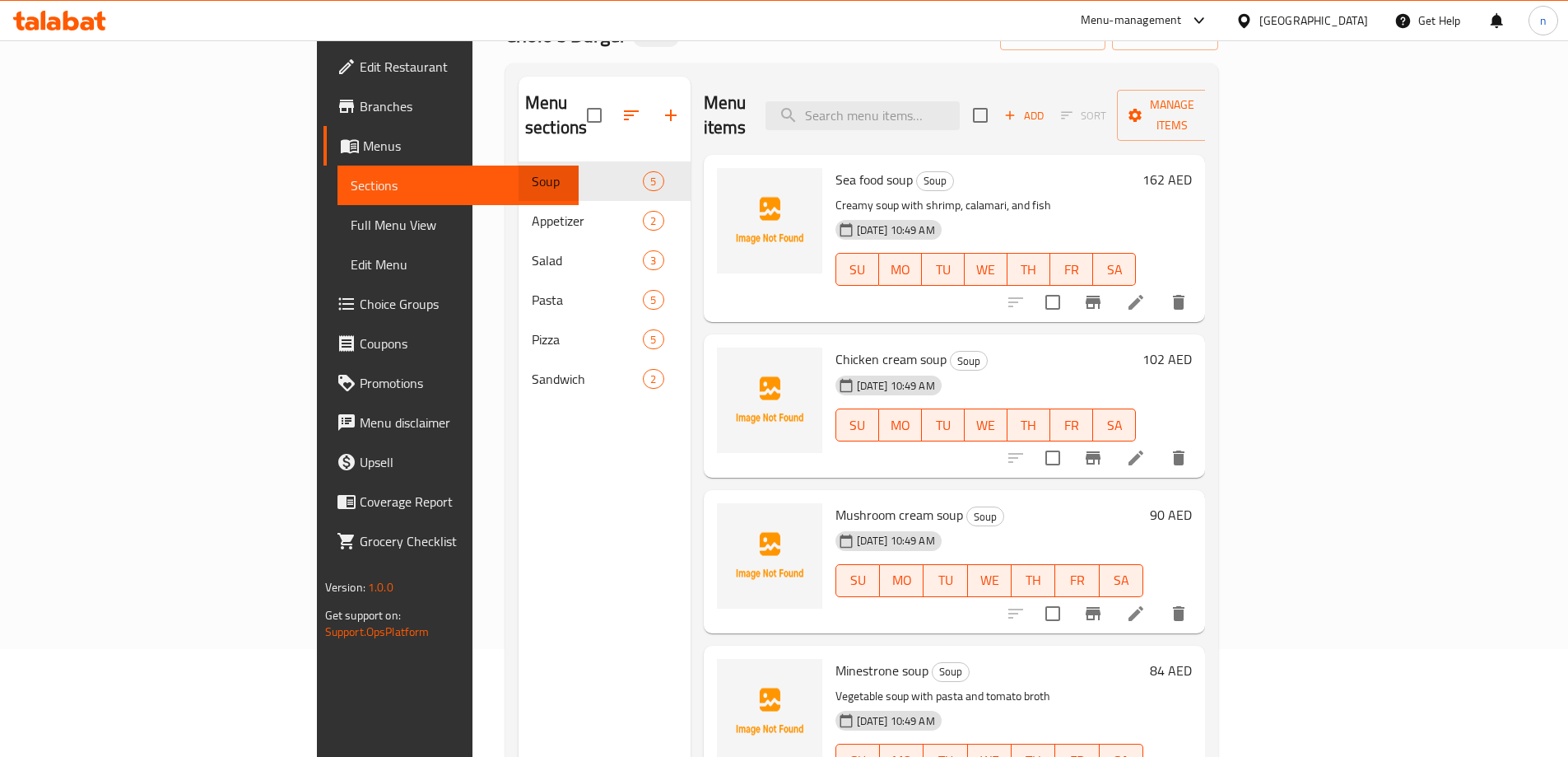
click at [962, 79] on div "Menu items Add Sort Manage items" at bounding box center [955, 116] width 502 height 79
click at [960, 102] on input "search" at bounding box center [862, 116] width 194 height 29
paste input "Shrimp pasta"
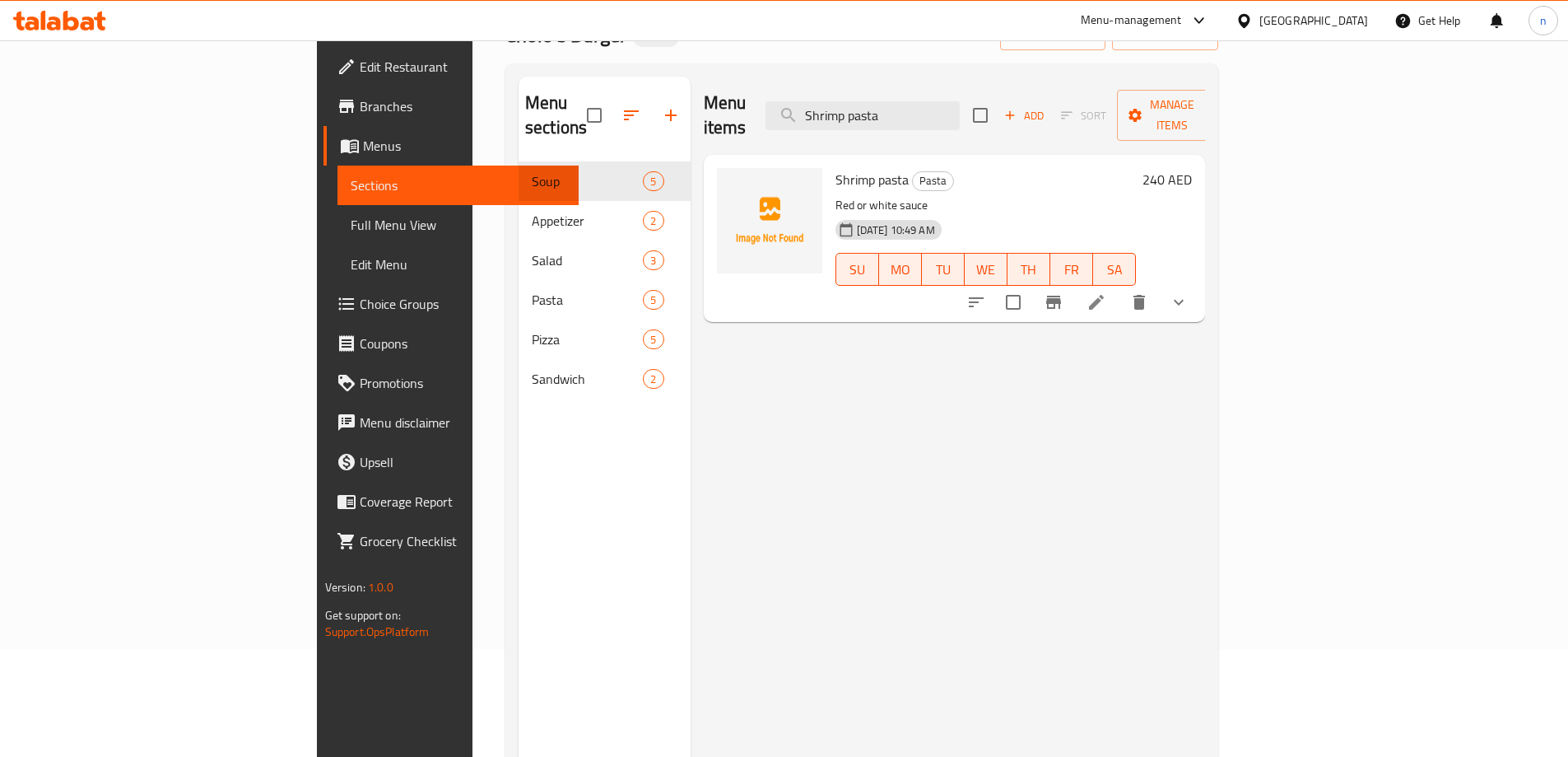
type input "Shrimp pasta"
click at [1106, 293] on icon at bounding box center [1096, 302] width 20 height 20
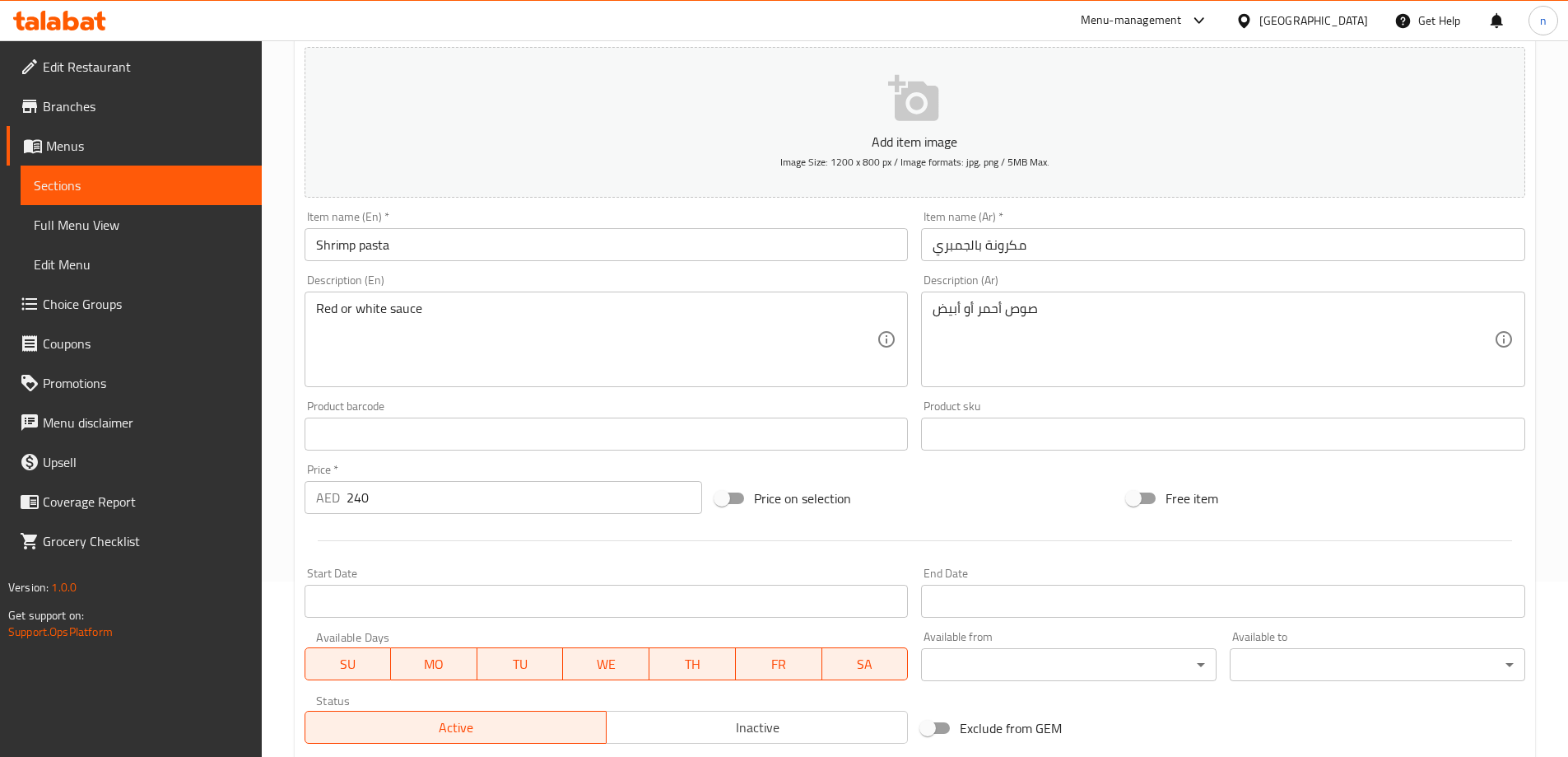
scroll to position [426, 0]
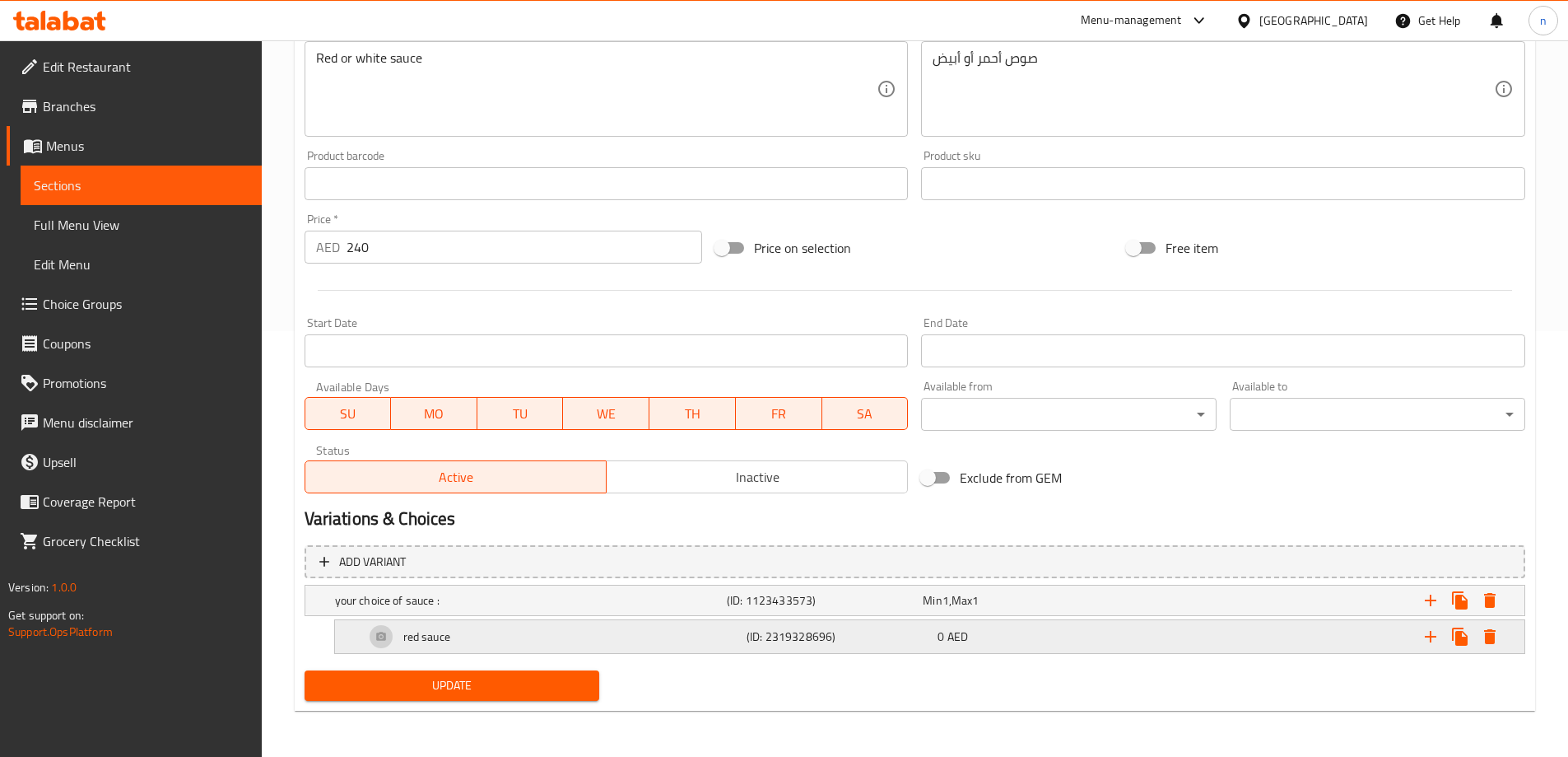
click at [825, 640] on h5 "(ID: 2319328696)" at bounding box center [839, 636] width 184 height 17
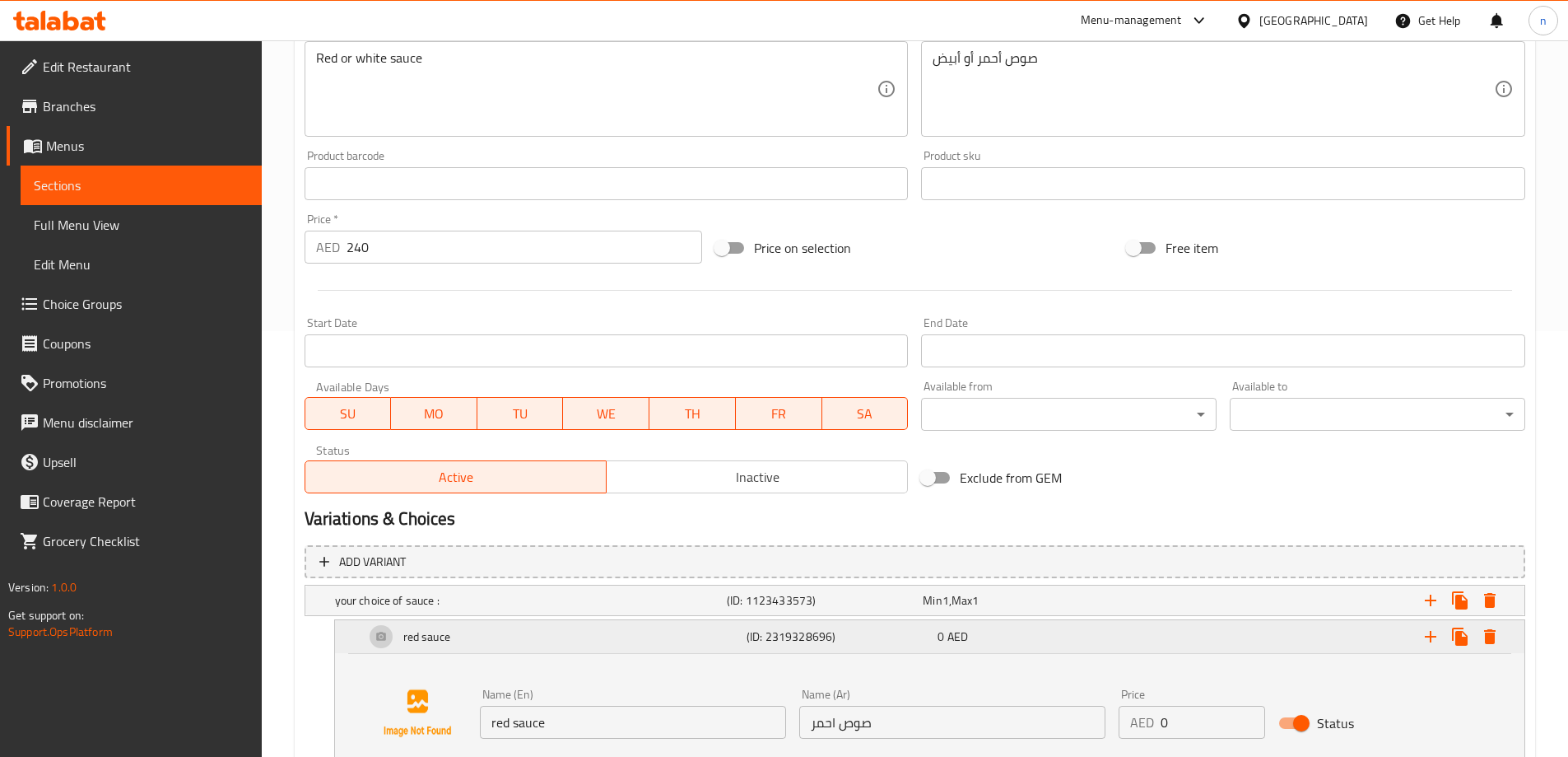
click at [825, 640] on h5 "(ID: 2319328696)" at bounding box center [839, 636] width 184 height 17
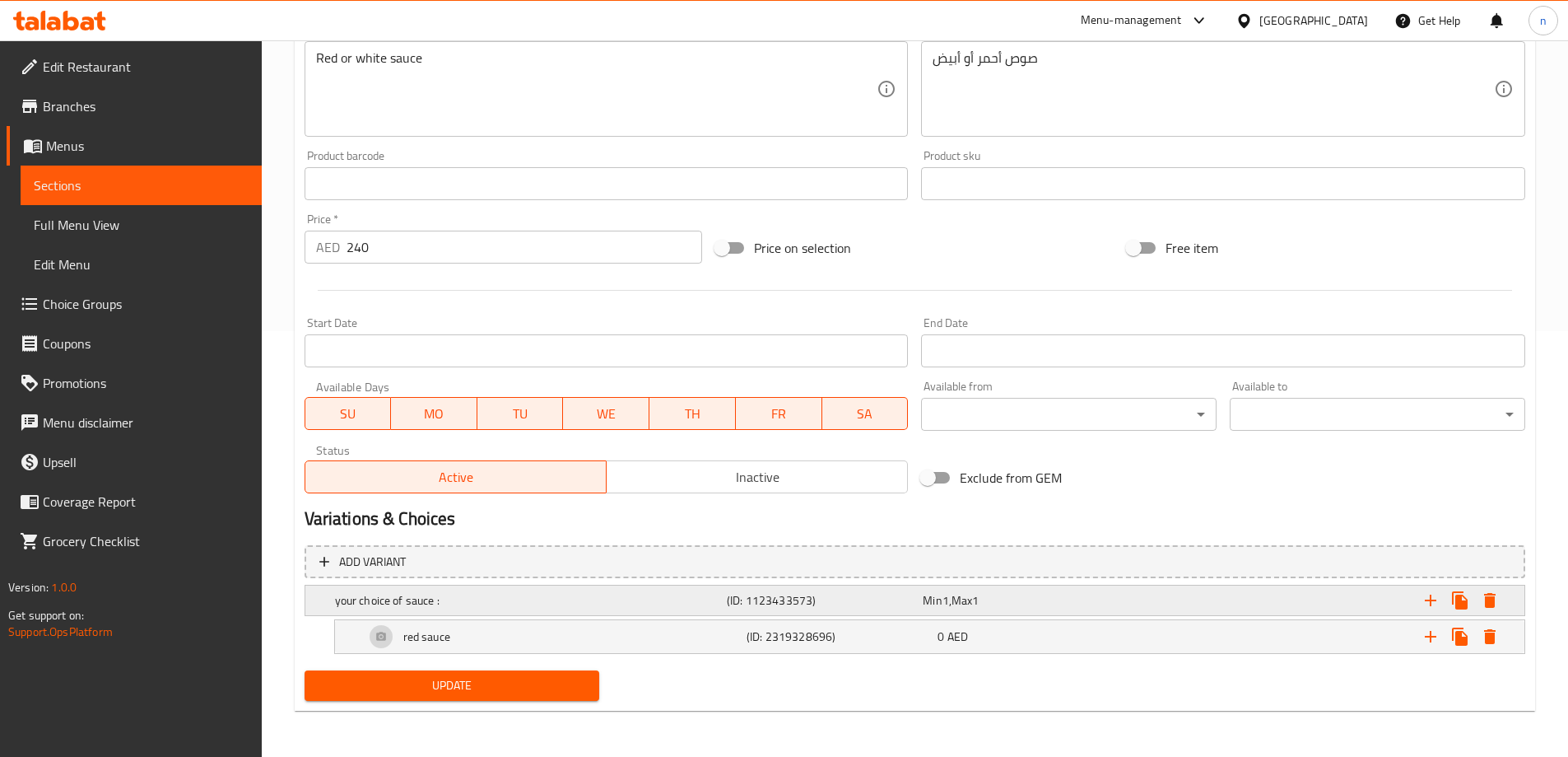
click at [673, 601] on h5 "your choice of sauce :" at bounding box center [528, 600] width 385 height 17
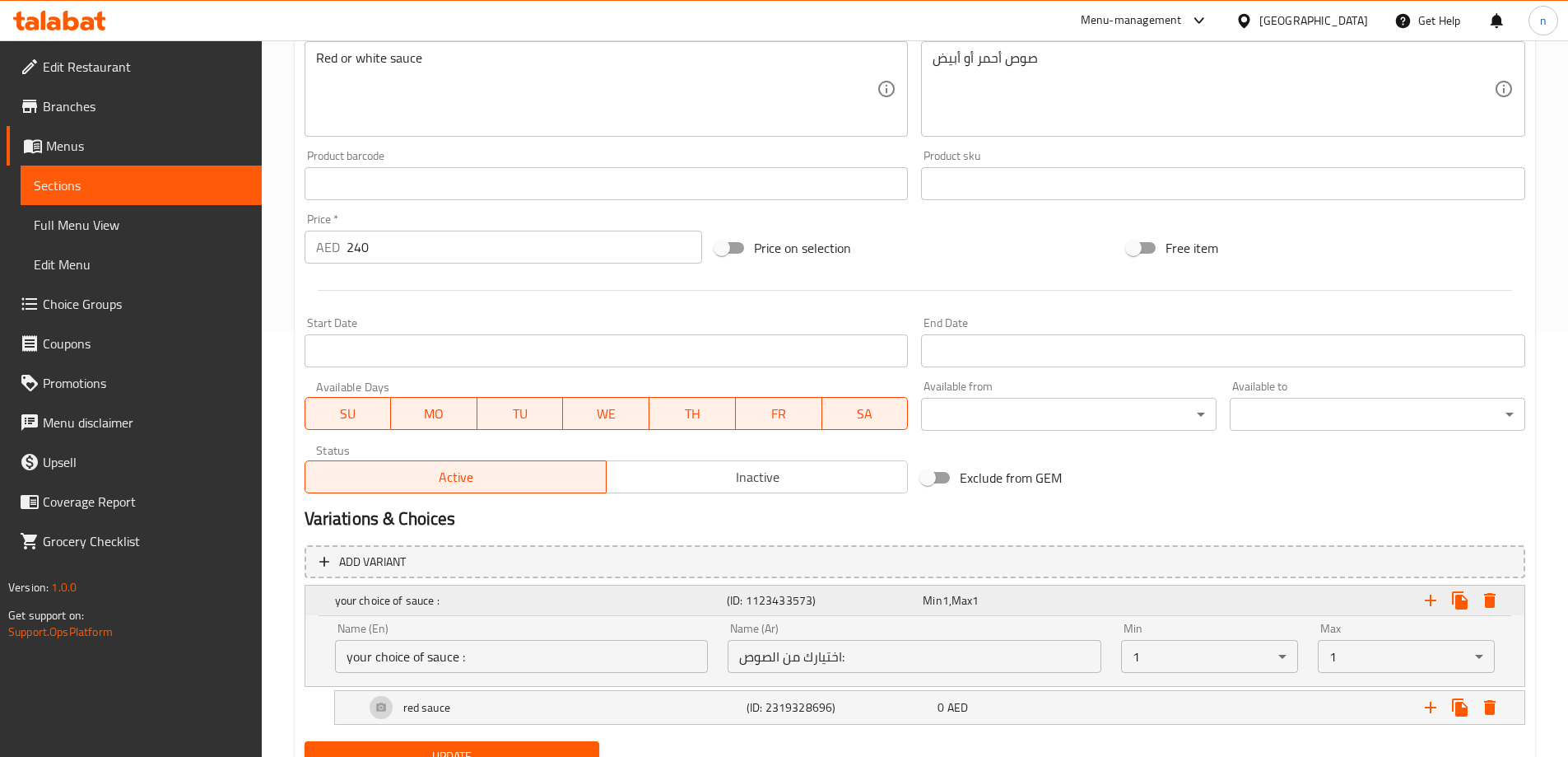
scroll to position [497, 0]
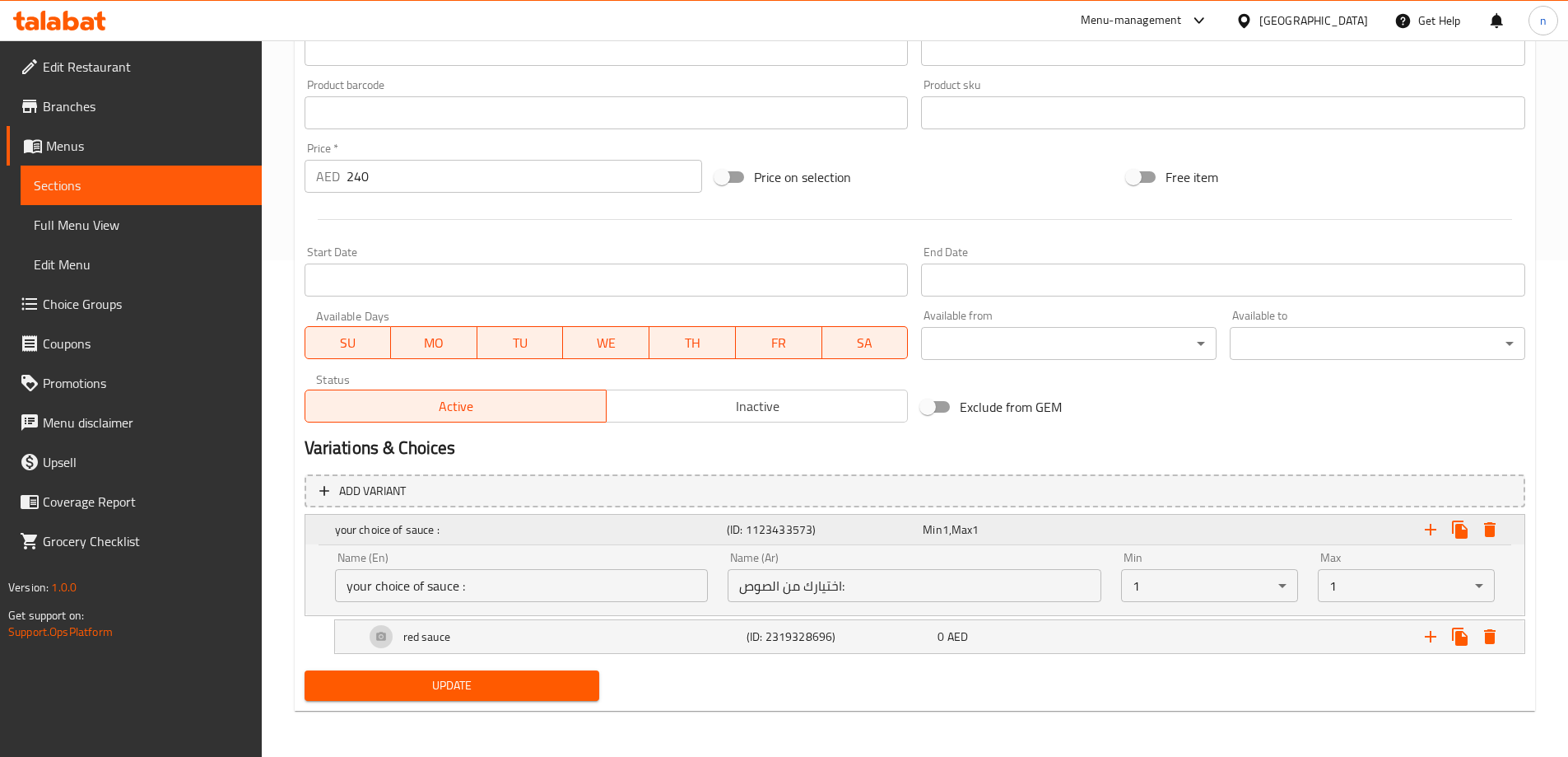
click at [835, 532] on h5 "(ID: 1123433573)" at bounding box center [821, 530] width 189 height 17
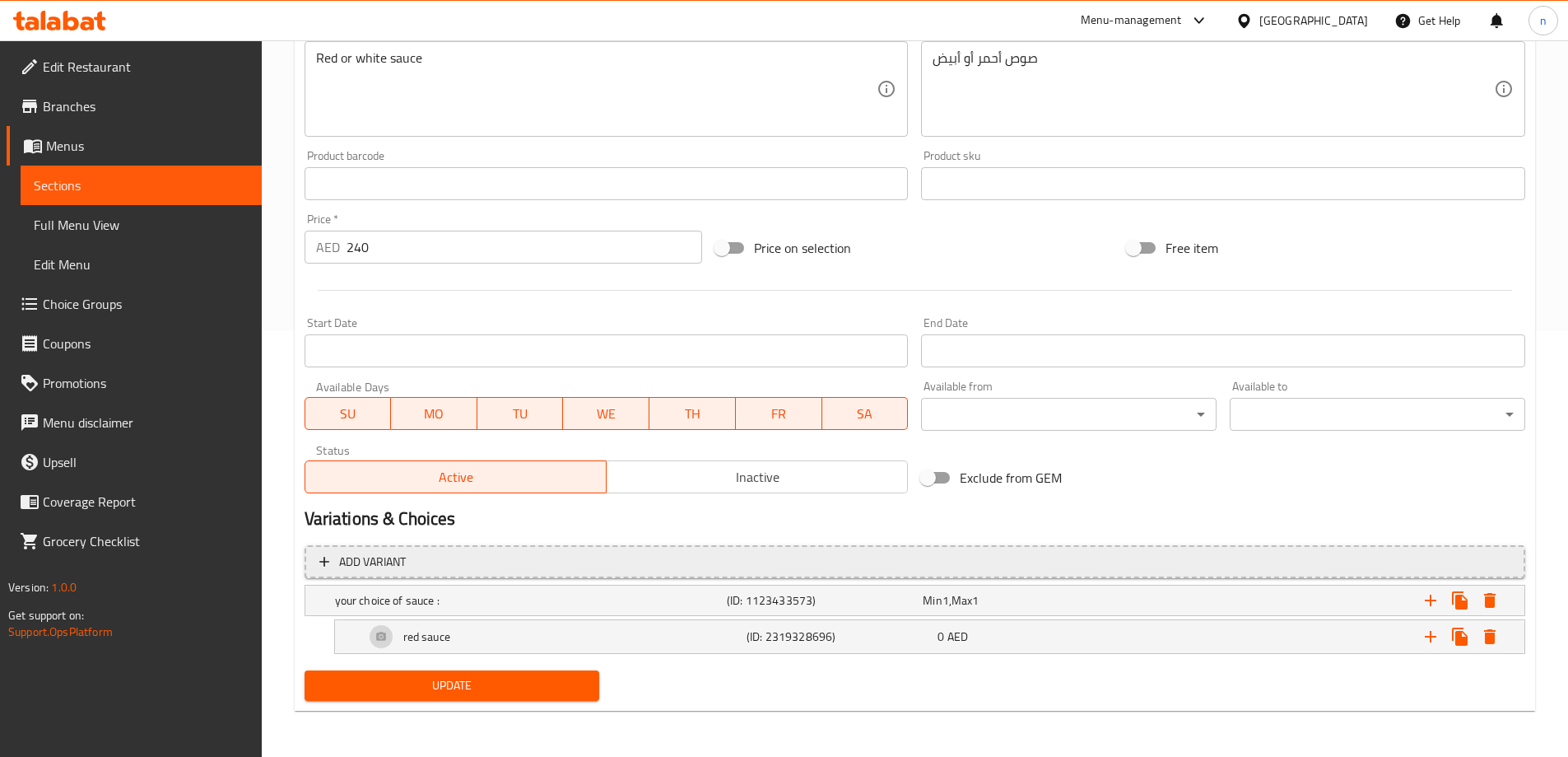
scroll to position [426, 0]
click at [791, 621] on div "red sauce (ID: 2319328696) 0 AED" at bounding box center [934, 636] width 1147 height 40
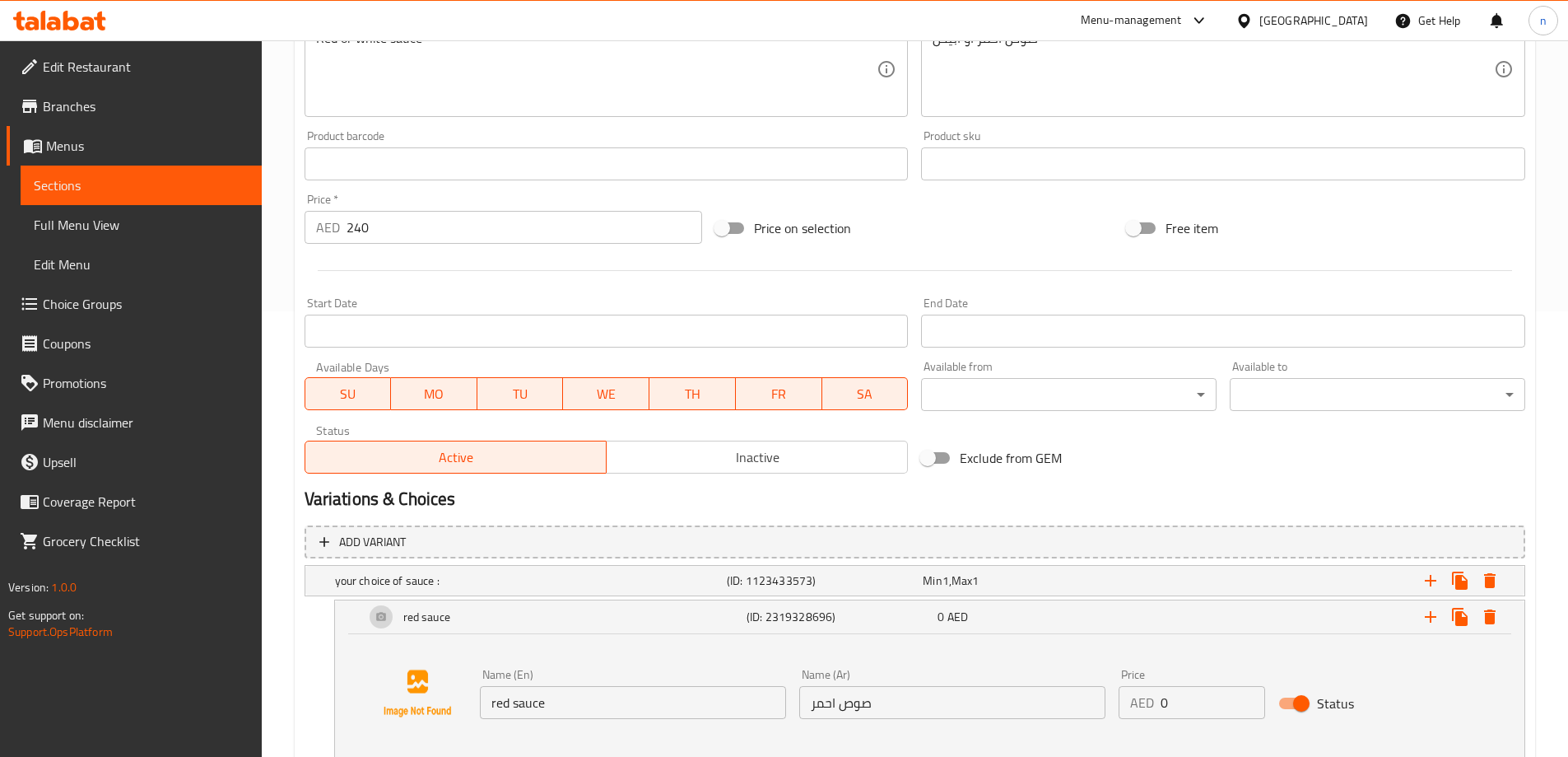
scroll to position [552, 0]
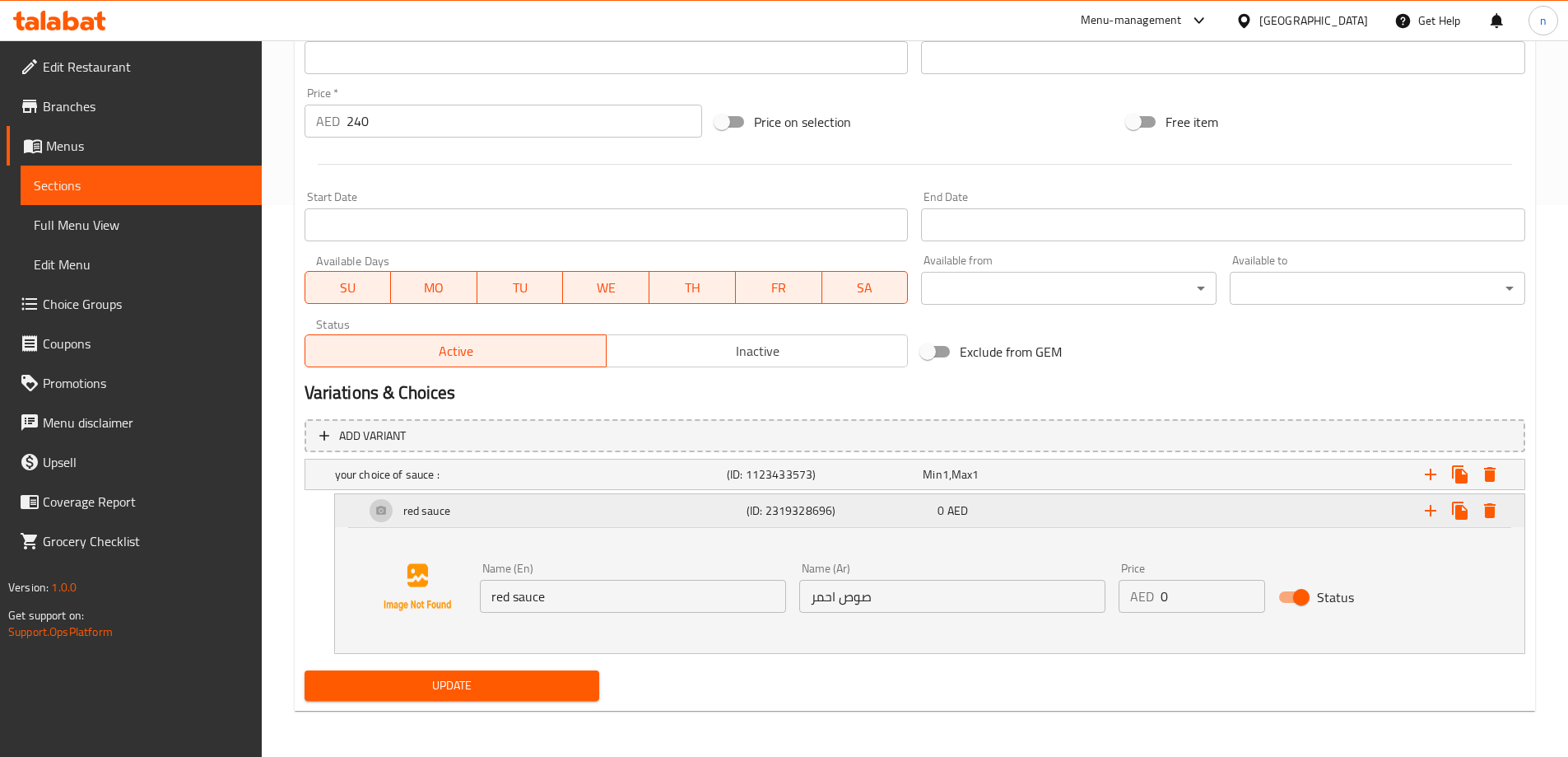
click at [814, 512] on h5 "(ID: 2319328696)" at bounding box center [839, 511] width 184 height 17
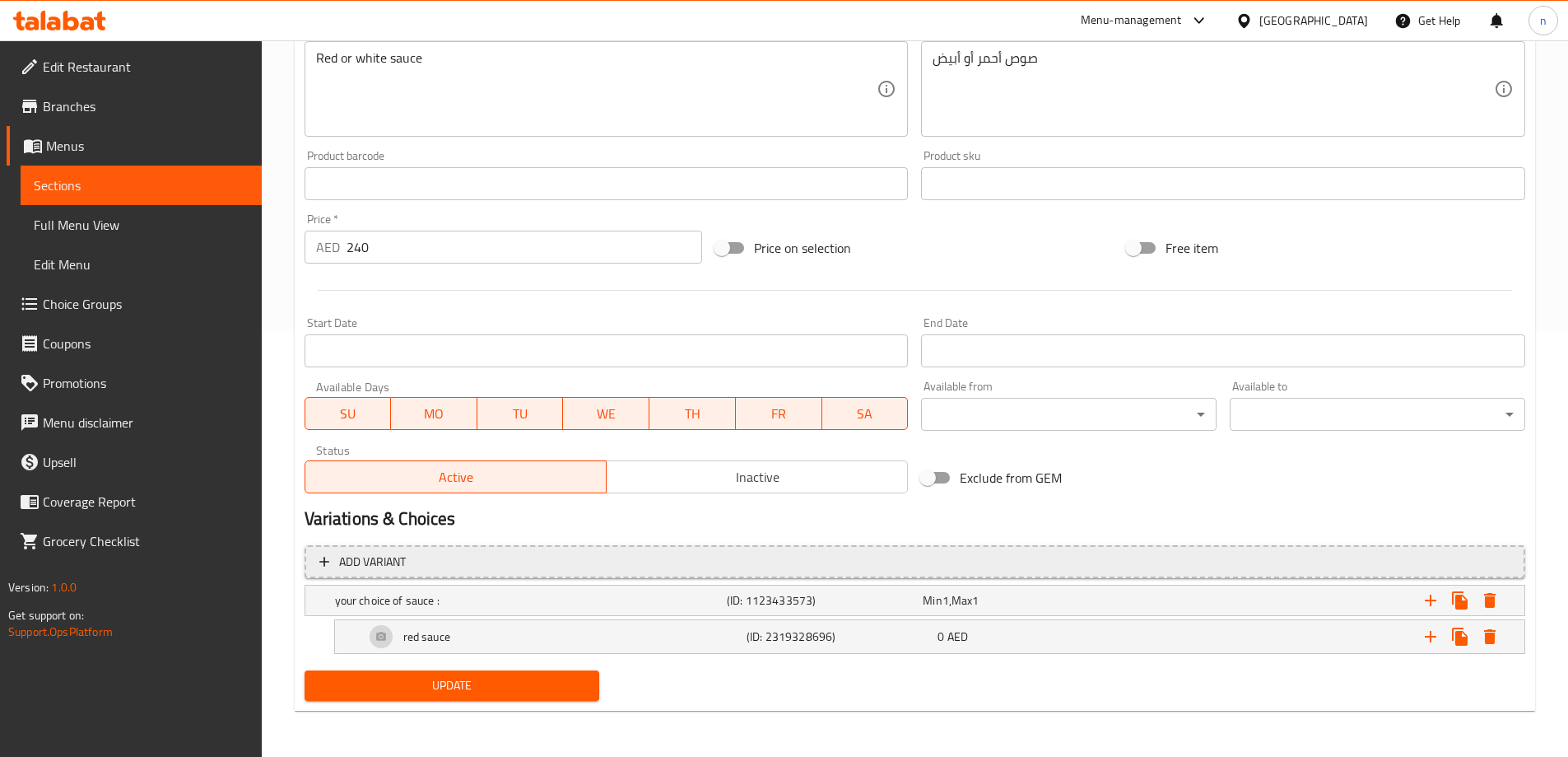
scroll to position [426, 0]
click at [1431, 636] on icon "Expand" at bounding box center [1431, 636] width 12 height 12
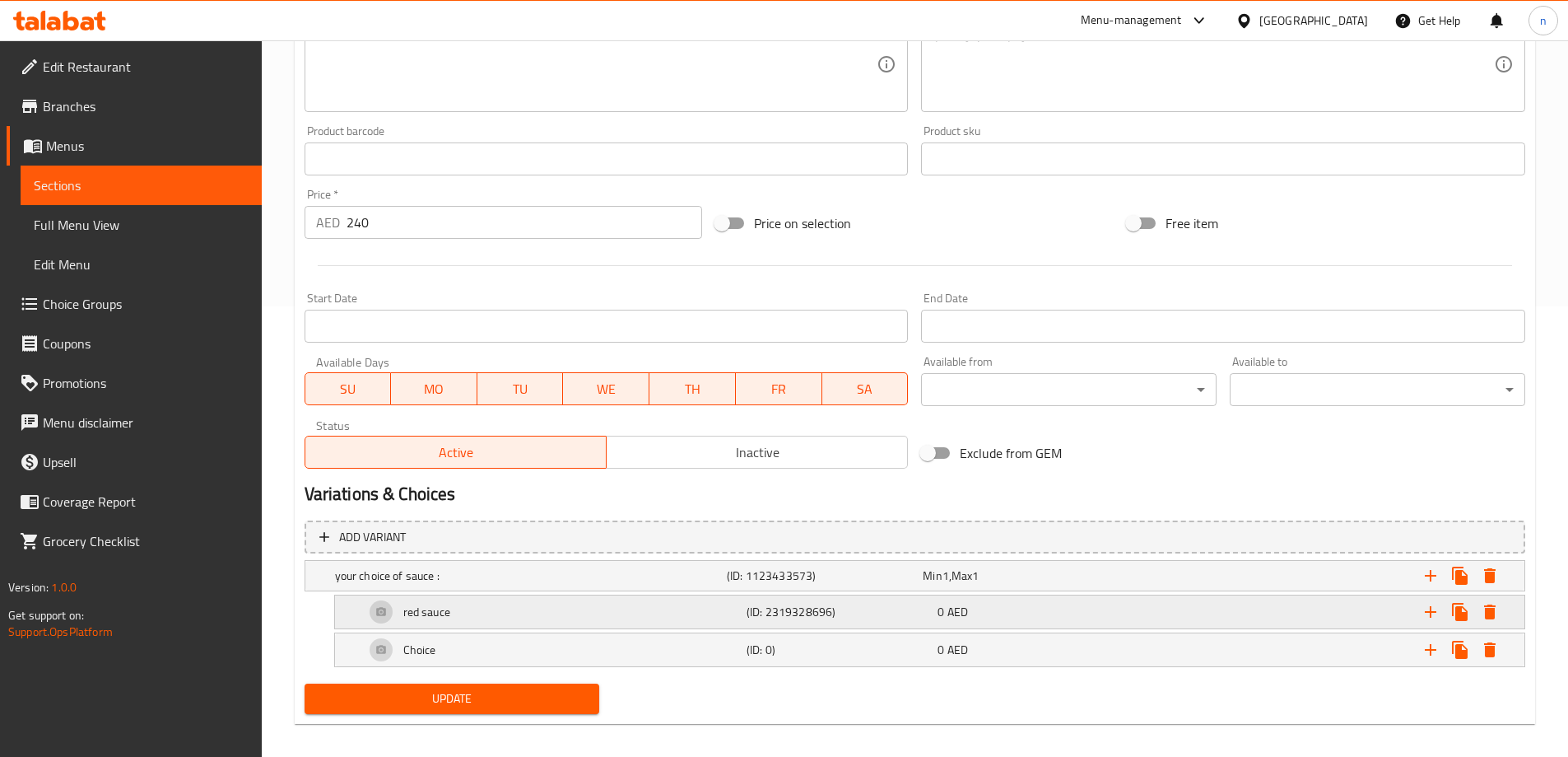
scroll to position [464, 0]
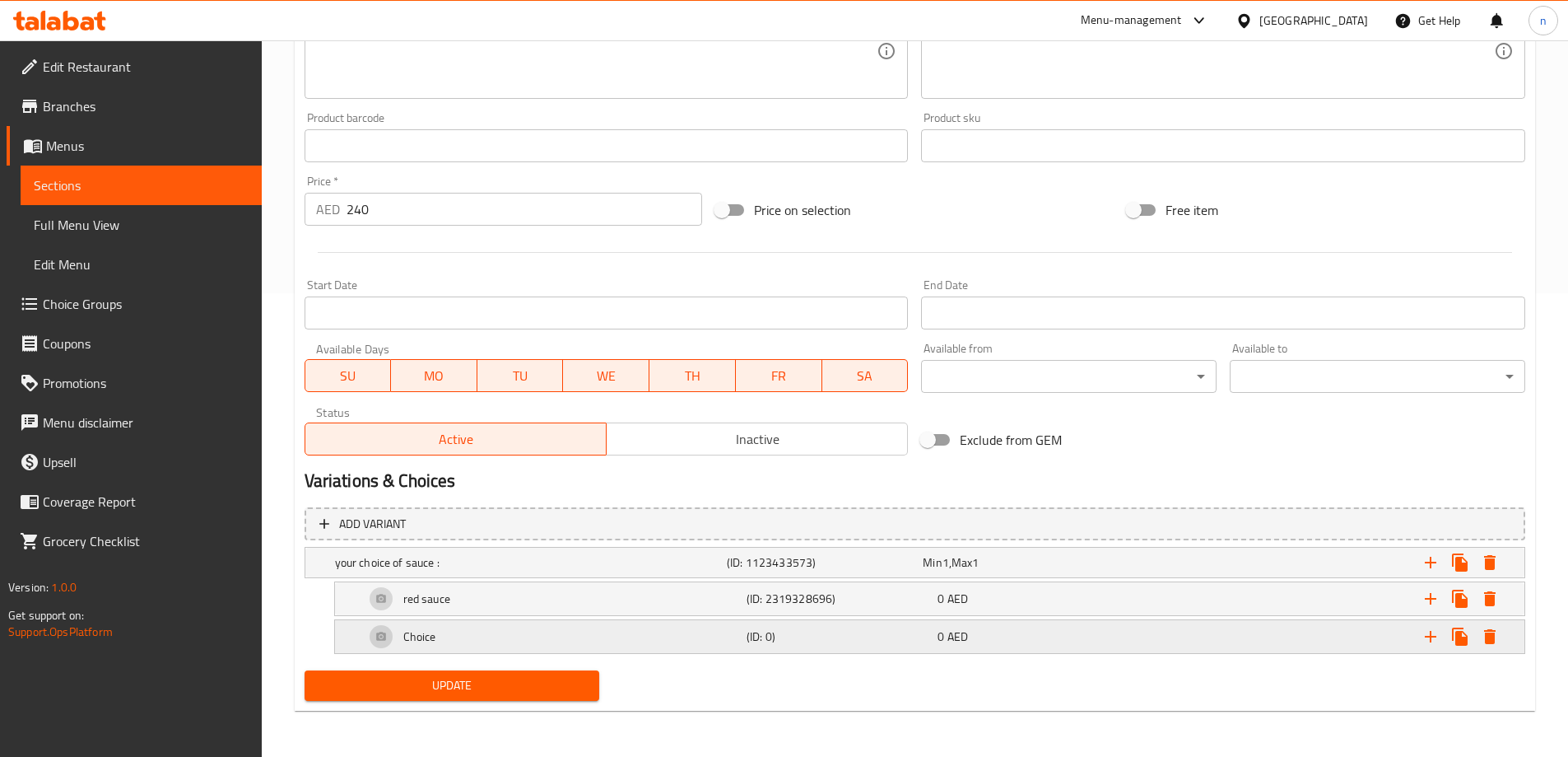
click at [681, 629] on div "Choice" at bounding box center [552, 636] width 382 height 40
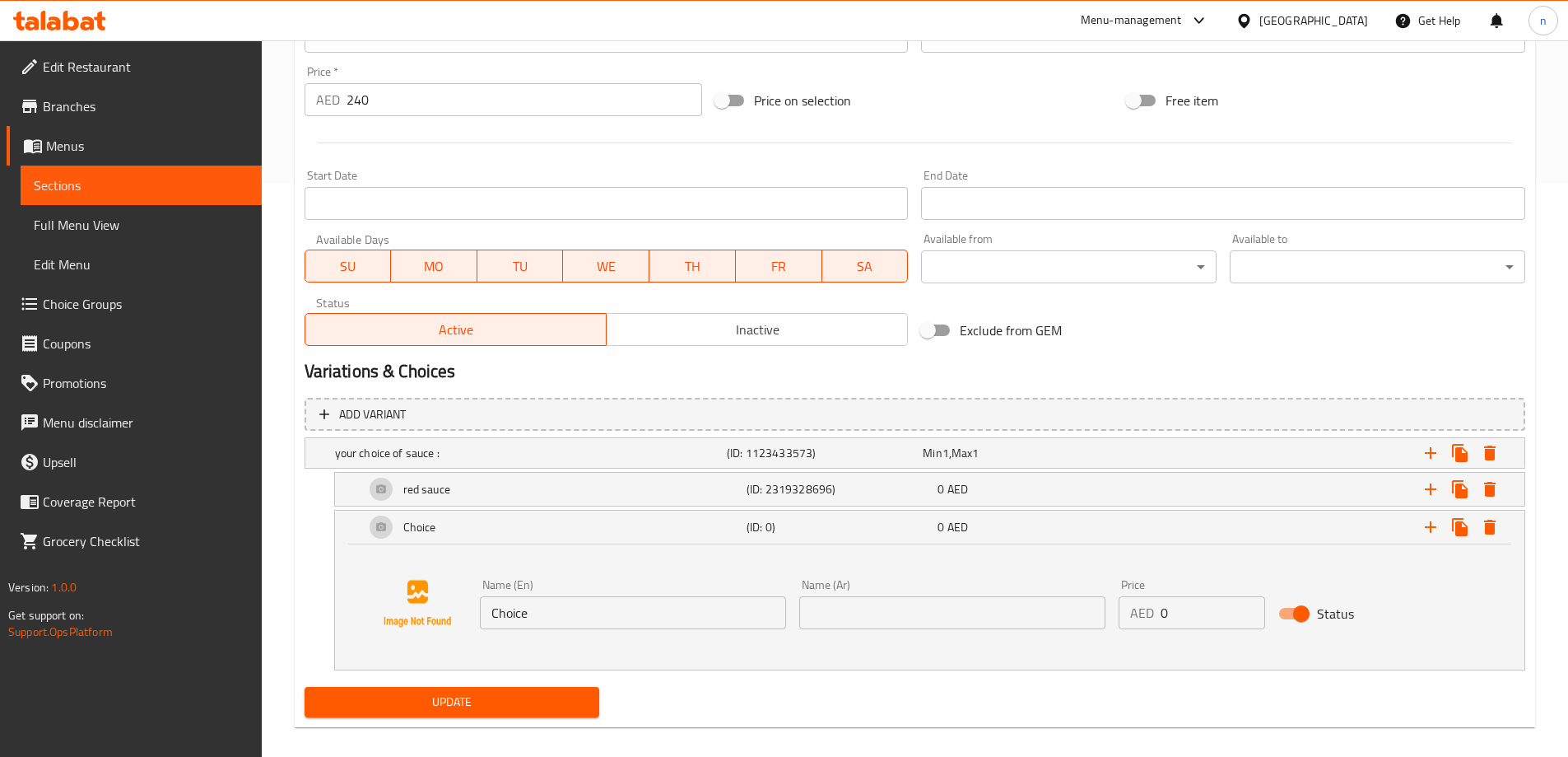
scroll to position [589, 0]
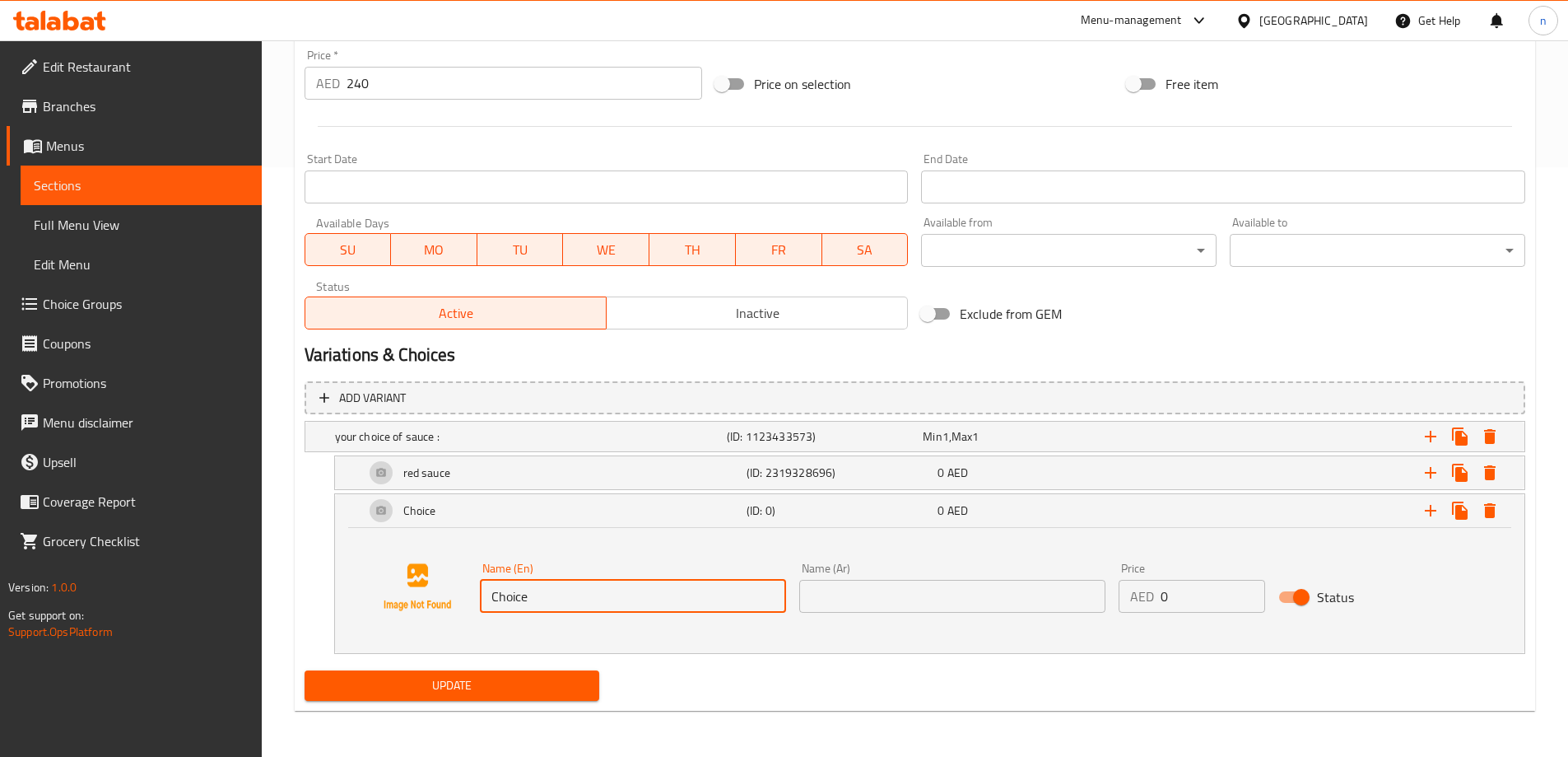
click at [675, 596] on input "Choice" at bounding box center [633, 597] width 306 height 33
click at [544, 484] on div "red sauce" at bounding box center [552, 473] width 382 height 40
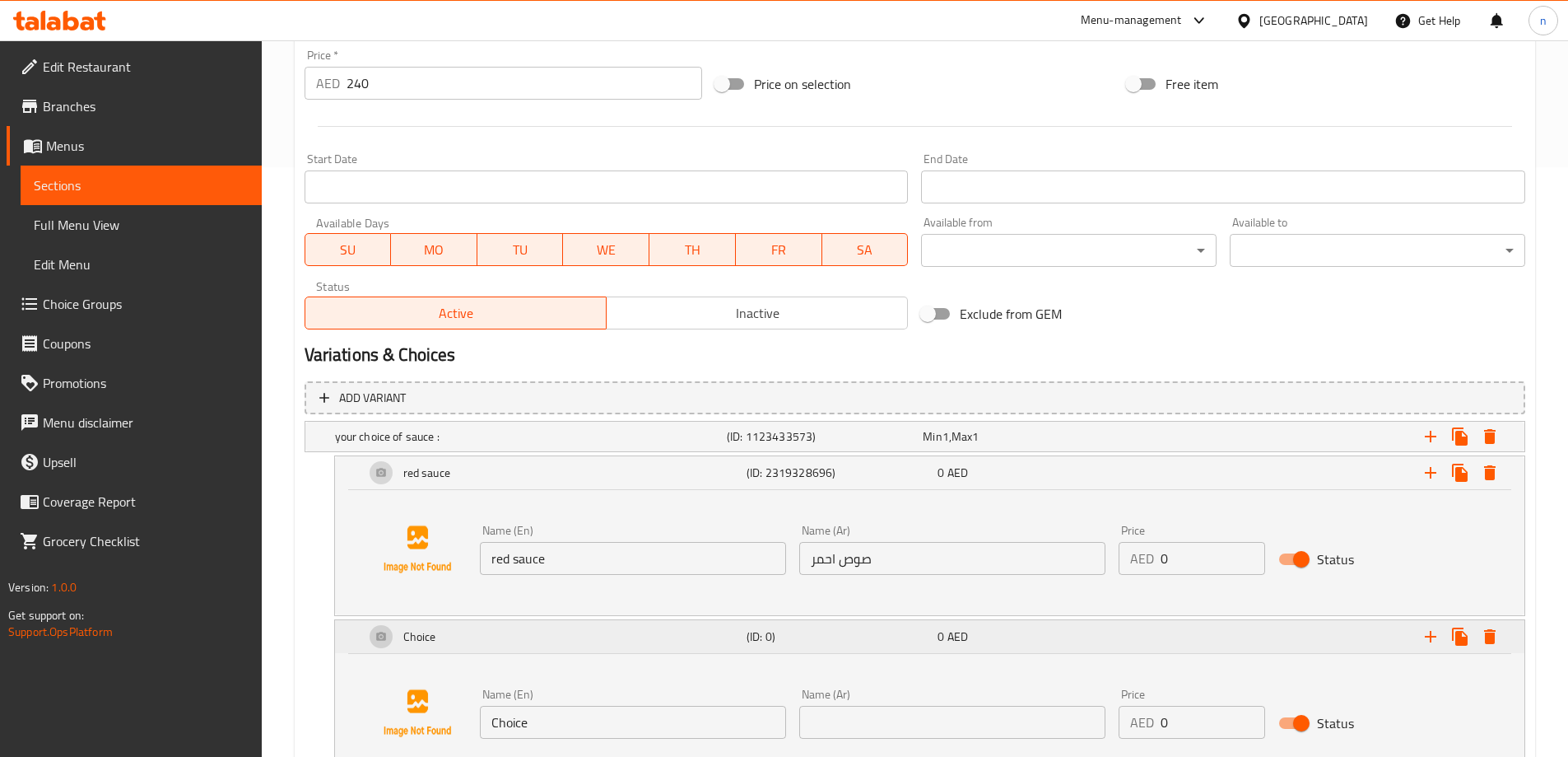
click at [609, 636] on div "Choice" at bounding box center [552, 636] width 382 height 40
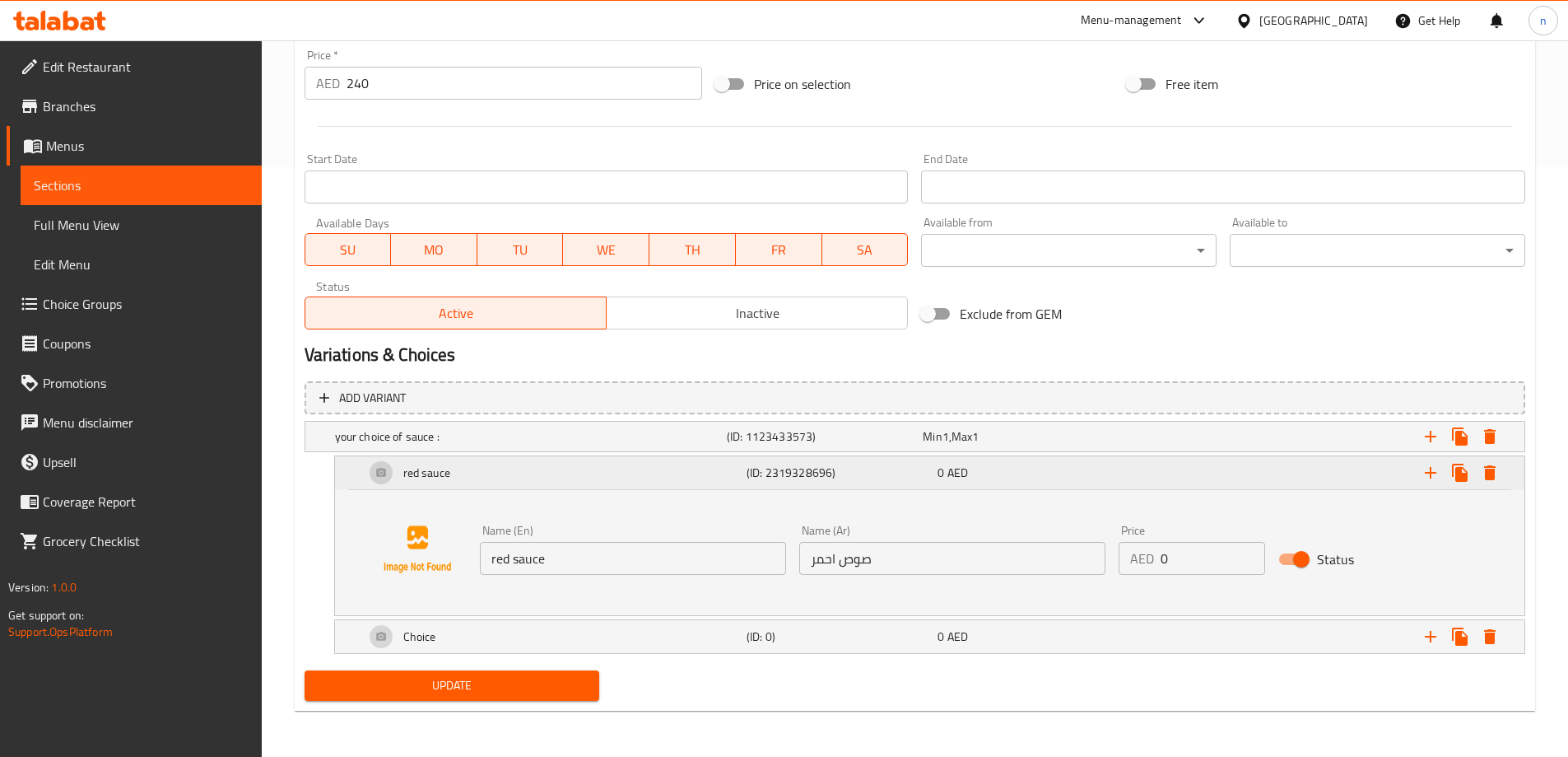
click at [567, 473] on div "red sauce" at bounding box center [552, 473] width 382 height 40
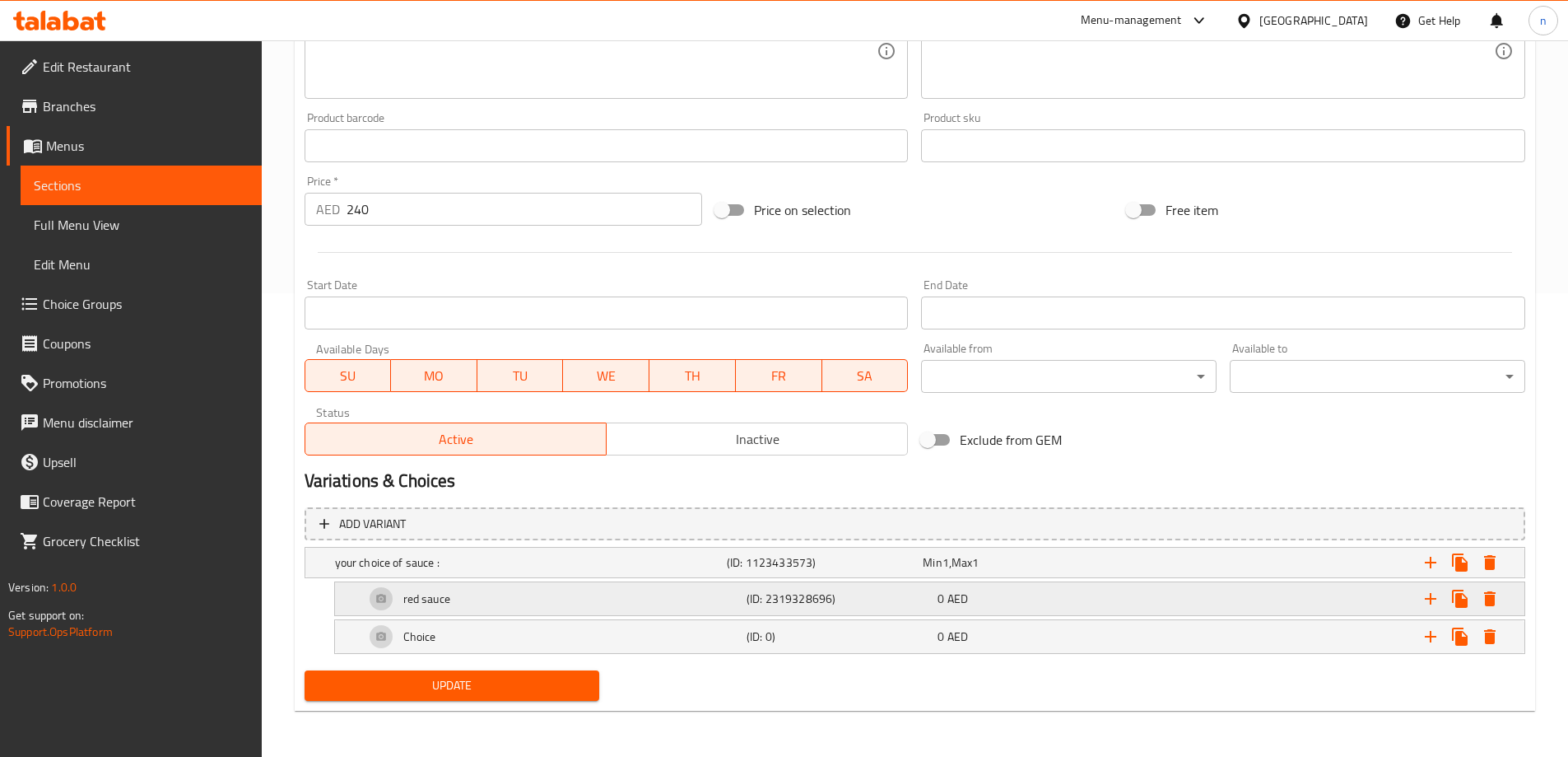
scroll to position [464, 0]
click at [691, 636] on div "Choice" at bounding box center [552, 636] width 382 height 40
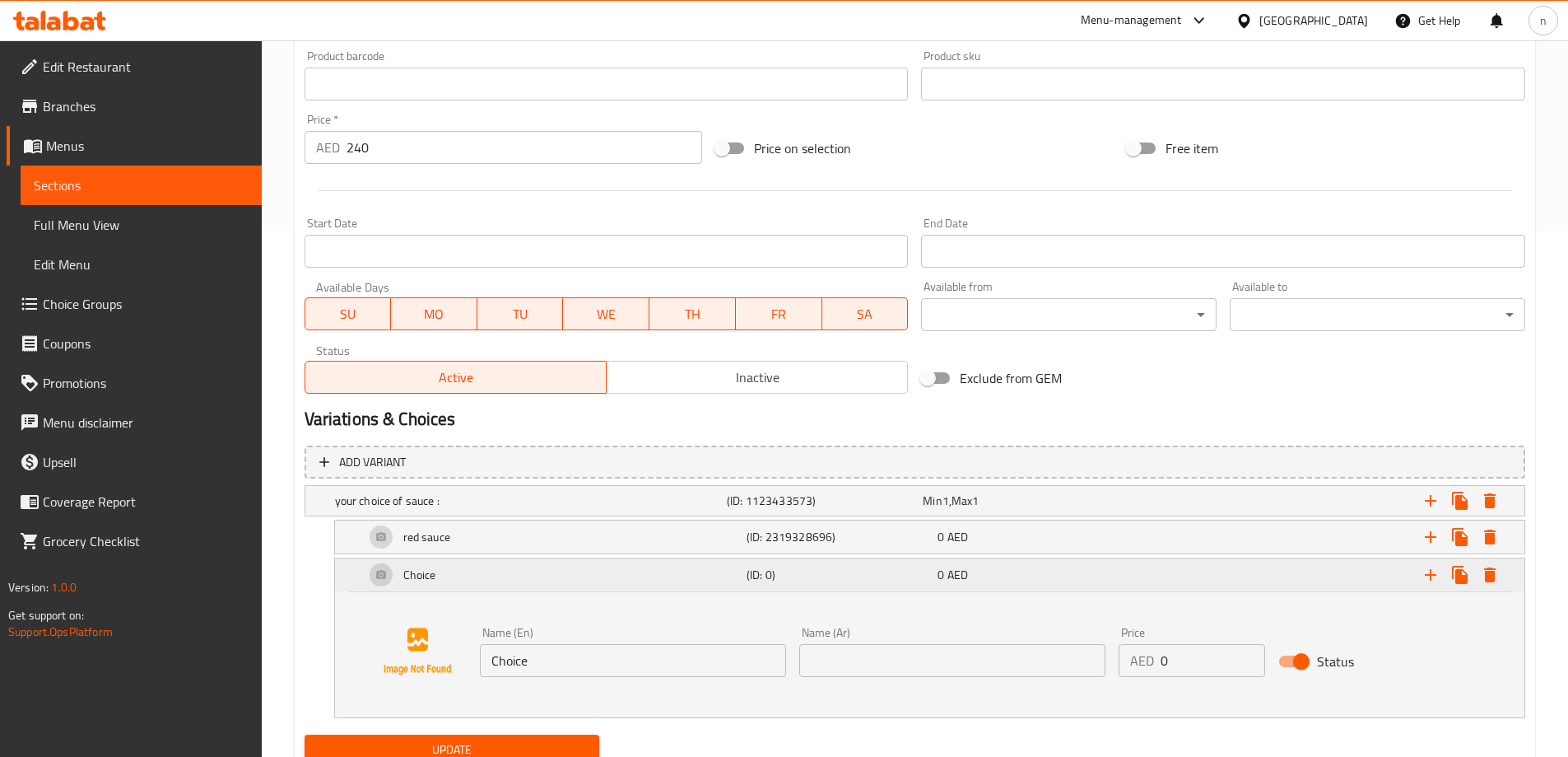
scroll to position [589, 0]
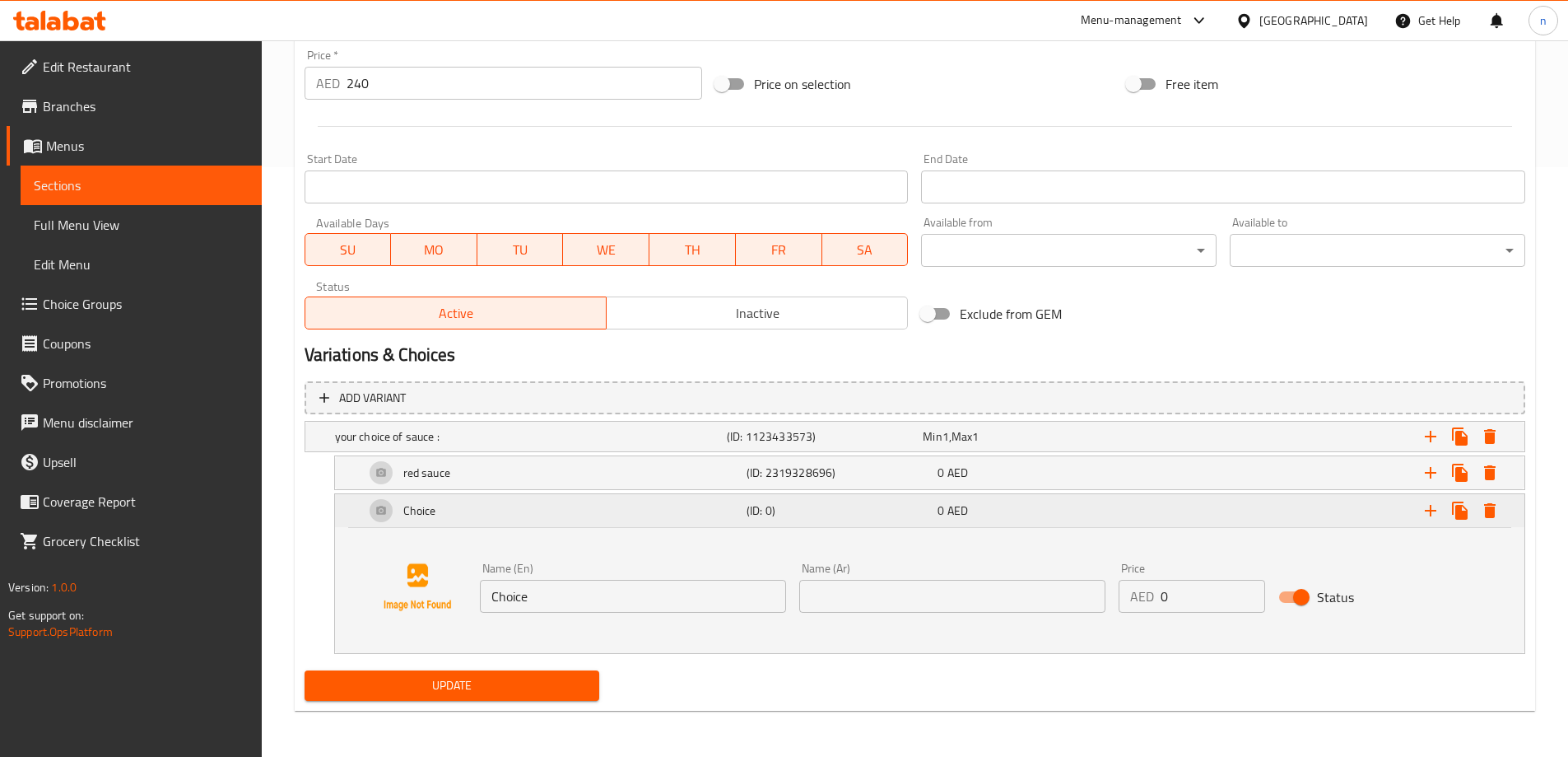
click at [790, 511] on h5 "(ID: 0)" at bounding box center [839, 511] width 184 height 17
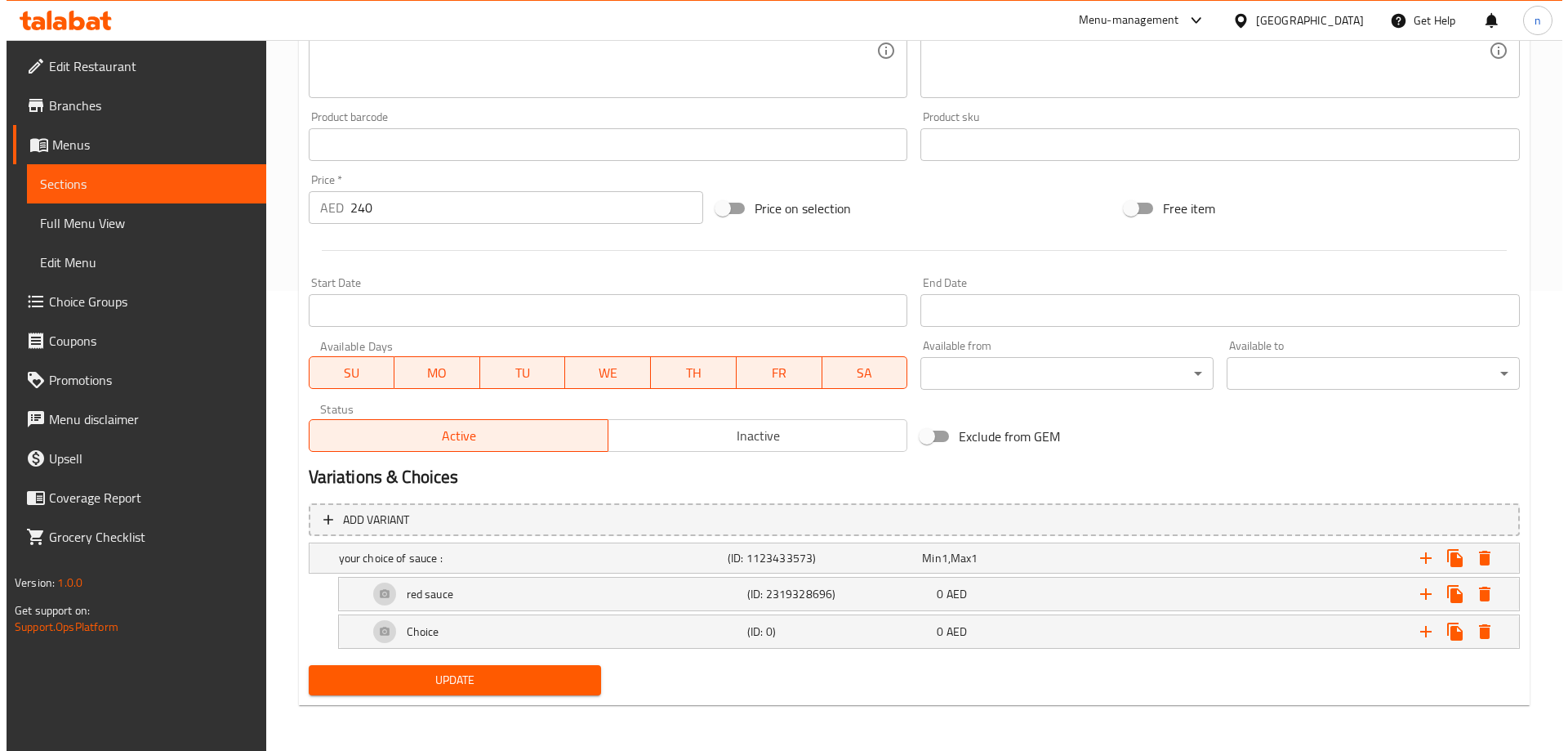
scroll to position [460, 0]
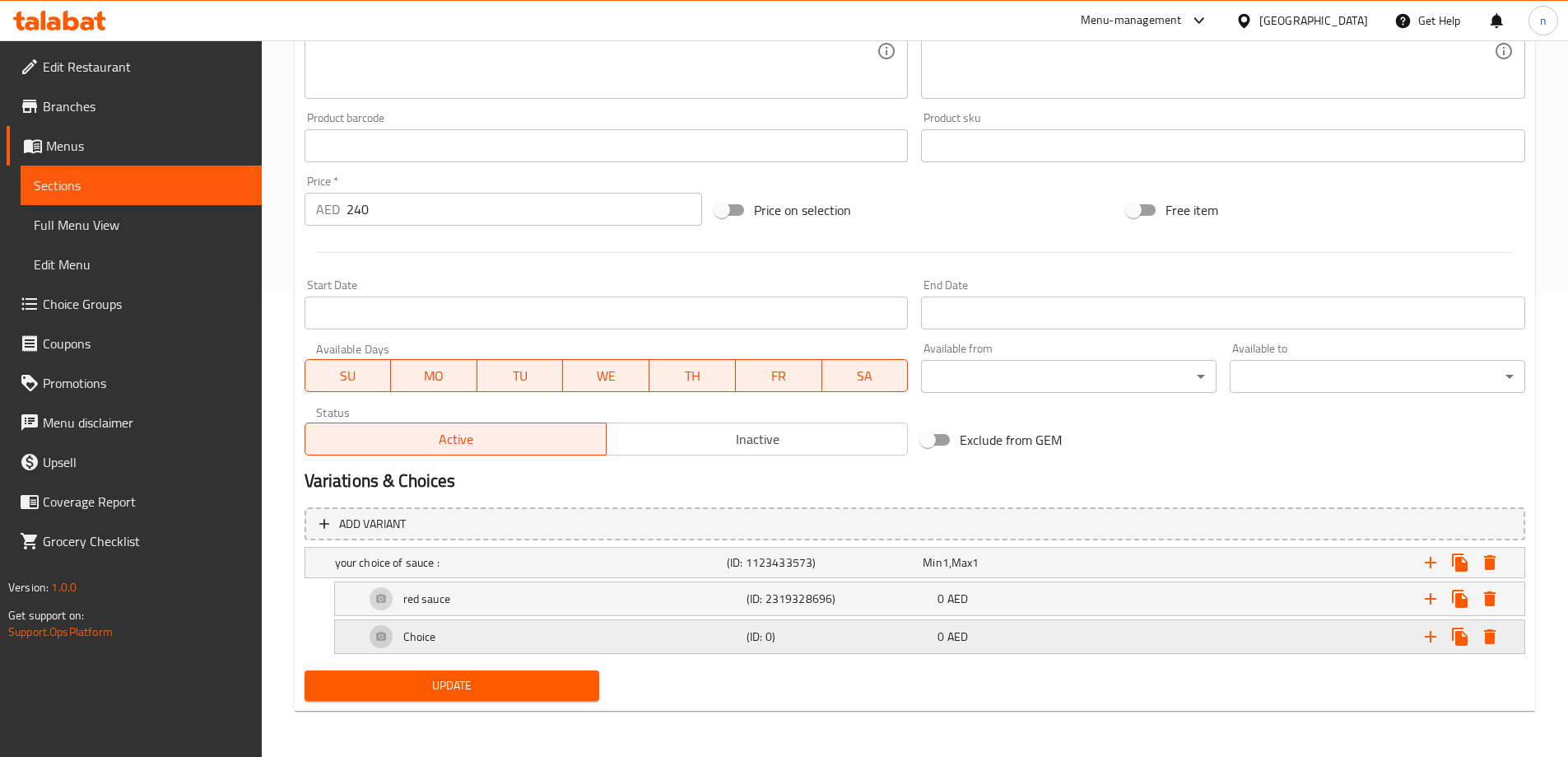
click at [1494, 636] on icon "Expand" at bounding box center [1490, 636] width 12 height 15
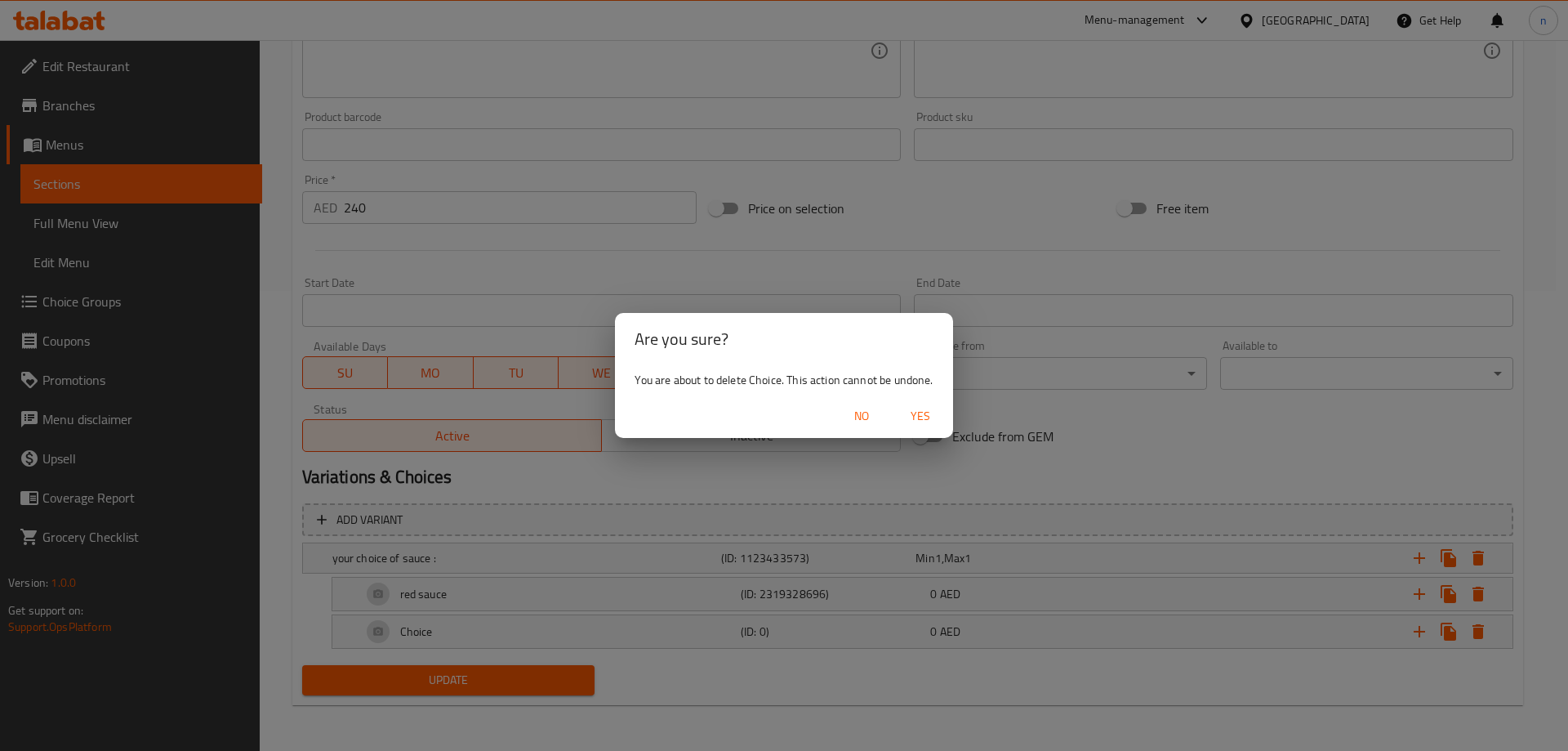
click at [932, 401] on button "Yes" at bounding box center [920, 416] width 52 height 30
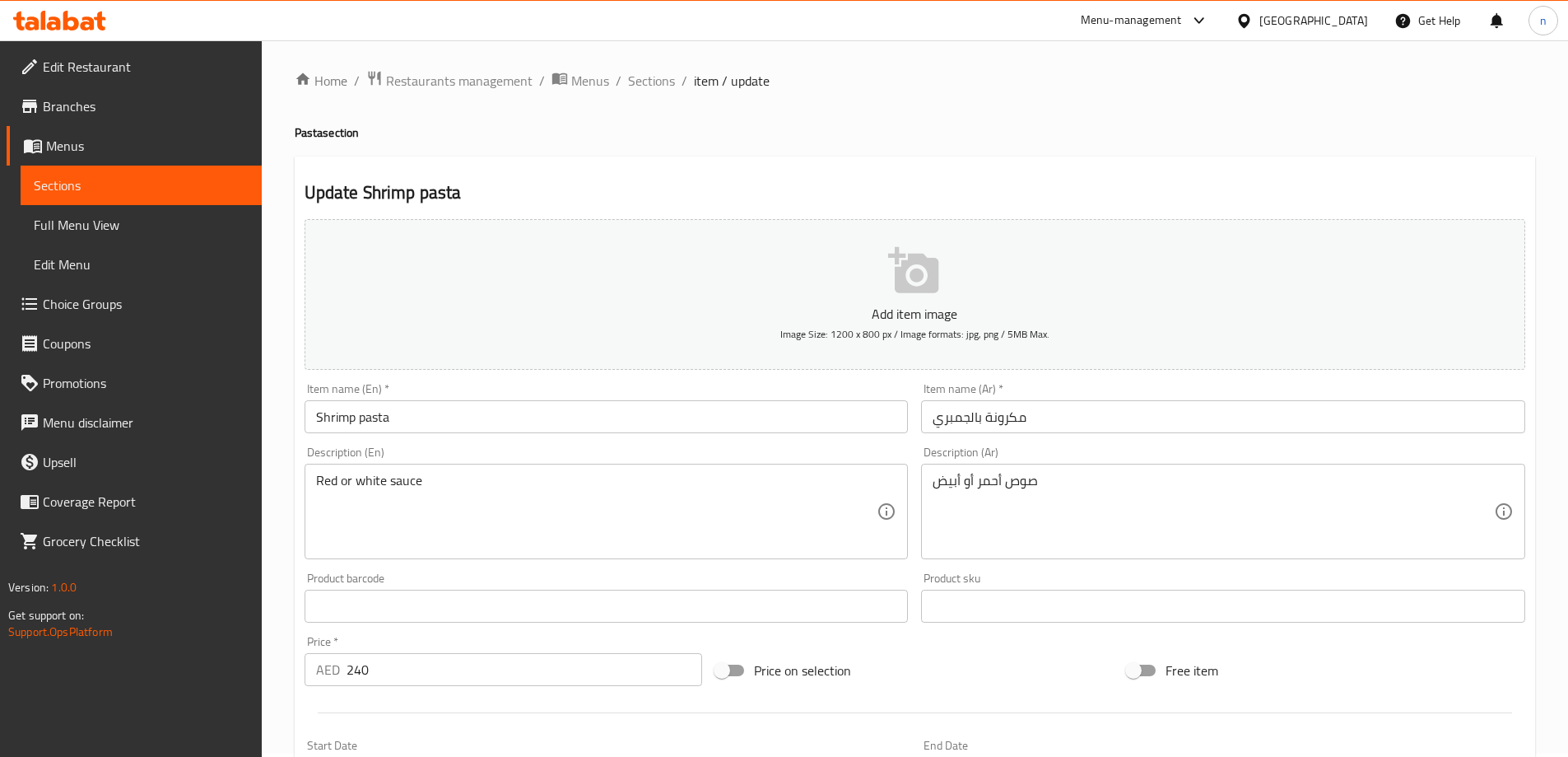
scroll to position [0, 0]
click at [194, 178] on span "Sections" at bounding box center [141, 185] width 215 height 20
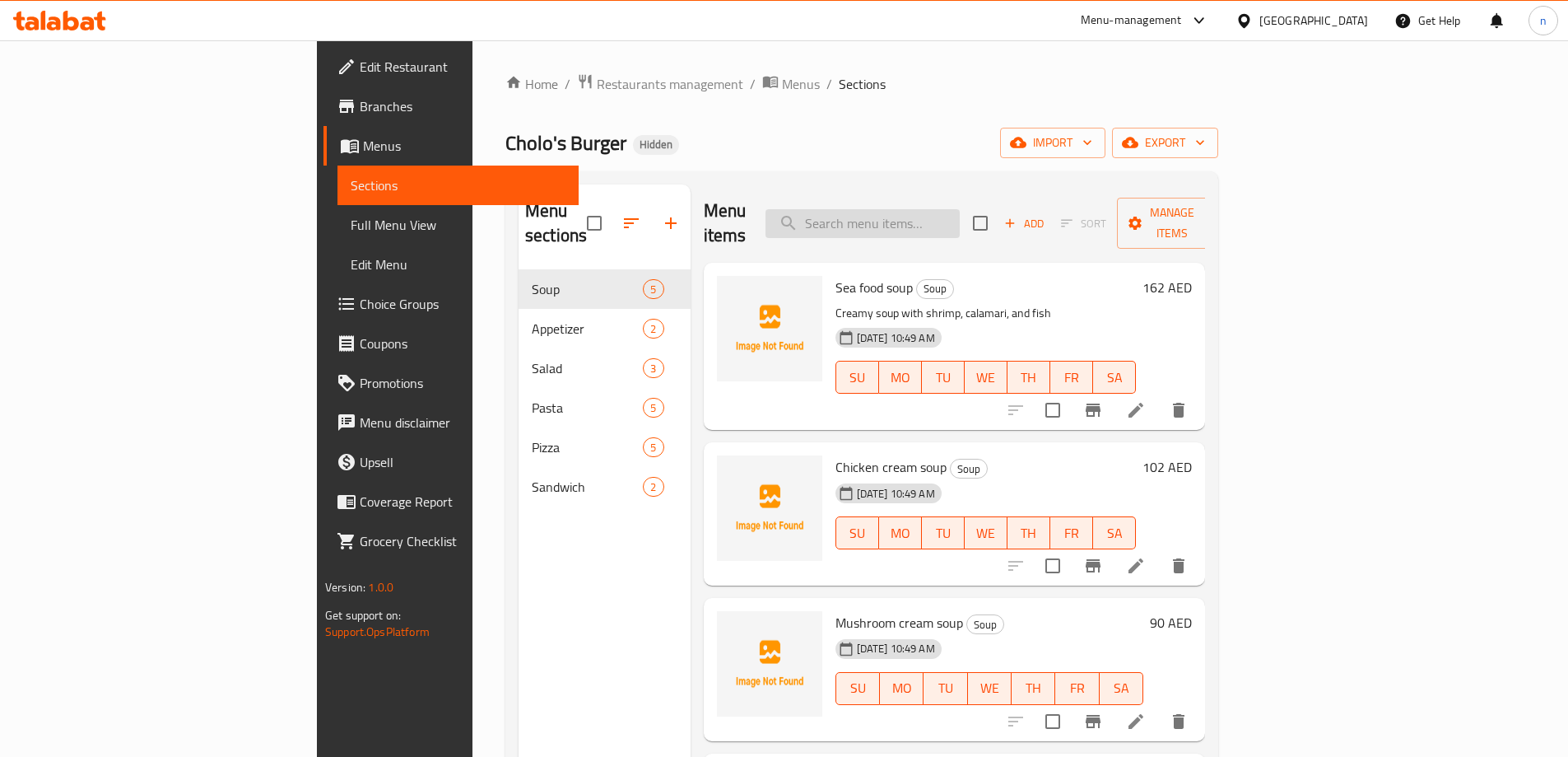
click at [960, 223] on input "search" at bounding box center [862, 223] width 194 height 29
paste input "Shrimp pasta"
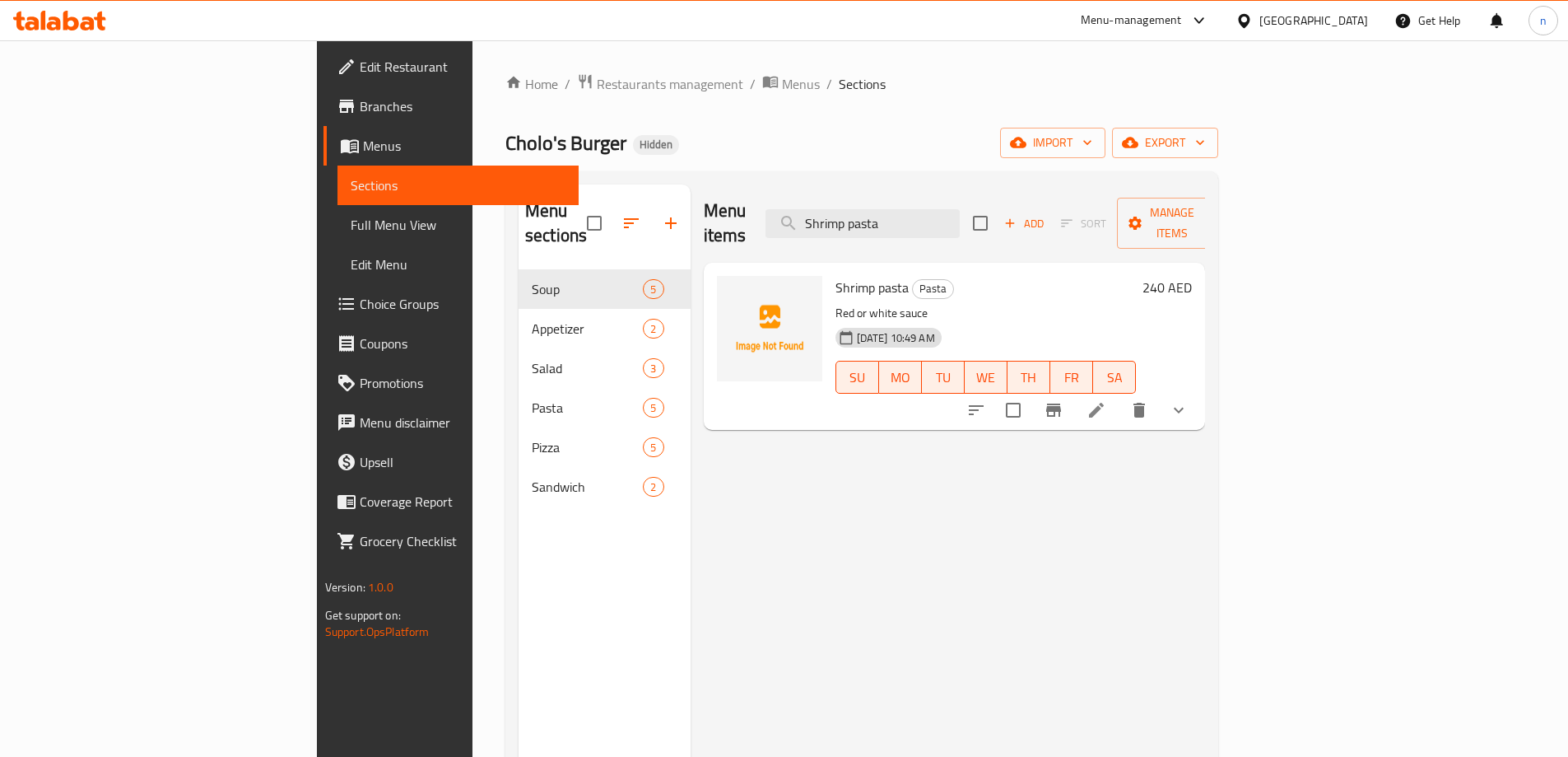
type input "Shrimp pasta"
click at [1106, 400] on icon at bounding box center [1096, 410] width 20 height 20
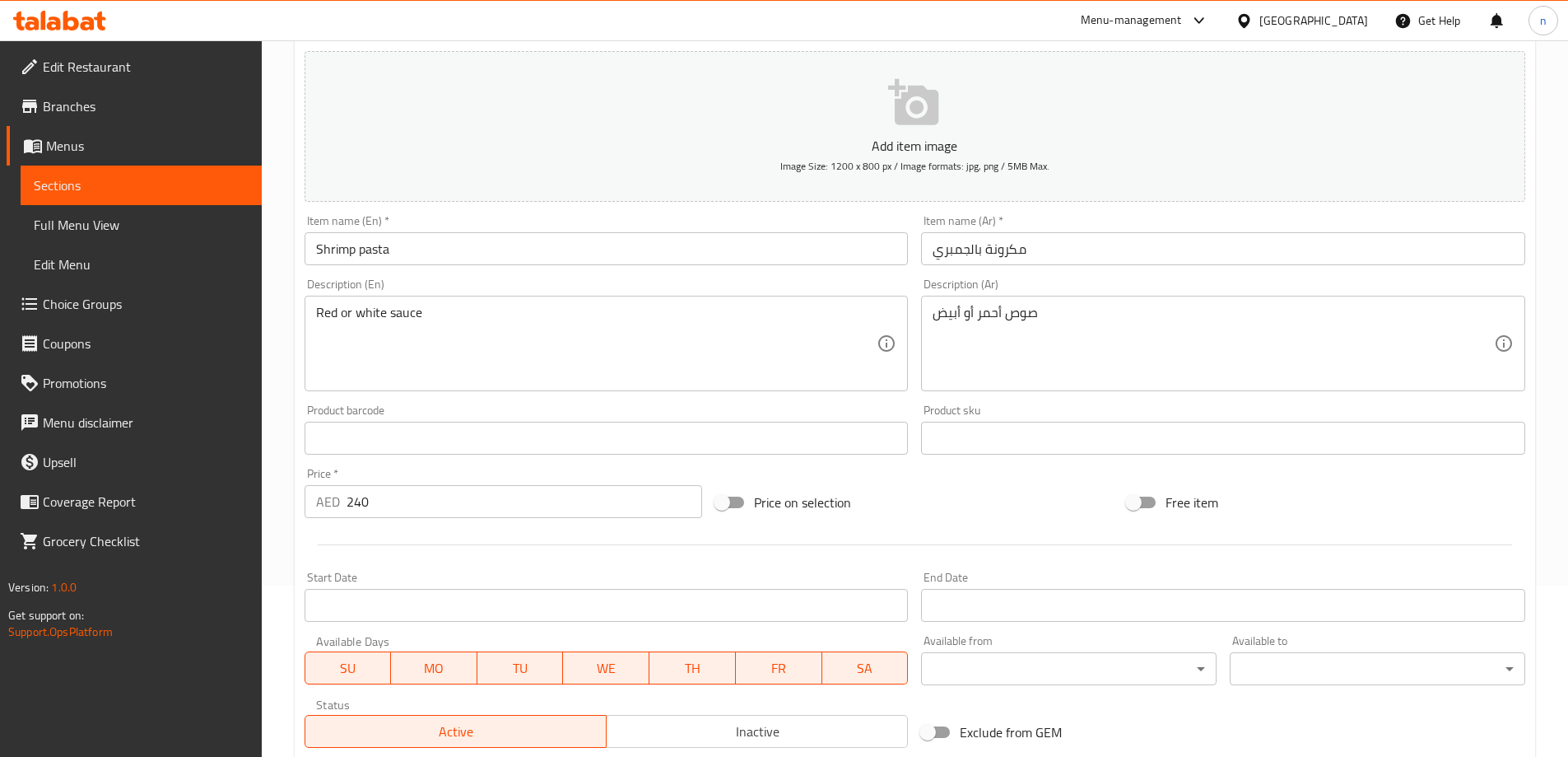
scroll to position [426, 0]
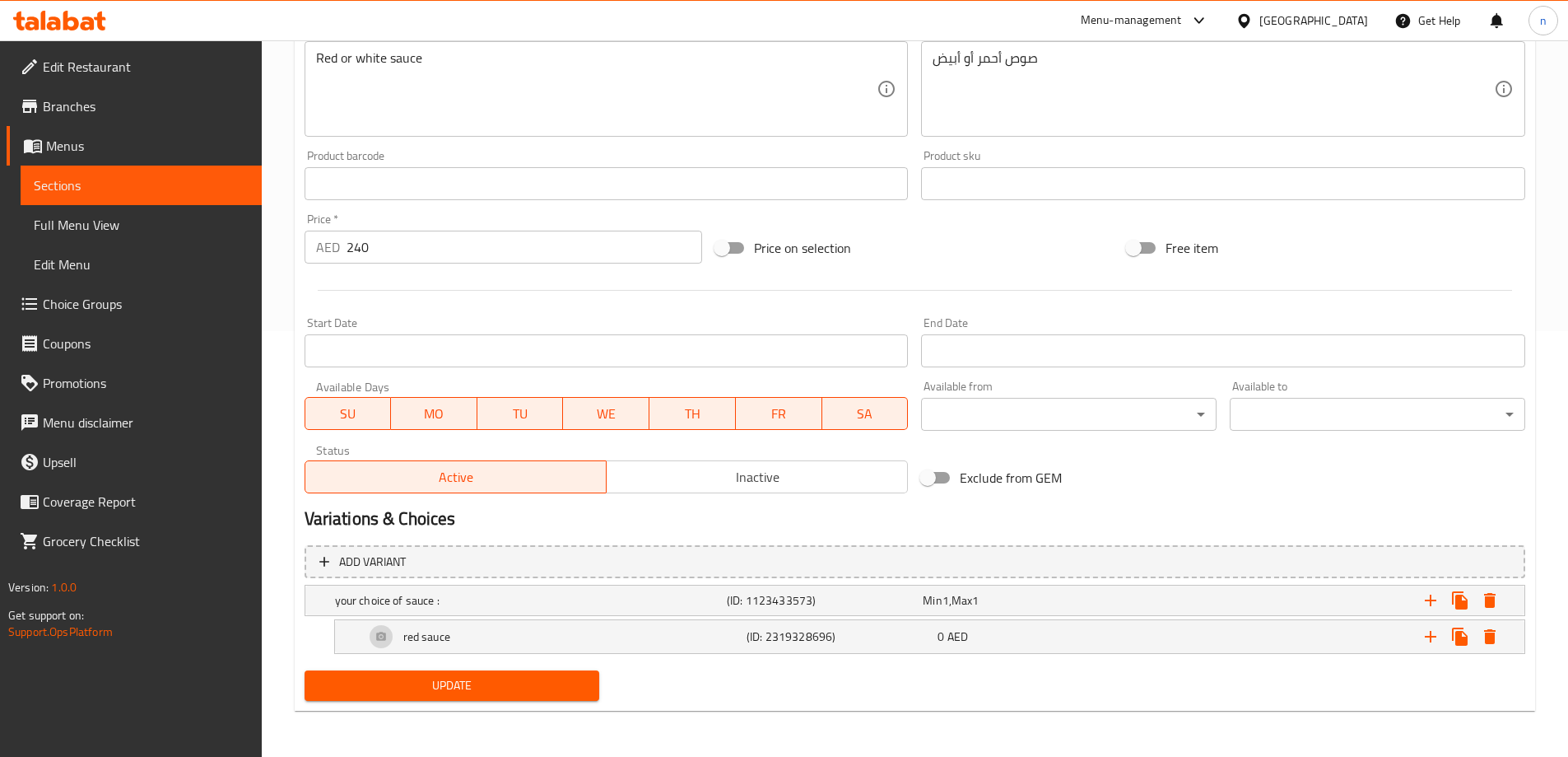
click at [65, 243] on link "Full Menu View" at bounding box center [141, 225] width 241 height 40
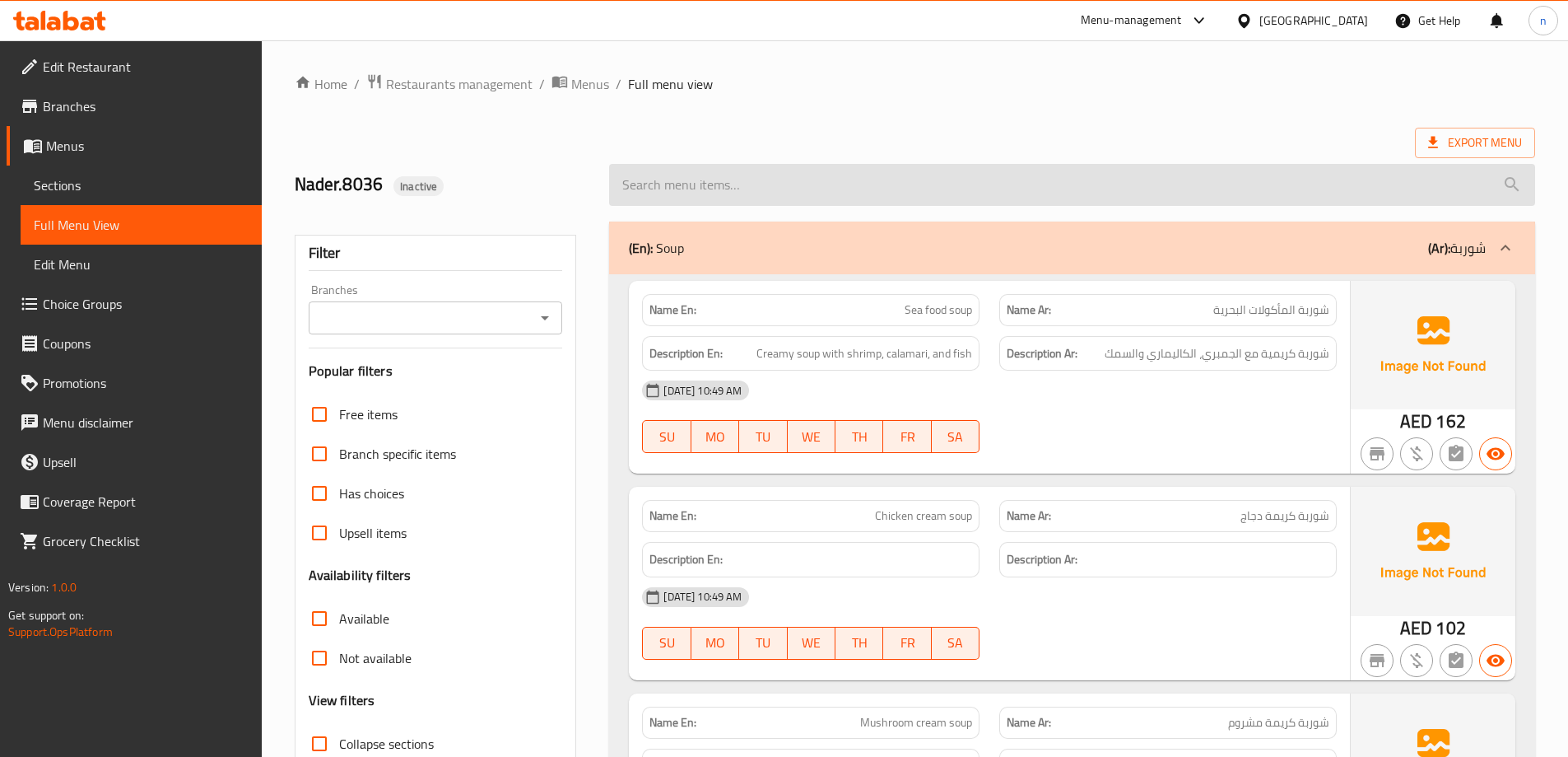
click at [1018, 187] on input "search" at bounding box center [1071, 184] width 926 height 42
paste input "Shrimp pasta"
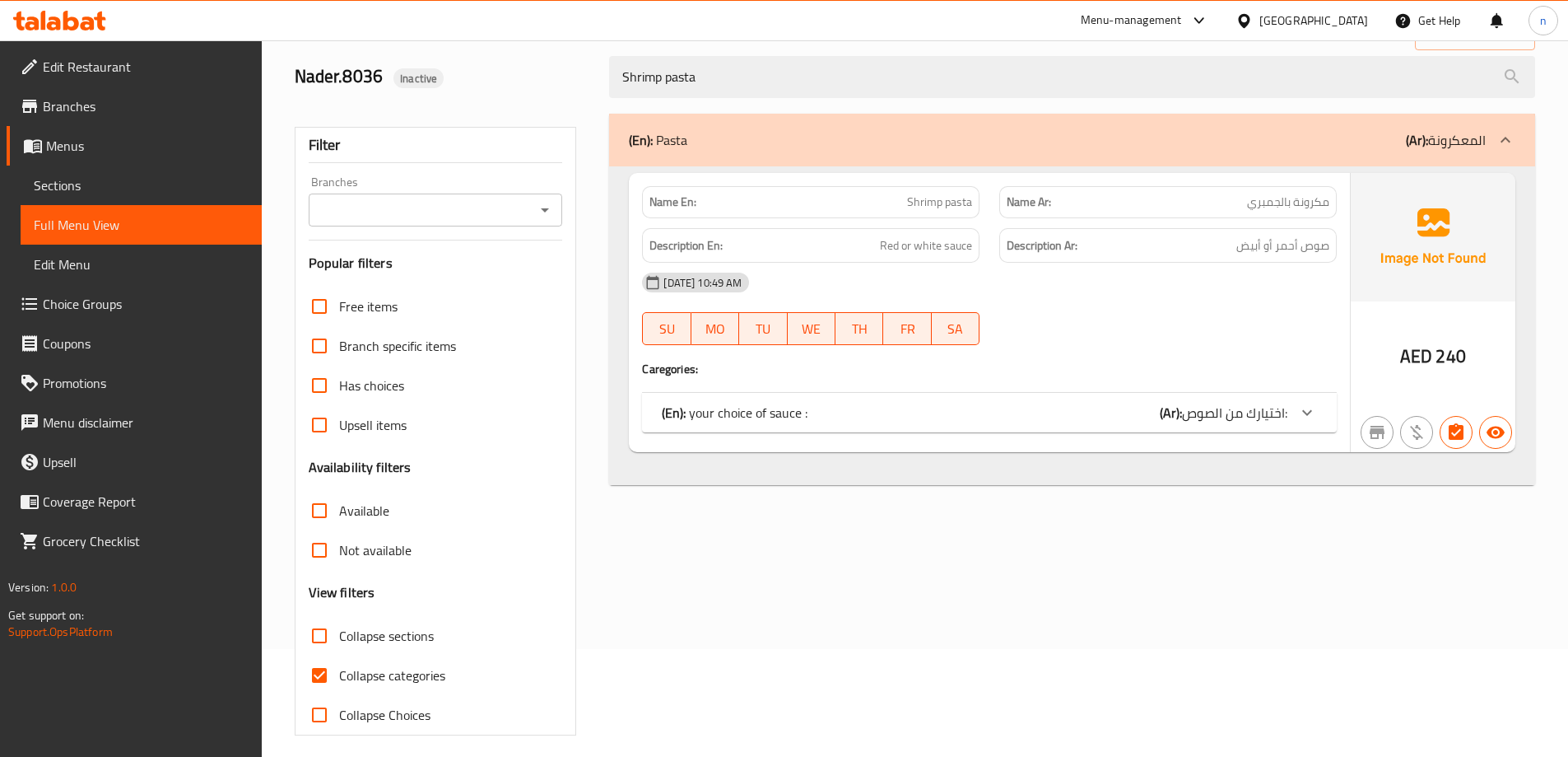
scroll to position [119, 0]
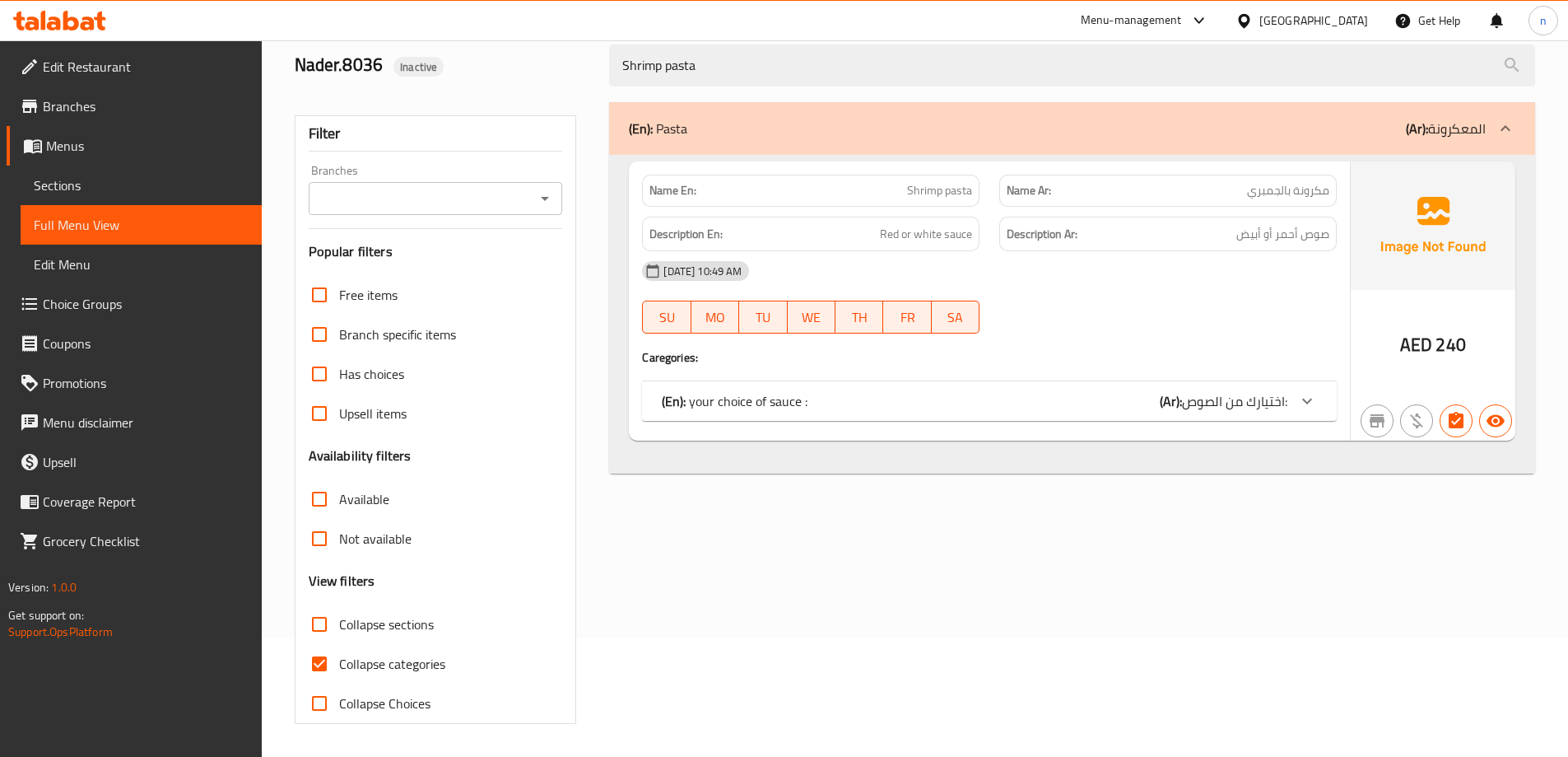
type input "Shrimp pasta"
click at [1190, 403] on span "اختيارك من الصوص:" at bounding box center [1235, 401] width 106 height 25
